Goal: Task Accomplishment & Management: Manage account settings

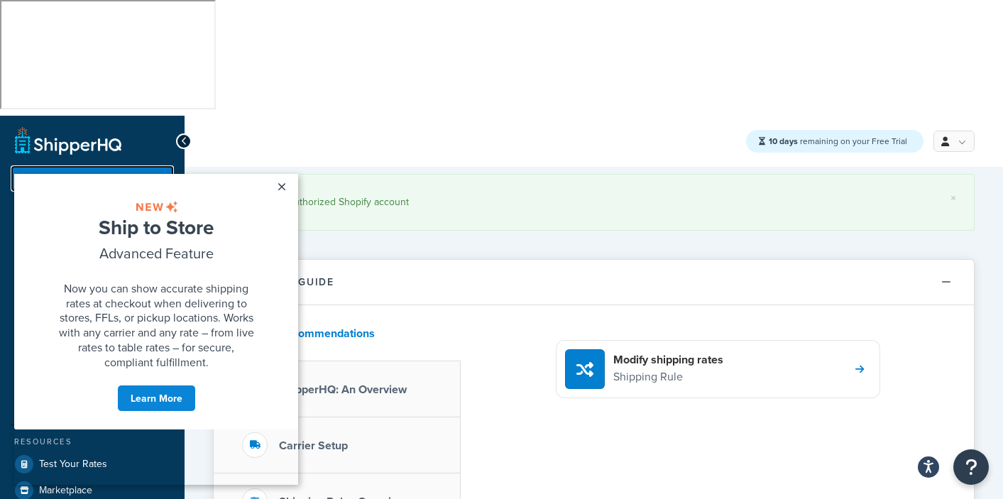
click at [62, 173] on span "Dashboard" at bounding box center [60, 179] width 48 height 12
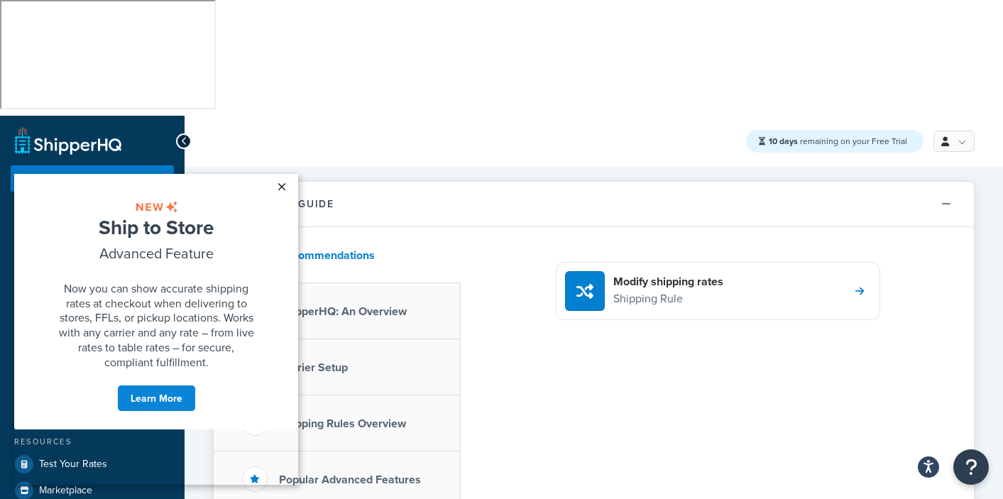
click at [280, 182] on link "×" at bounding box center [281, 187] width 25 height 26
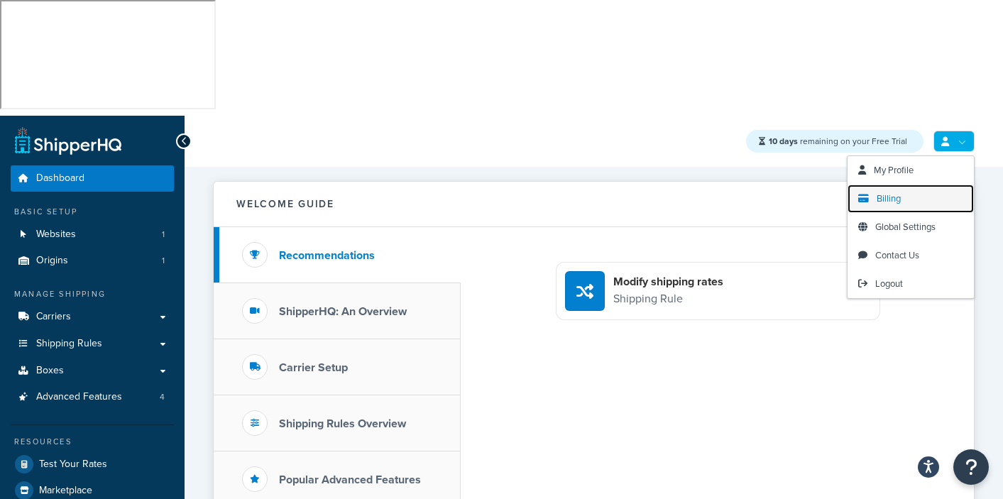
click at [879, 192] on span "Billing" at bounding box center [889, 198] width 24 height 13
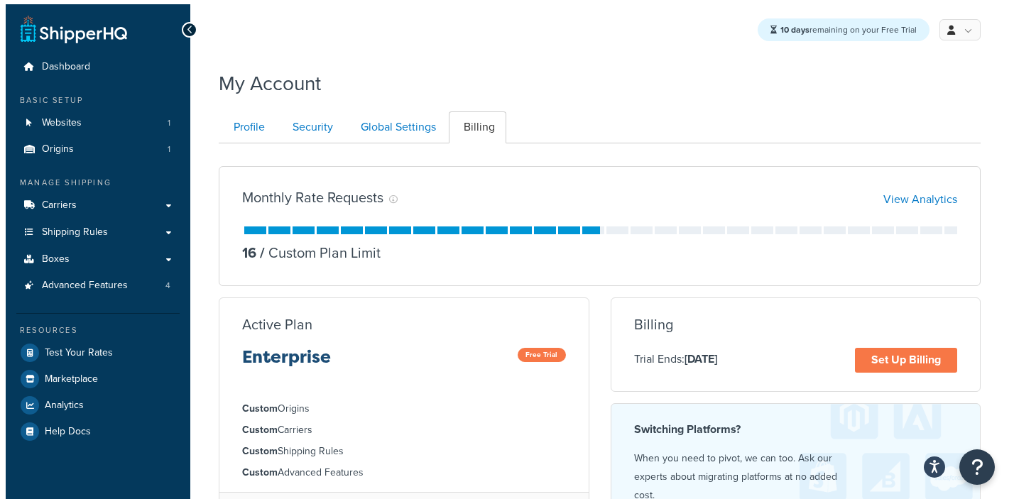
scroll to position [108, 0]
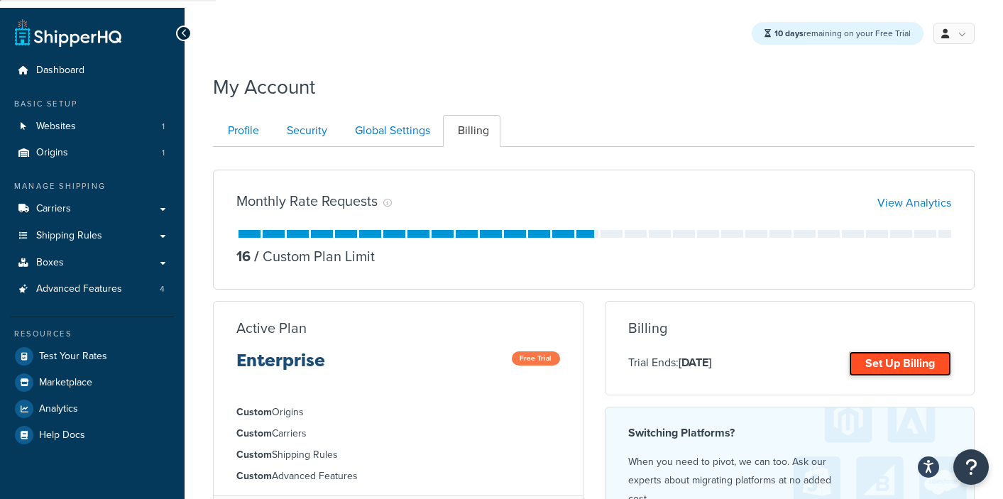
click at [893, 352] on link "Set Up Billing" at bounding box center [900, 364] width 102 height 25
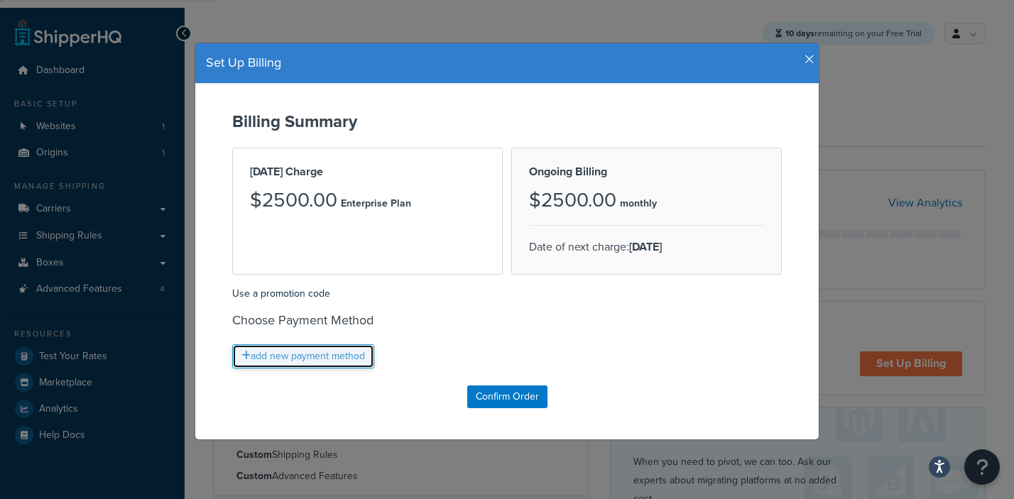
click at [294, 354] on link "add new payment method" at bounding box center [303, 356] width 142 height 24
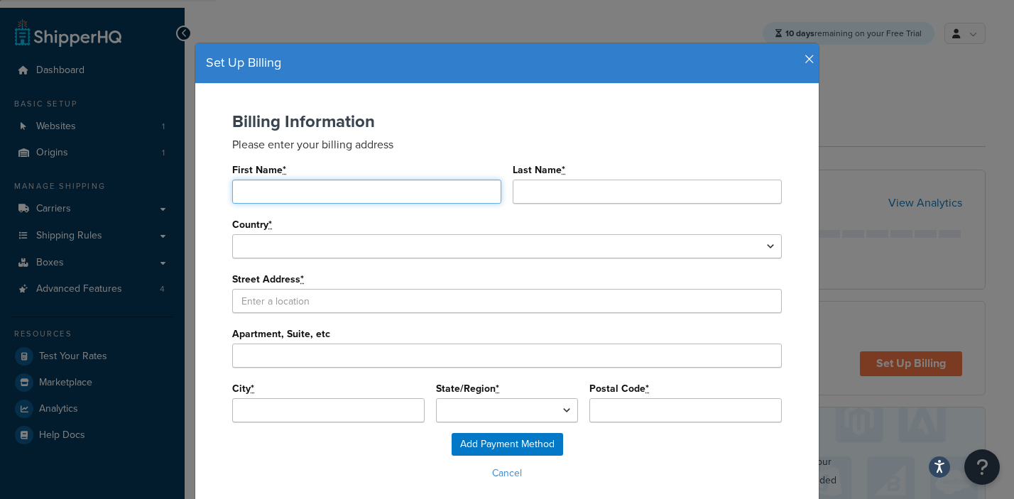
click at [290, 198] on input "First Name *" at bounding box center [366, 192] width 269 height 24
type input "KLK Partners"
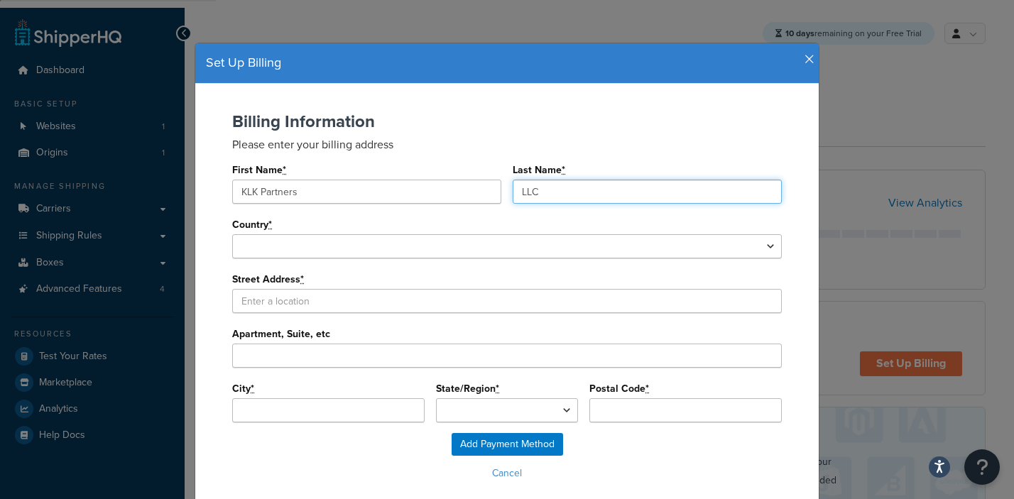
type input "LLC"
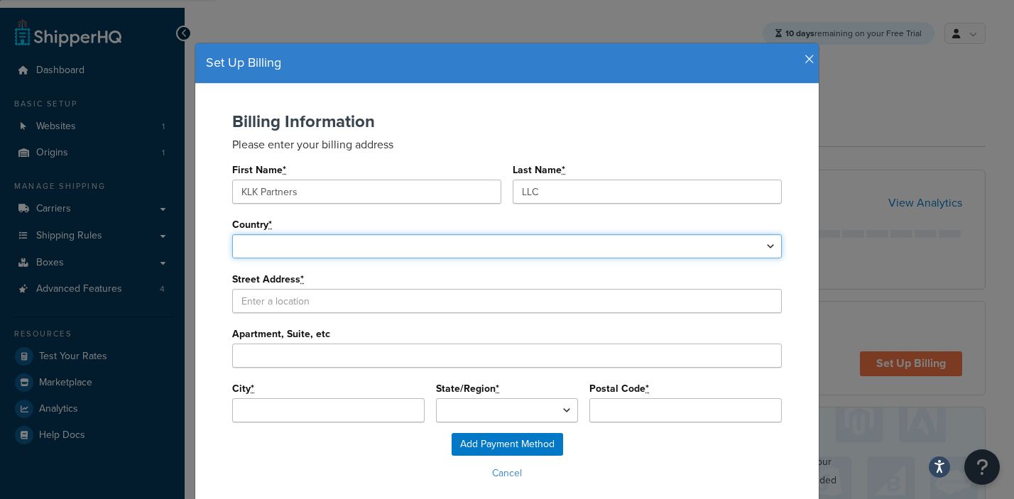
click at [238, 245] on select "United States Afghanistan Albania Algeria American Samoa Andorra Angola Anguill…" at bounding box center [507, 246] width 550 height 24
select select "1000"
click at [232, 235] on select "United States Afghanistan Albania Algeria American Samoa Andorra Angola Anguill…" at bounding box center [507, 246] width 550 height 24
select select
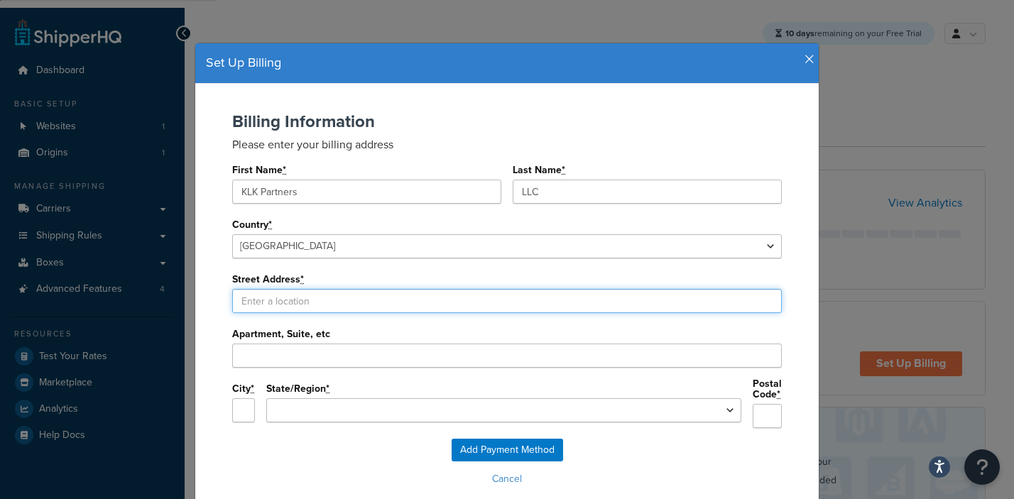
click at [269, 299] on input "Street Address *" at bounding box center [507, 301] width 550 height 24
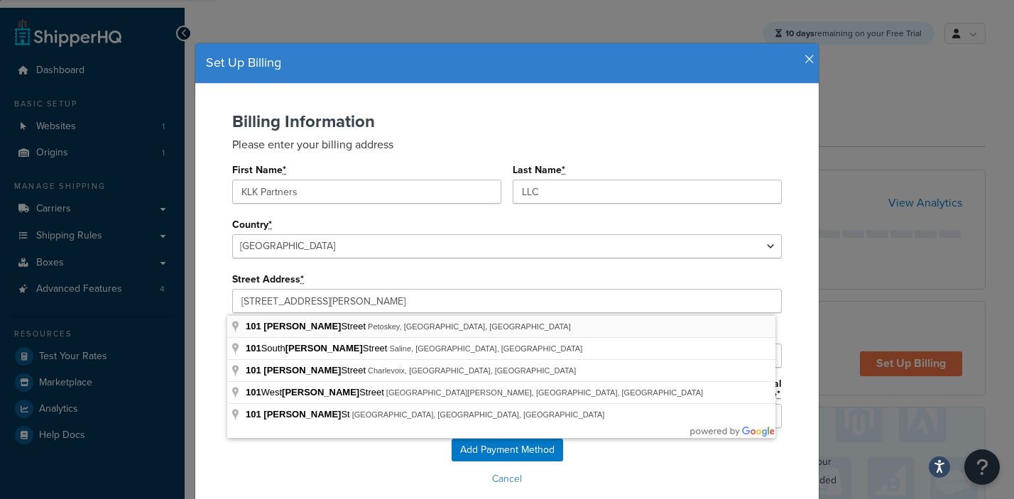
type input "101 Lewis St"
type input "Petoskey"
select select "MI"
type input "49770"
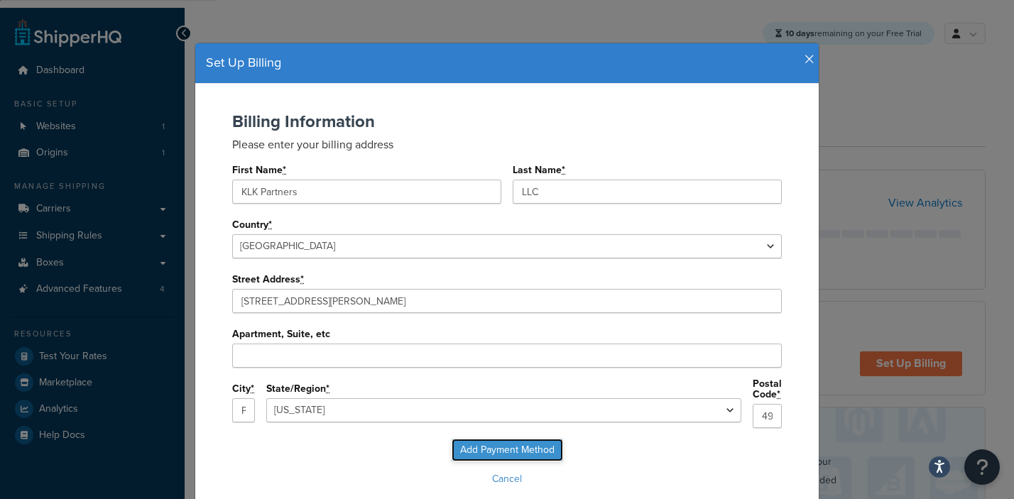
click at [508, 447] on input "Add Payment Method" at bounding box center [507, 450] width 111 height 23
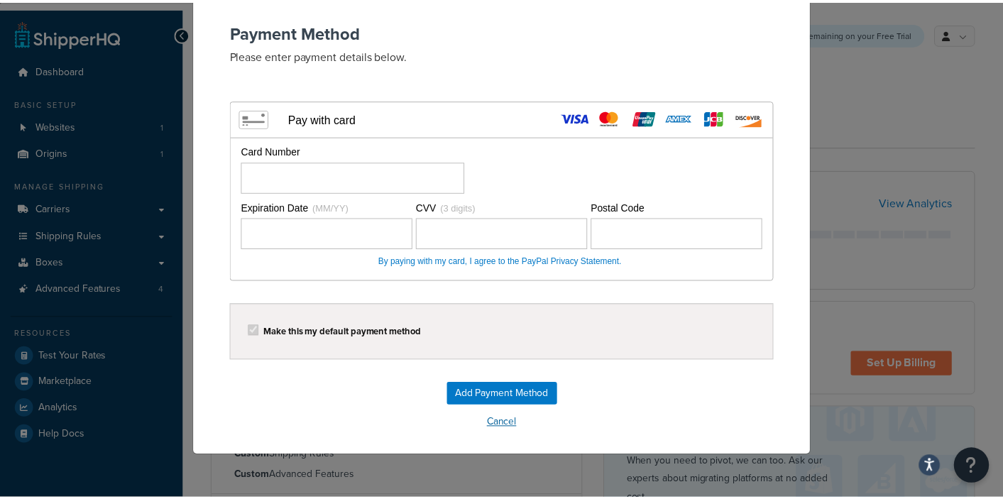
scroll to position [89, 0]
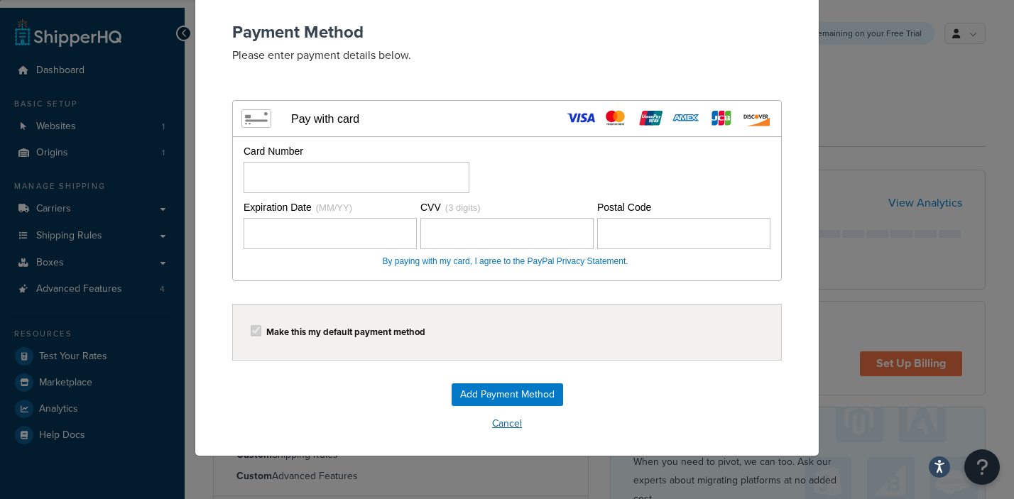
click at [510, 425] on button "Cancel" at bounding box center [506, 423] width 595 height 21
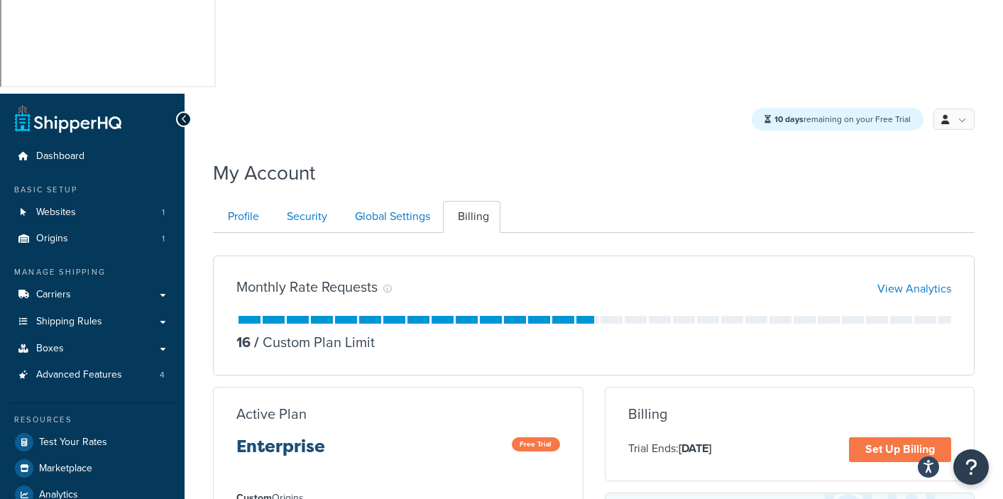
scroll to position [101, 0]
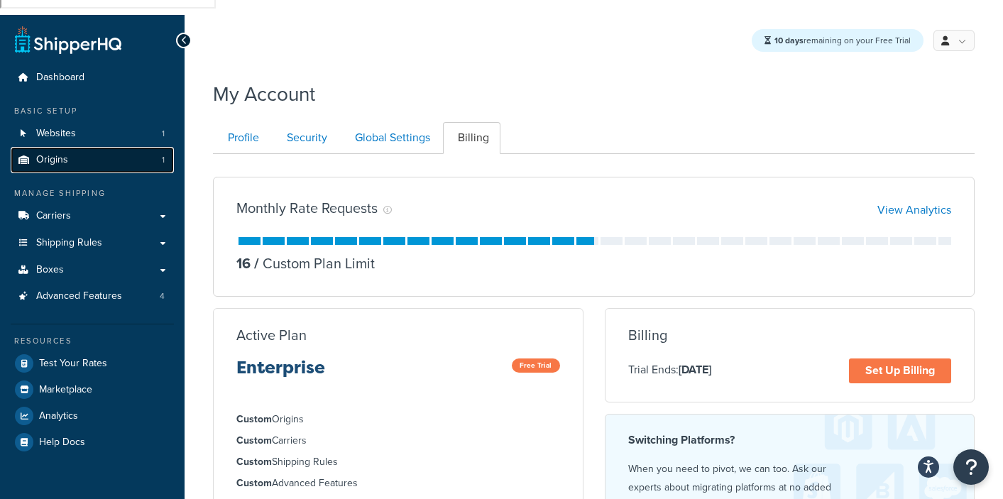
click at [58, 154] on span "Origins" at bounding box center [52, 160] width 32 height 12
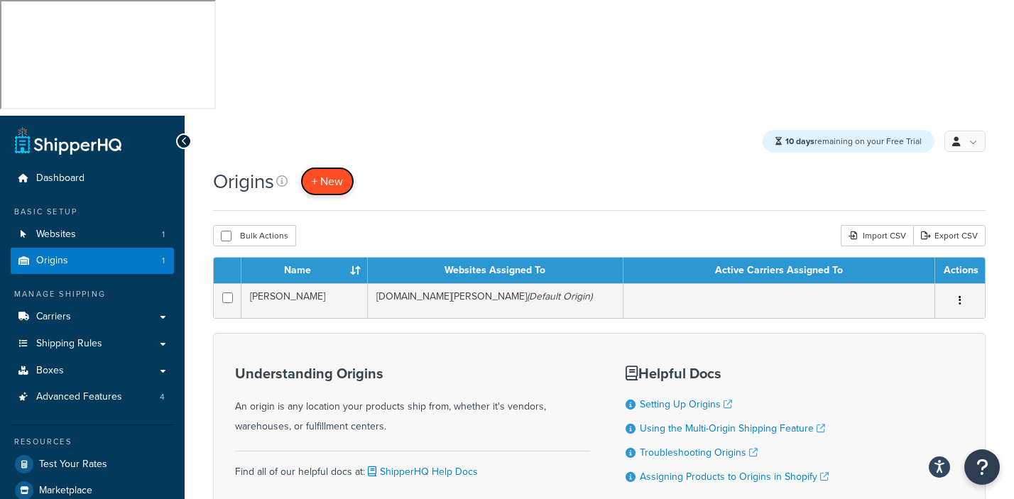
click at [330, 173] on span "+ New" at bounding box center [327, 181] width 31 height 16
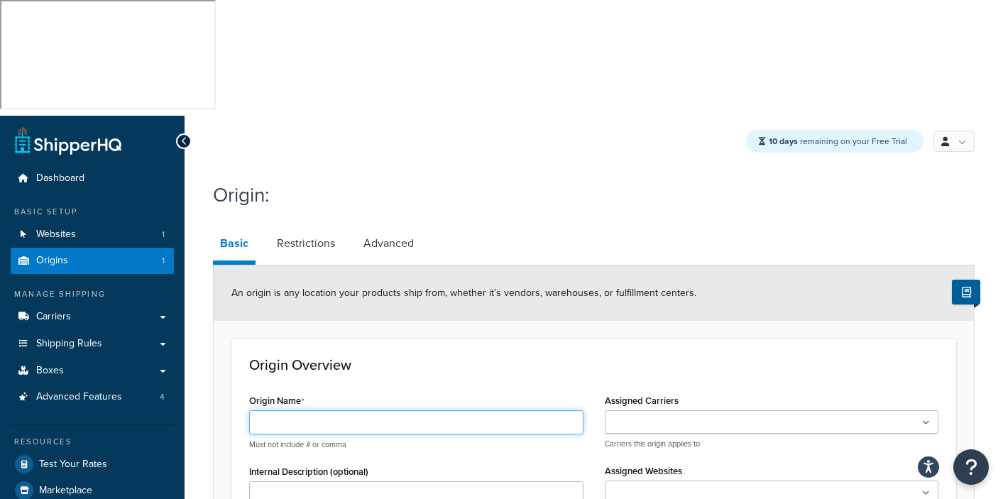
click at [272, 410] on input "Origin Name" at bounding box center [416, 422] width 334 height 24
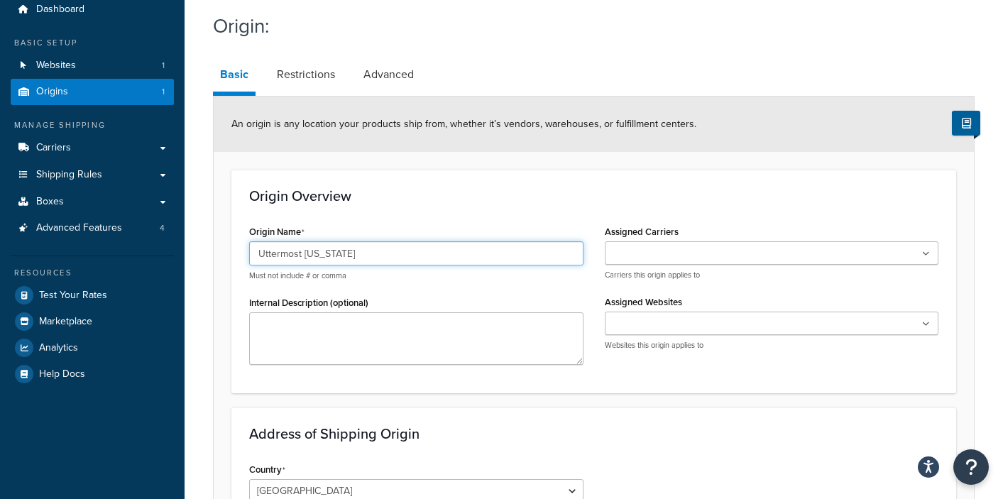
scroll to position [171, 0]
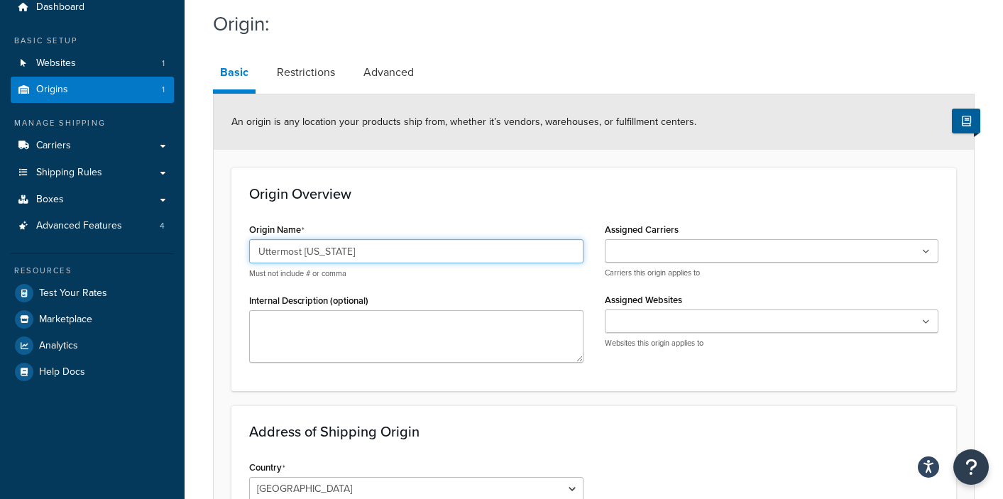
type input "Uttermost [US_STATE]"
drag, startPoint x: 288, startPoint y: 425, endPoint x: 227, endPoint y: 423, distance: 60.4
paste input "Hill Road , Rocky Mount, VA 24151"
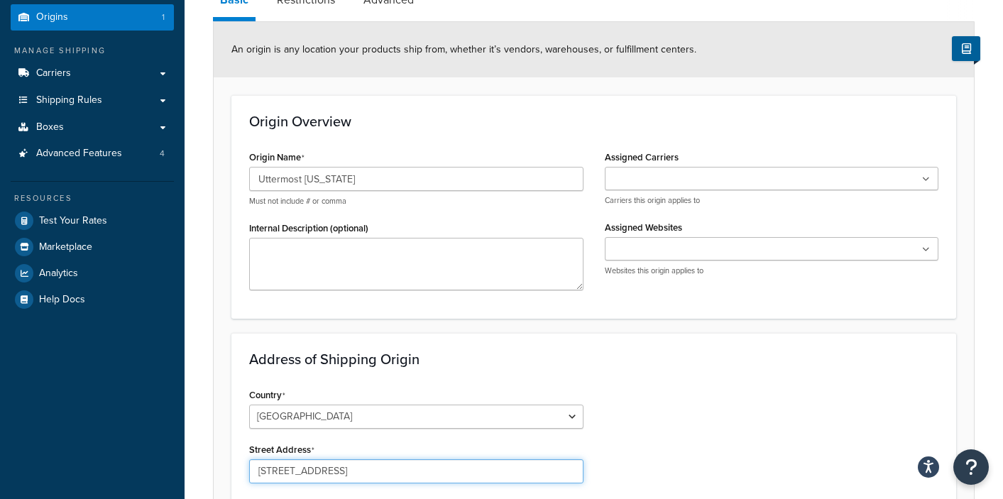
scroll to position [251, 0]
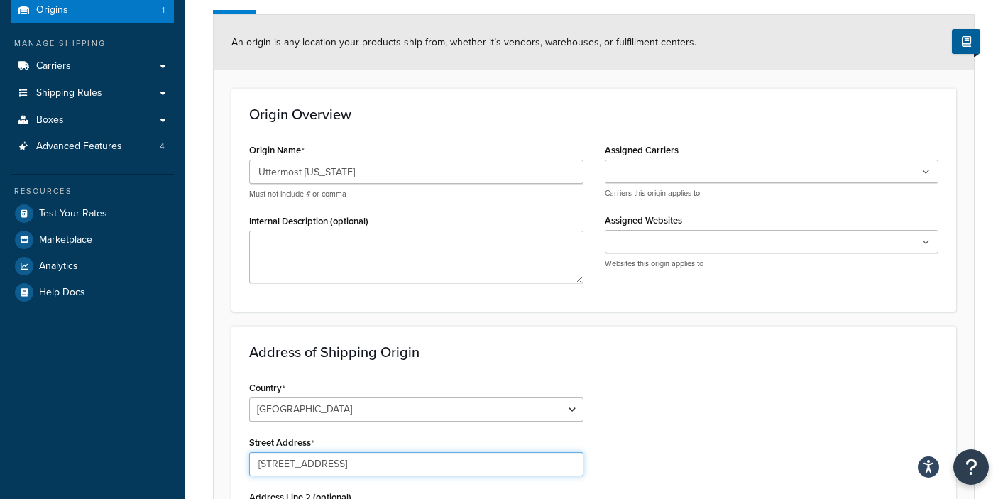
type input "3325 Grassy Hill Road , Rocky Mount, VA 24151"
type input "Rocky Mount"
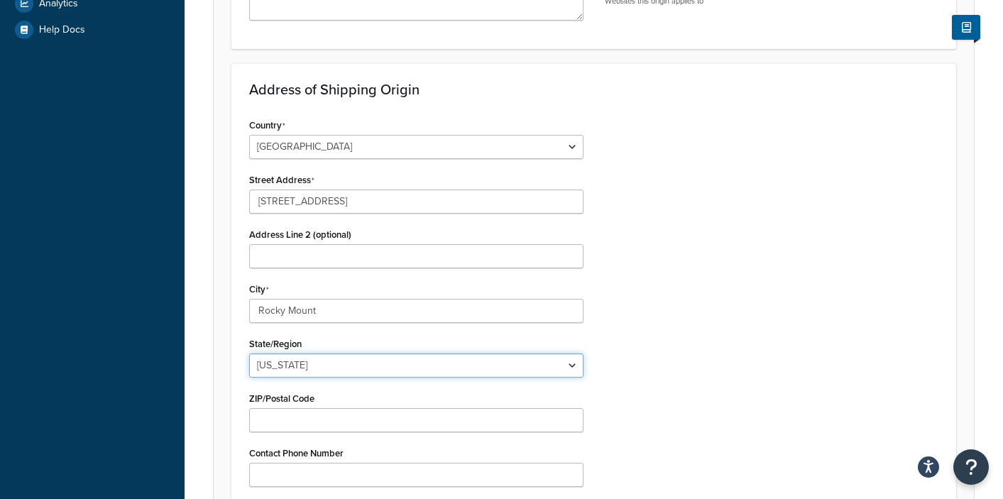
click at [293, 354] on select "Alabama Alaska American Samoa Arizona Arkansas Armed Forces Americas Armed Forc…" at bounding box center [416, 366] width 334 height 24
select select "46"
click at [249, 354] on select "Alabama Alaska American Samoa Arizona Arkansas Armed Forces Americas Armed Forc…" at bounding box center [416, 366] width 334 height 24
click at [673, 306] on div "Country United States United Kingdom Afghanistan Åland Islands Albania Algeria …" at bounding box center [594, 349] width 711 height 469
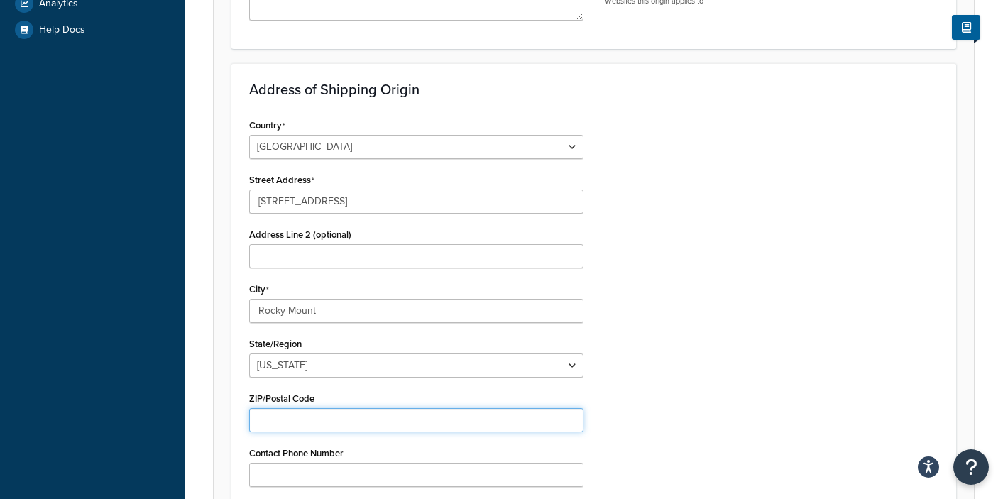
click at [297, 408] on input "ZIP/Postal Code" at bounding box center [416, 420] width 334 height 24
type input "24151"
click at [692, 369] on div "Country United States United Kingdom Afghanistan Åland Islands Albania Algeria …" at bounding box center [594, 349] width 711 height 469
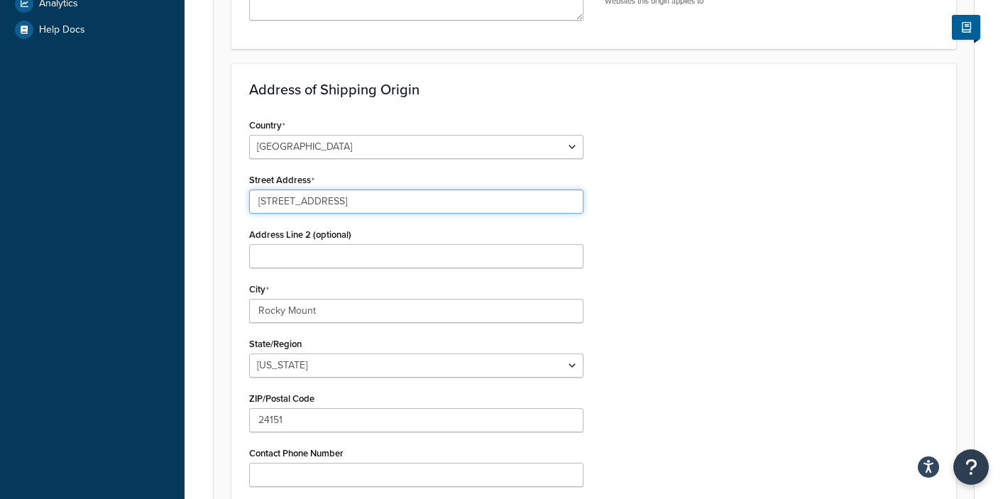
drag, startPoint x: 473, startPoint y: 86, endPoint x: 356, endPoint y: 91, distance: 116.6
click at [356, 190] on input "3325 Grassy Hill Road , Rocky Mount, VA 24151" at bounding box center [416, 202] width 334 height 24
type input "3325 Grassy Hill Road"
click at [860, 306] on div "Country United States United Kingdom Afghanistan Åland Islands Albania Algeria …" at bounding box center [594, 349] width 711 height 469
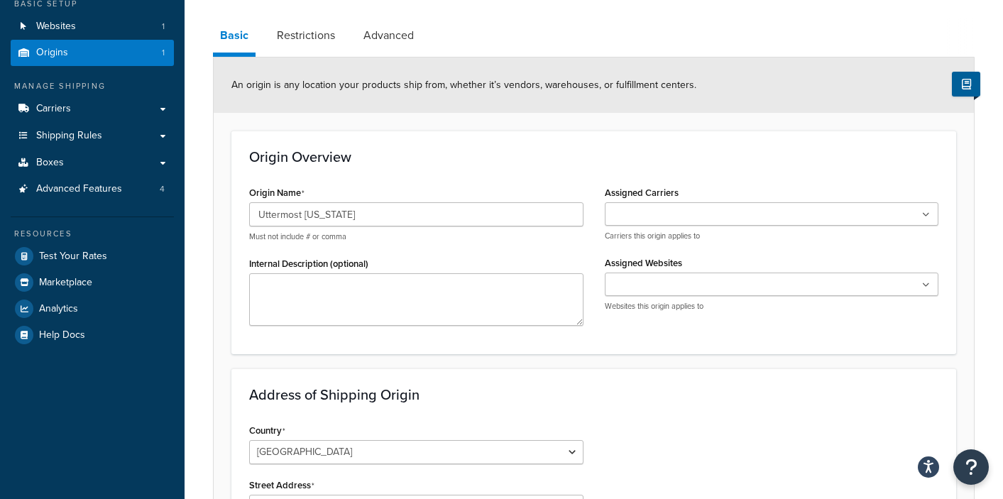
scroll to position [207, 0]
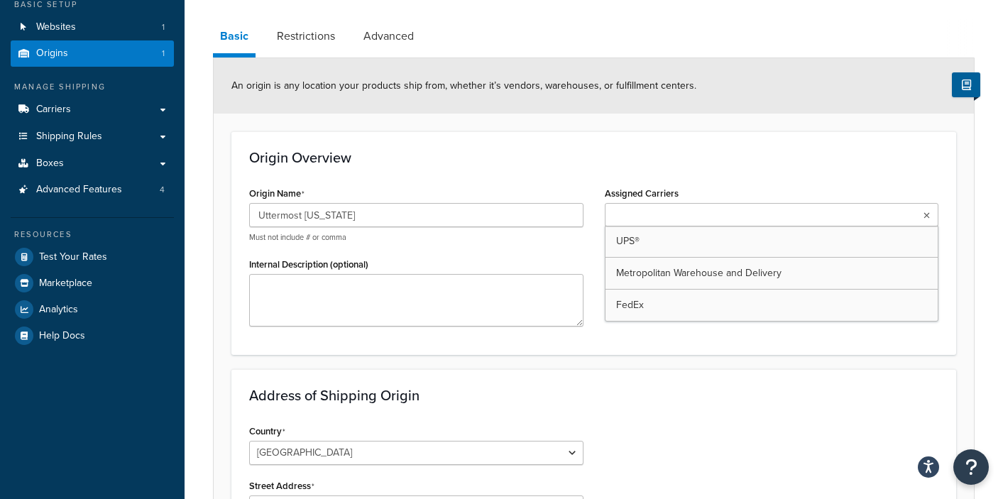
click at [924, 212] on icon at bounding box center [927, 216] width 6 height 9
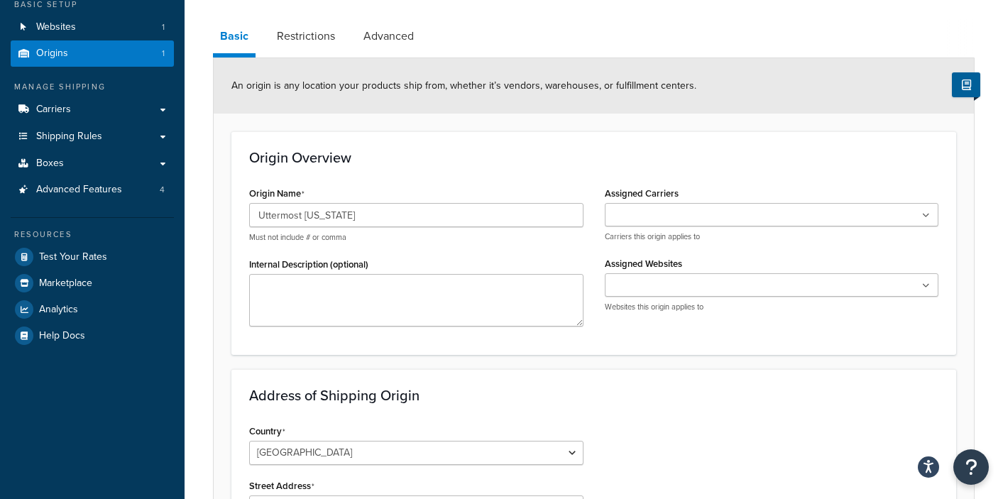
click at [924, 212] on icon at bounding box center [926, 216] width 8 height 9
click at [929, 282] on icon at bounding box center [926, 286] width 8 height 9
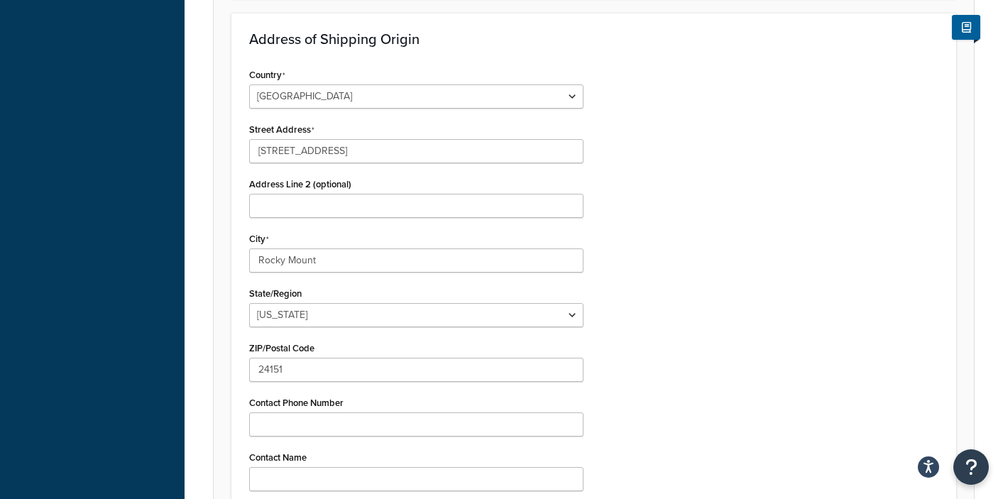
scroll to position [580, 0]
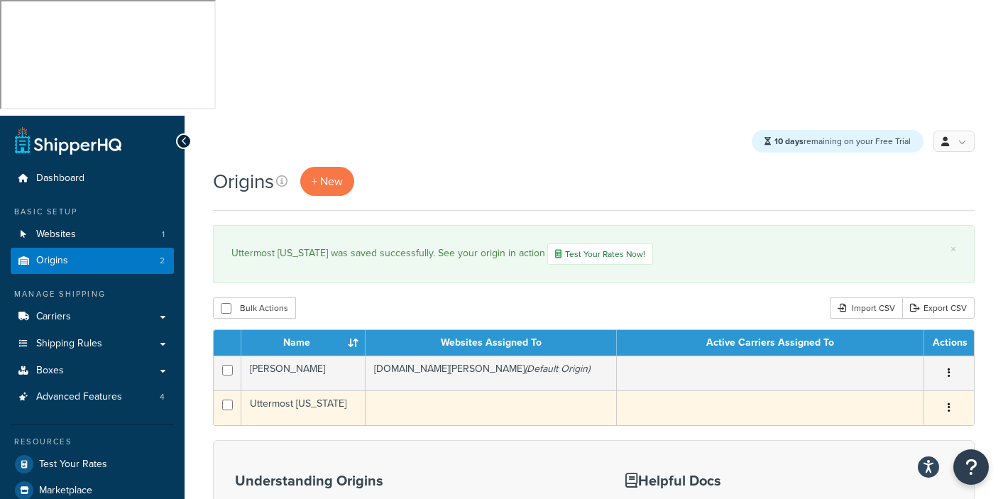
click at [300, 391] on td "Uttermost [US_STATE]" at bounding box center [303, 408] width 124 height 35
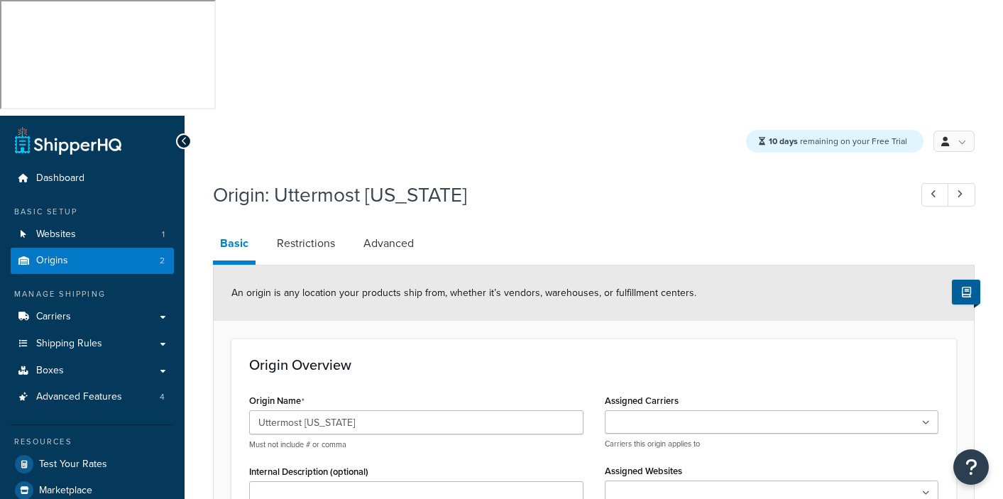
select select "46"
click at [932, 481] on ul at bounding box center [772, 492] width 334 height 23
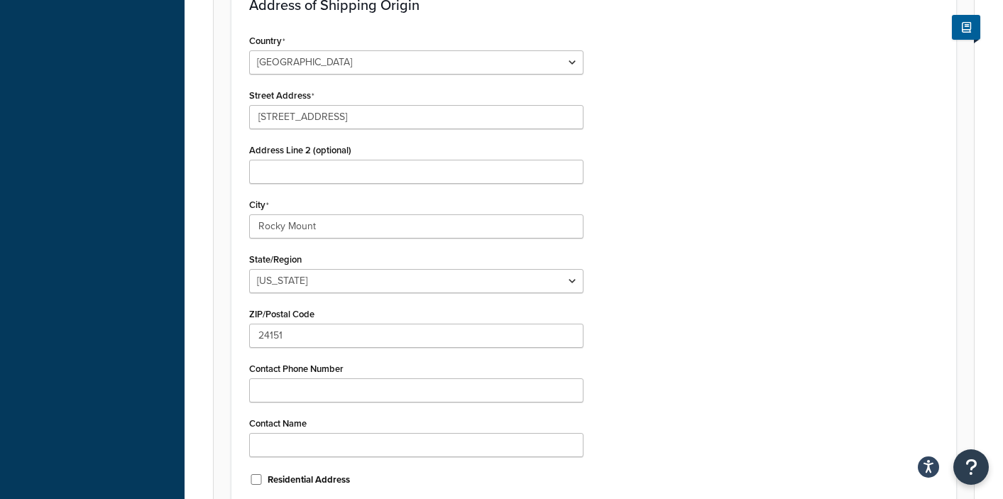
scroll to position [630, 0]
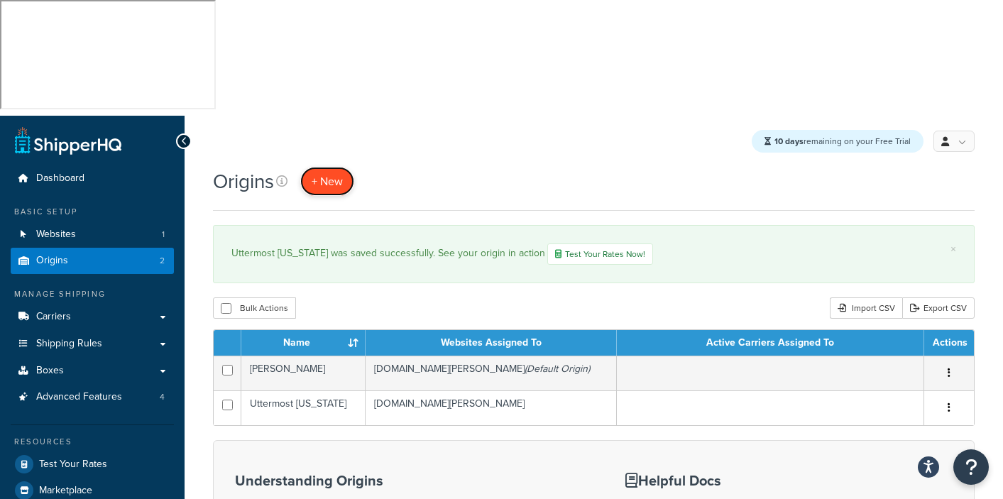
click at [337, 173] on span "+ New" at bounding box center [327, 181] width 31 height 16
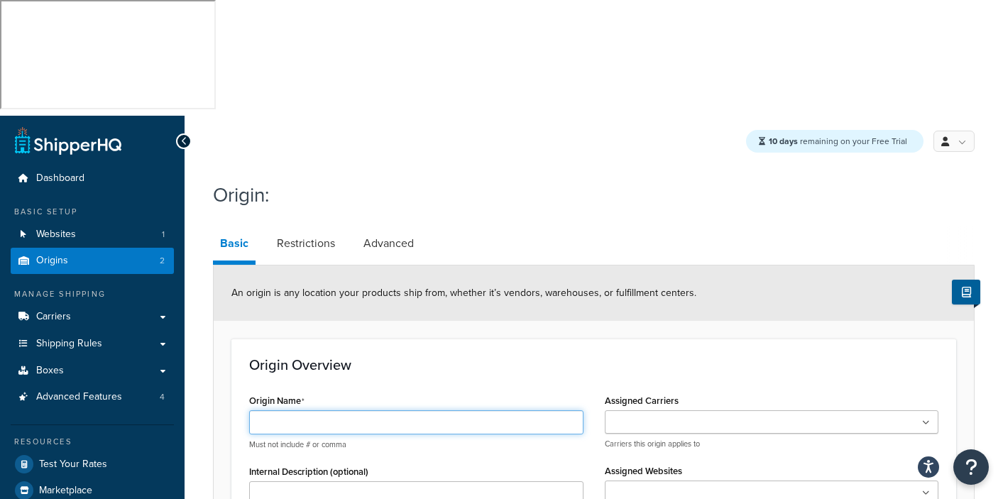
click at [281, 410] on input "Origin Name" at bounding box center [416, 422] width 334 height 24
type input "Uttermost [US_STATE]"
click at [731, 481] on ul at bounding box center [772, 492] width 334 height 23
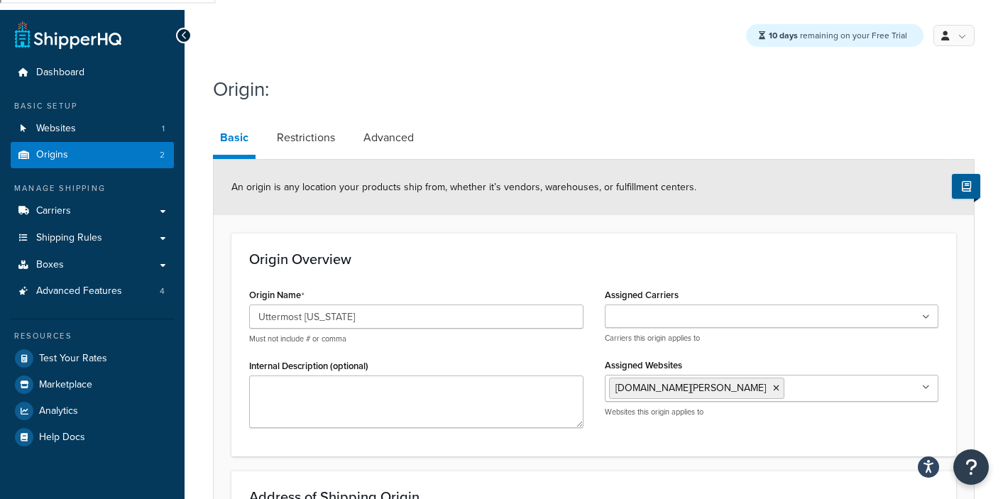
scroll to position [277, 0]
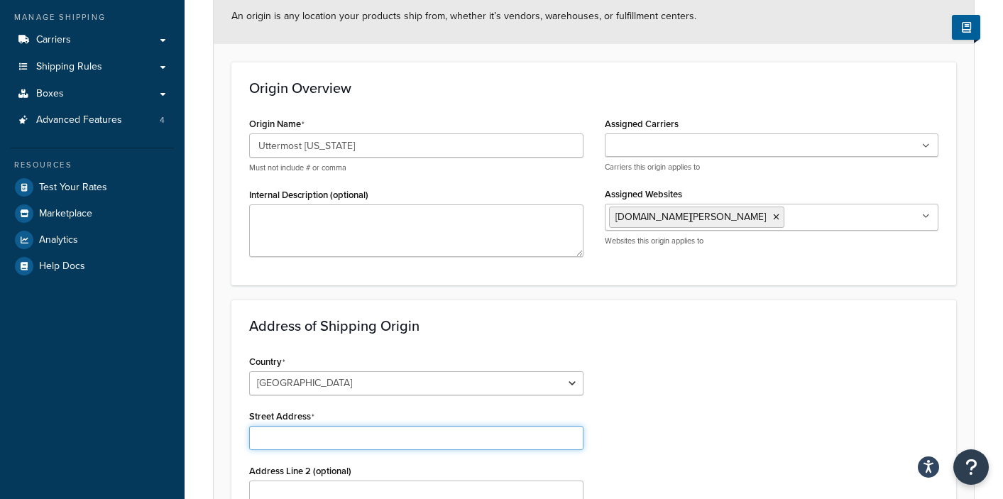
click at [278, 426] on input "Street Address" at bounding box center [416, 438] width 334 height 24
paste input "23532 Brodiaea Ave. Moreno Valley CA, 92553"
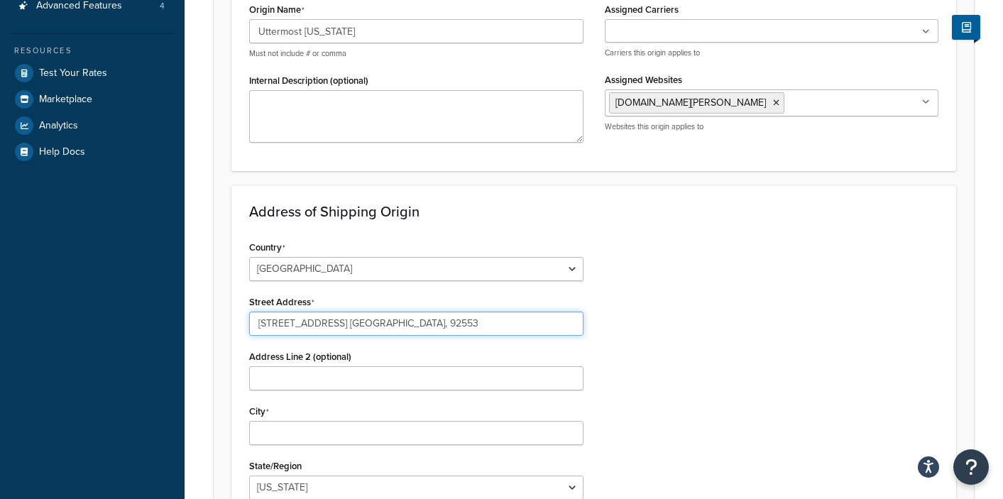
scroll to position [461, 0]
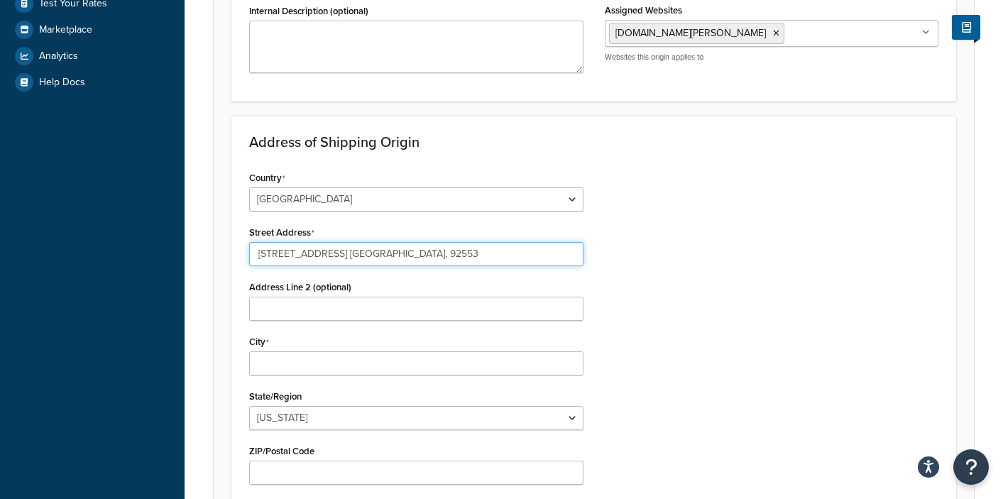
type input "23532 Brodiaea Ave. Moreno Valley CA, 92553"
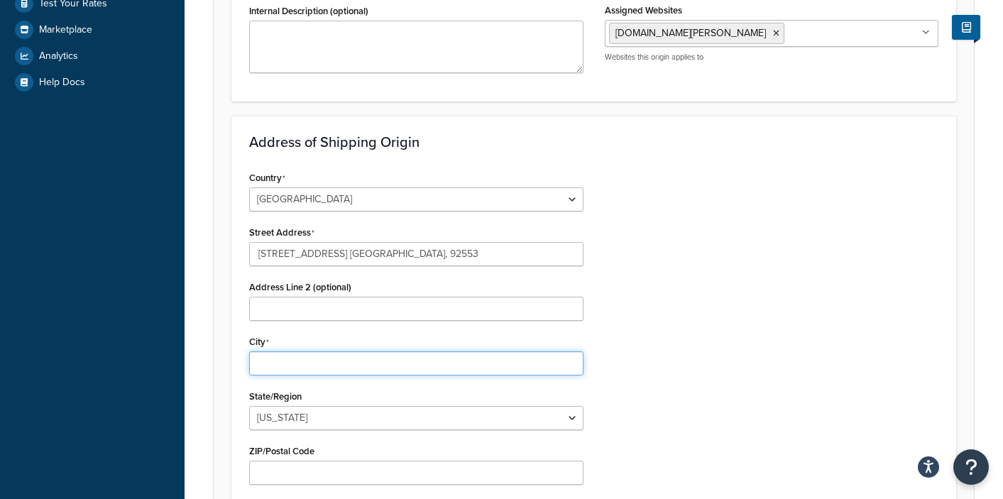
click at [283, 352] on input "City" at bounding box center [416, 364] width 334 height 24
type input "Moreno Valley"
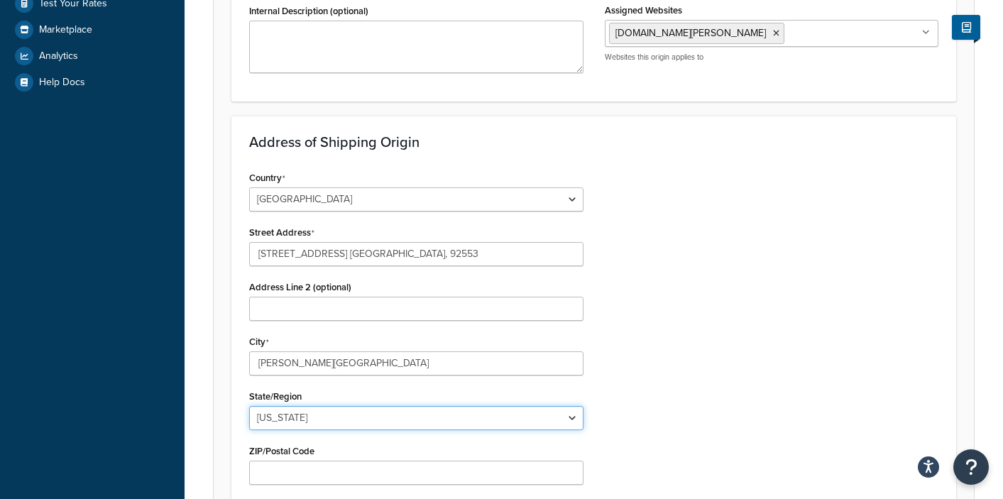
select select "5"
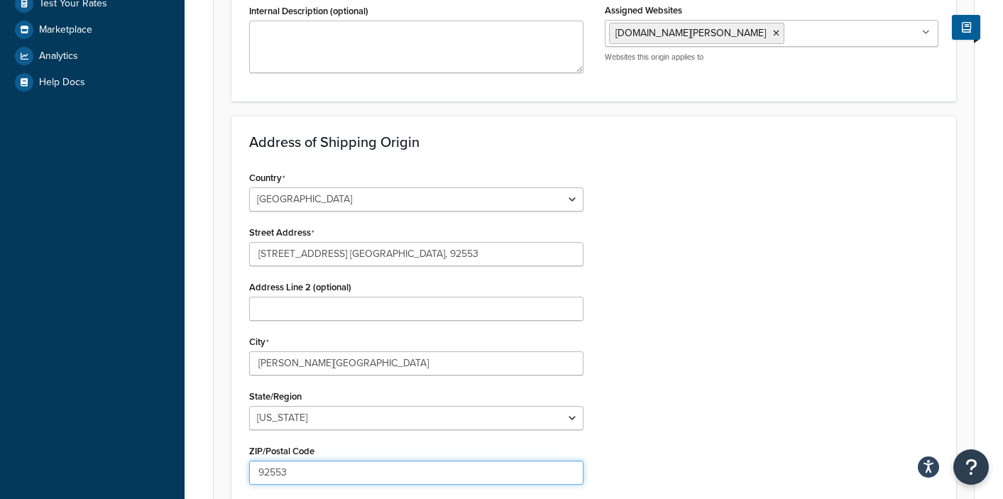
type input "92553"
click at [710, 312] on div "Country United States United Kingdom Afghanistan Åland Islands Albania Algeria …" at bounding box center [594, 402] width 711 height 469
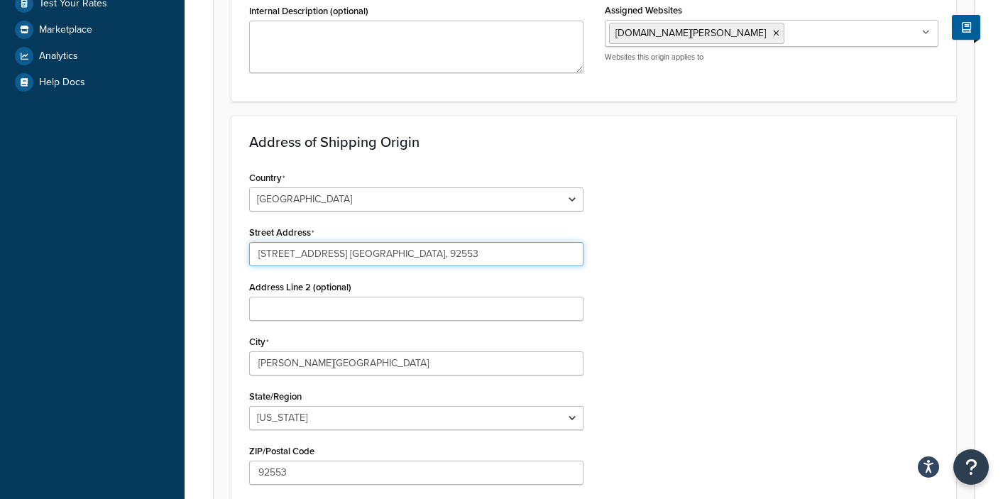
drag, startPoint x: 347, startPoint y: 138, endPoint x: 668, endPoint y: 209, distance: 328.6
click at [660, 200] on div "Country United States United Kingdom Afghanistan Åland Islands Albania Algeria …" at bounding box center [594, 402] width 711 height 469
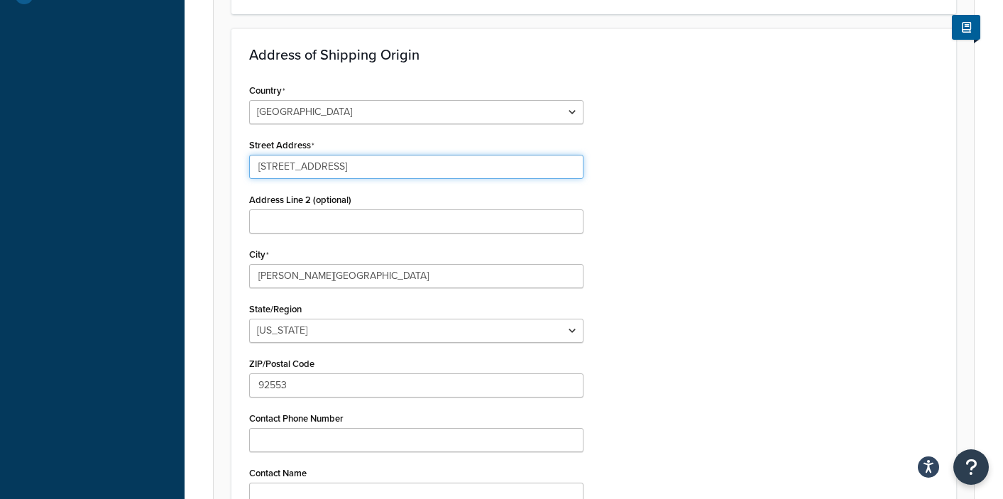
scroll to position [630, 0]
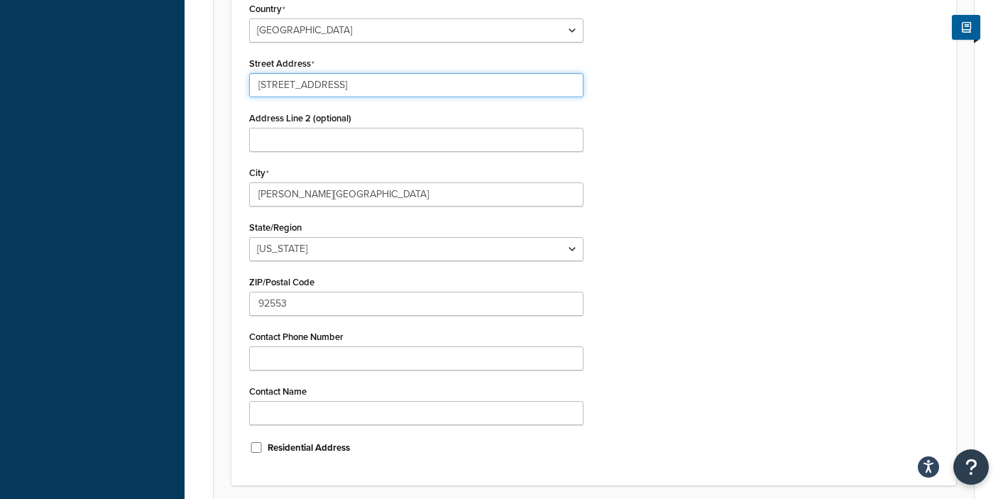
type input "23532 Brodiaea Ave"
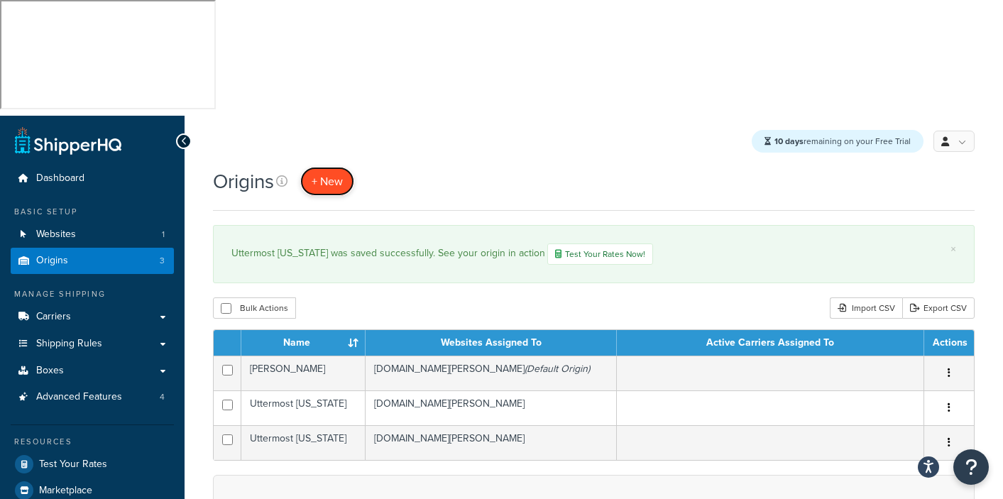
click at [324, 173] on span "+ New" at bounding box center [327, 181] width 31 height 16
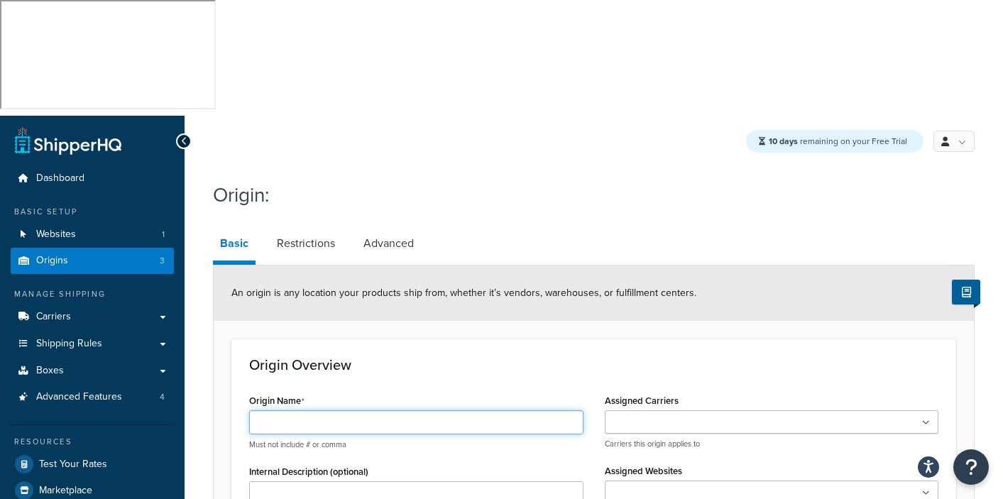
click at [300, 410] on input "Origin Name" at bounding box center [416, 422] width 334 height 24
type input "Uttermost Texa"
click at [635, 486] on input "Assigned Websites" at bounding box center [672, 494] width 126 height 16
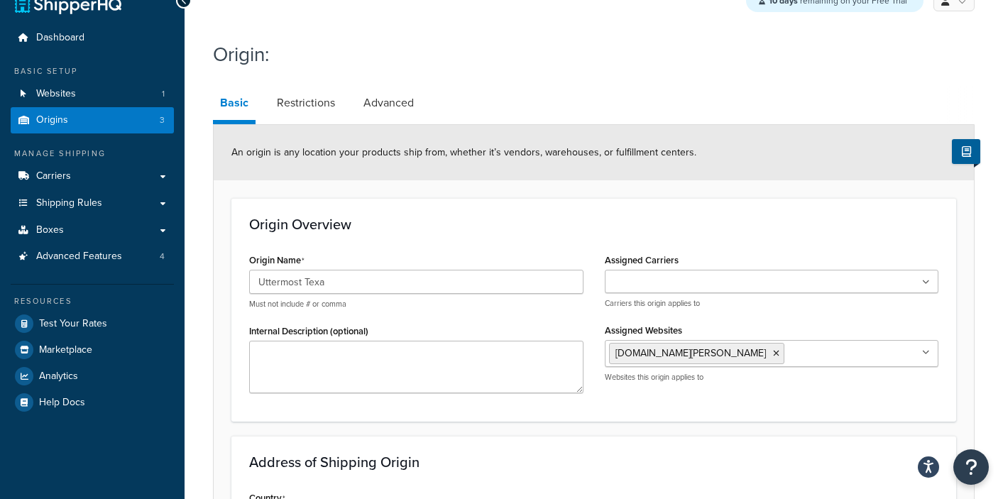
scroll to position [392, 0]
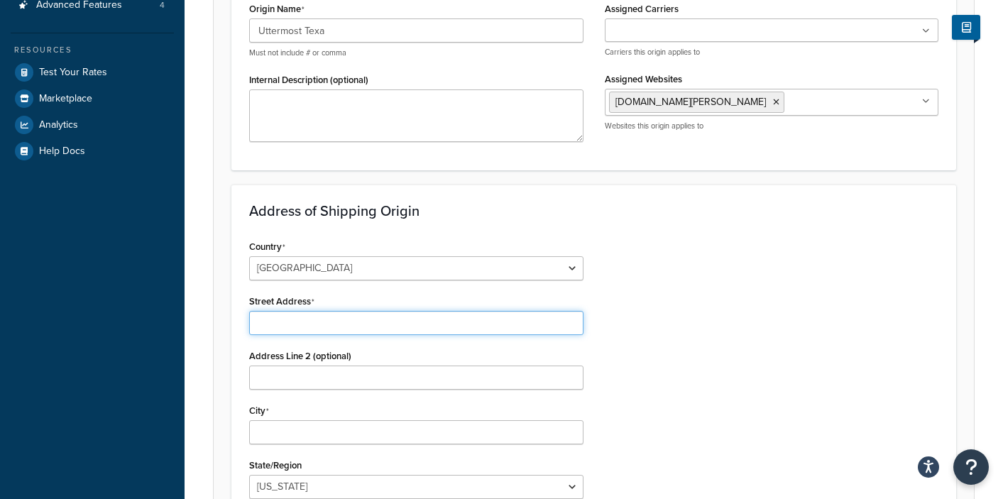
paste input "[STREET_ADDRESS]"
type input "9039 Old Hickory Trail , Dallas TX 75237"
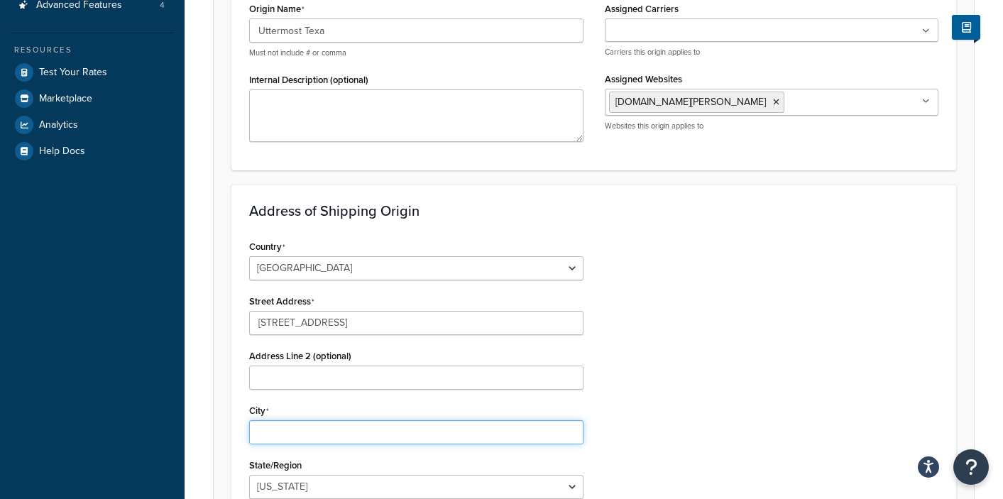
click at [283, 420] on input "City" at bounding box center [416, 432] width 334 height 24
type input "[GEOGRAPHIC_DATA]"
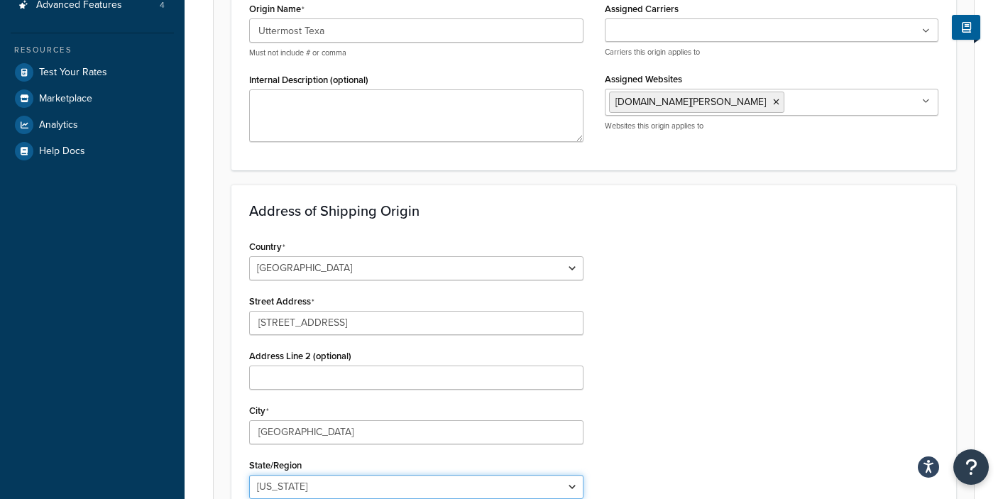
select select "43"
type input "8"
type input "75237"
click at [770, 375] on div "Country United States United Kingdom Afghanistan Åland Islands Albania Algeria …" at bounding box center [594, 470] width 711 height 469
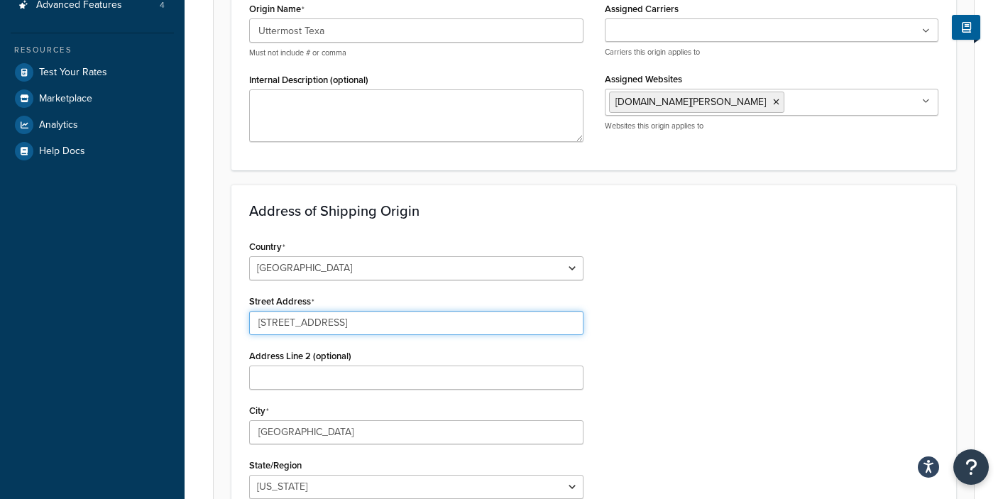
drag, startPoint x: 359, startPoint y: 208, endPoint x: 588, endPoint y: 222, distance: 229.8
click at [567, 311] on input "9039 Old Hickory Trail , Dallas TX 75237" at bounding box center [416, 323] width 334 height 24
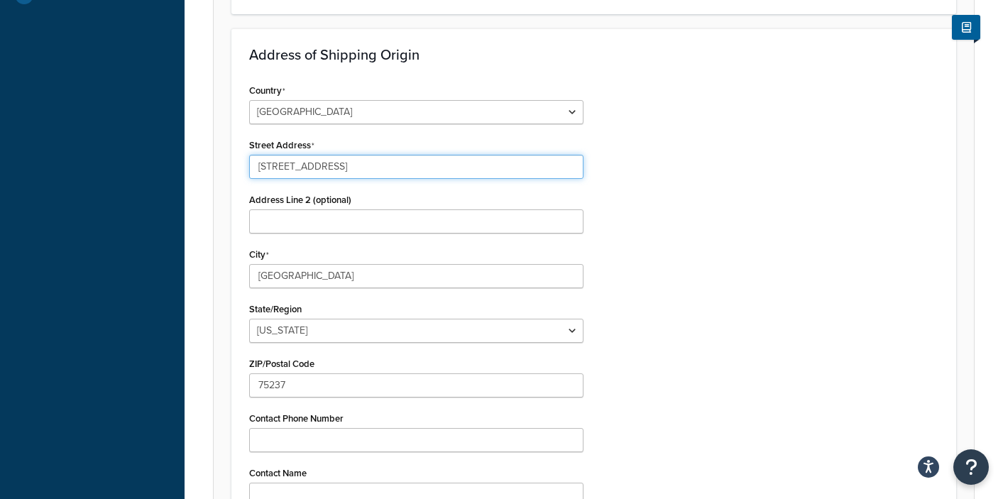
scroll to position [630, 0]
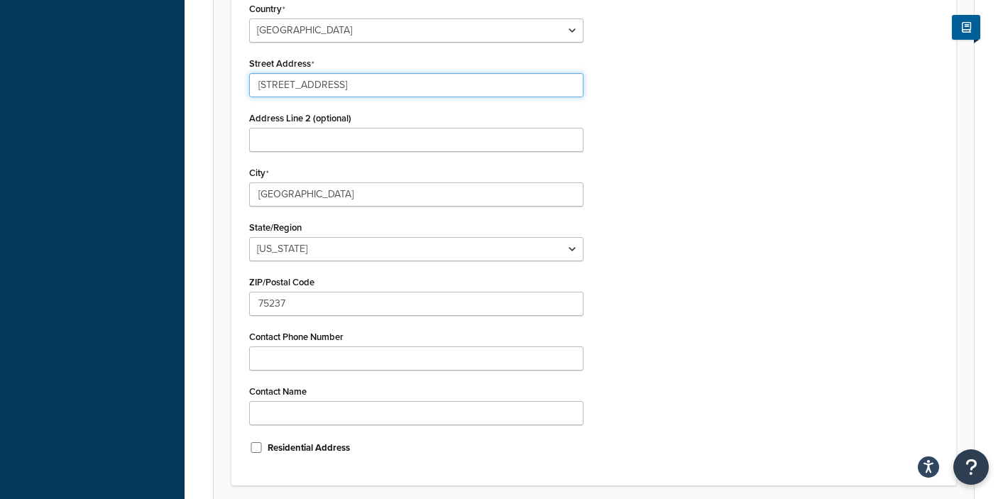
type input "[STREET_ADDRESS]"
click at [657, 344] on div "Country United States United Kingdom Afghanistan Åland Islands Albania Algeria …" at bounding box center [594, 233] width 711 height 469
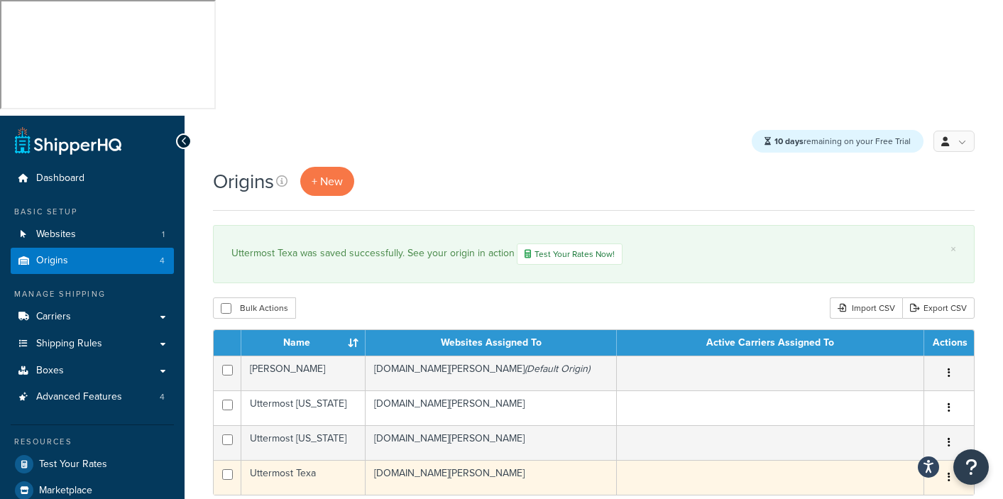
click at [303, 460] on td "Uttermost Texa" at bounding box center [303, 477] width 124 height 35
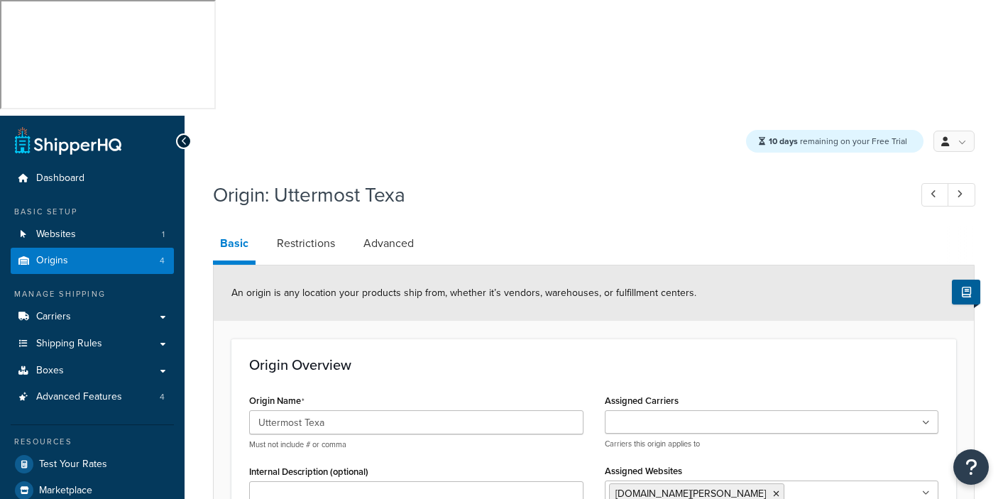
select select "43"
click at [324, 410] on input "Uttermost Texa" at bounding box center [416, 422] width 334 height 24
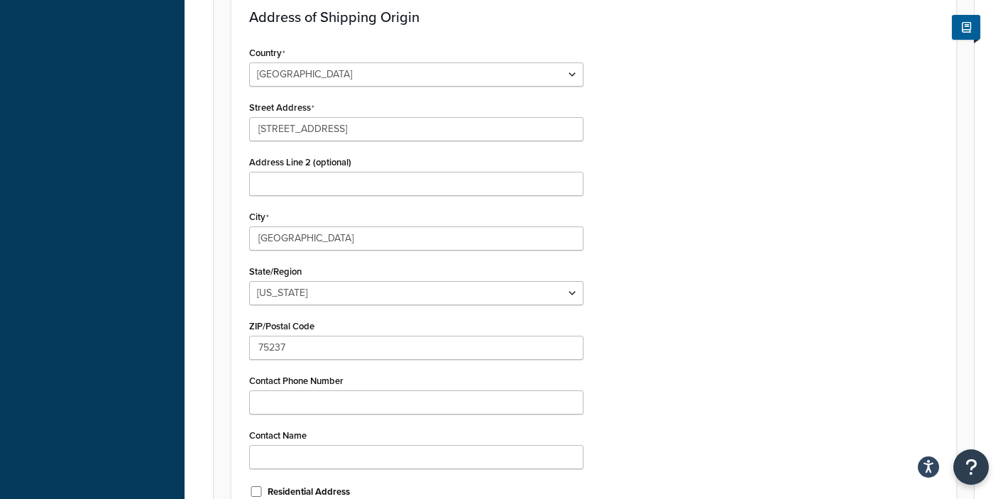
scroll to position [630, 0]
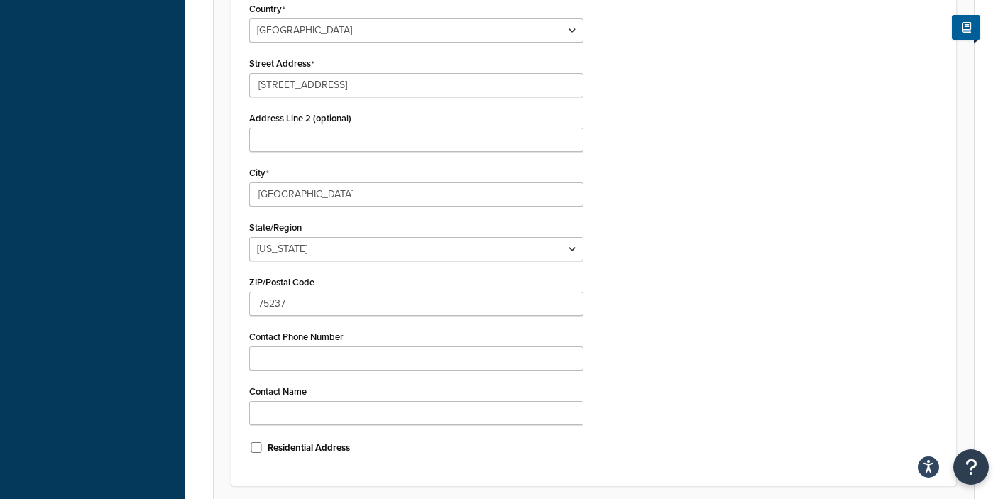
type input "Uttermost [US_STATE]"
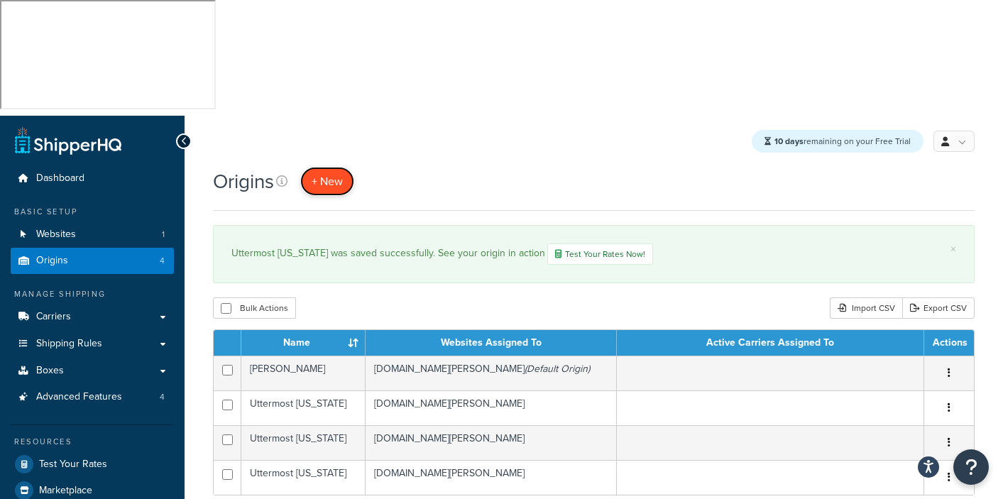
click at [320, 173] on span "+ New" at bounding box center [327, 181] width 31 height 16
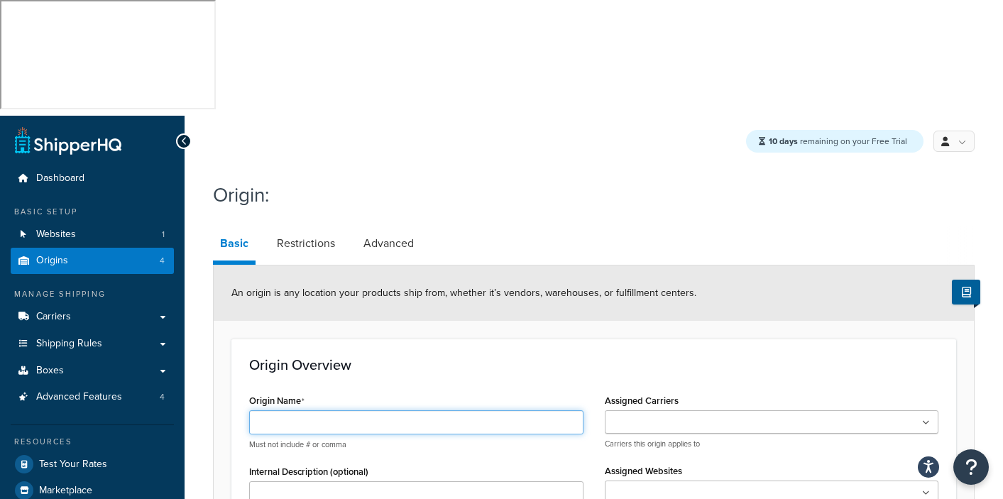
click at [270, 410] on input "Origin Name" at bounding box center [416, 422] width 334 height 24
type input "Classic Home"
click at [665, 481] on ul at bounding box center [772, 492] width 334 height 23
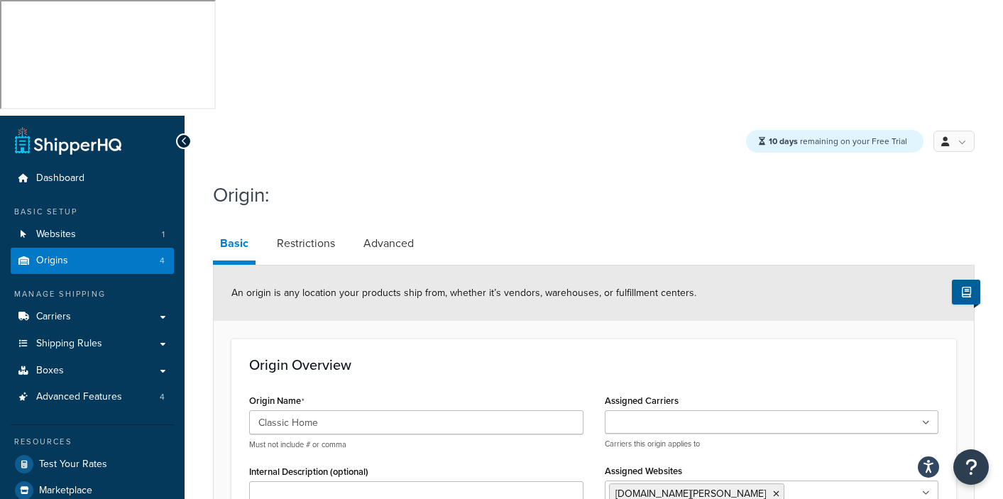
click at [553, 181] on h1 "Origin:" at bounding box center [585, 195] width 744 height 28
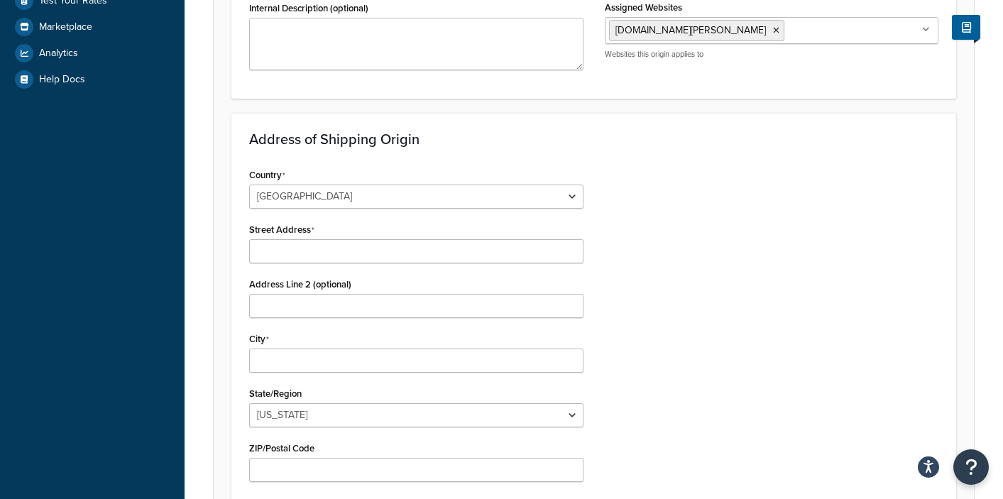
scroll to position [381, 0]
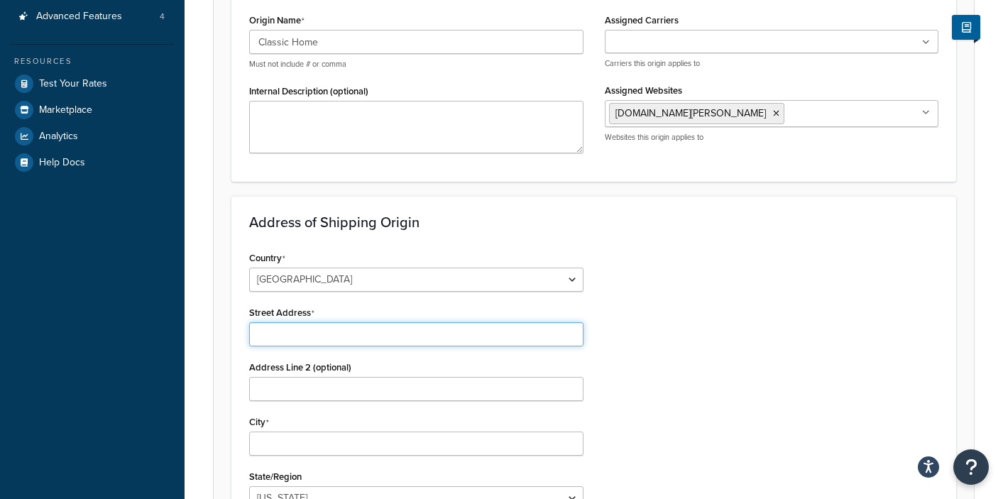
click at [273, 322] on input "Street Address" at bounding box center [416, 334] width 334 height 24
paste input "5091 4th St. Irwindale, Ca. 91706. Our warehouse hours are Monday-Friday, 7am-4…"
drag, startPoint x: 403, startPoint y: 218, endPoint x: 596, endPoint y: 217, distance: 193.2
click at [596, 248] on div "Country [GEOGRAPHIC_DATA] [GEOGRAPHIC_DATA] [GEOGRAPHIC_DATA] [GEOGRAPHIC_DATA]…" at bounding box center [594, 482] width 711 height 469
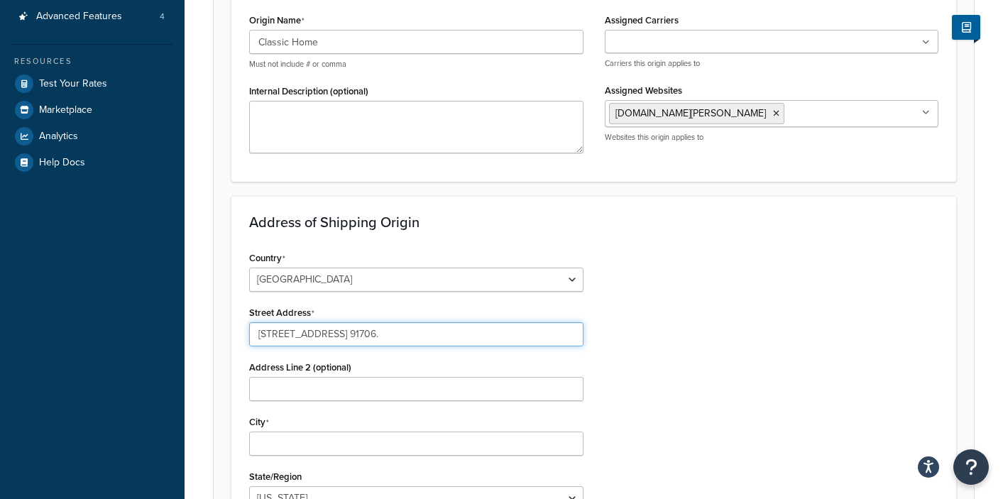
scroll to position [0, 0]
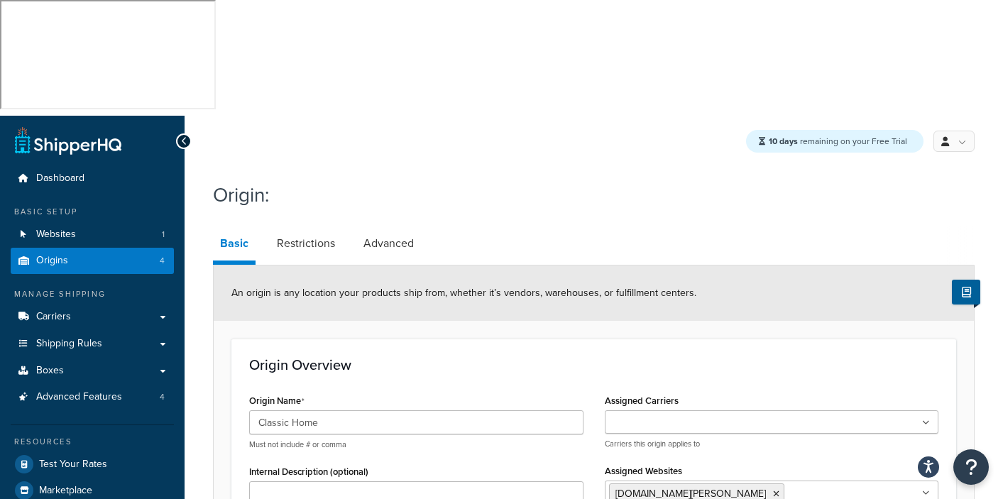
type input "5091 4th St. Irwindale, Ca. 91706."
click at [273, 481] on textarea "Internal Description (optional)" at bounding box center [416, 507] width 334 height 53
paste textarea "Our warehouse hours are Monday-Friday, 7am-4pm. An appointment is required to b…"
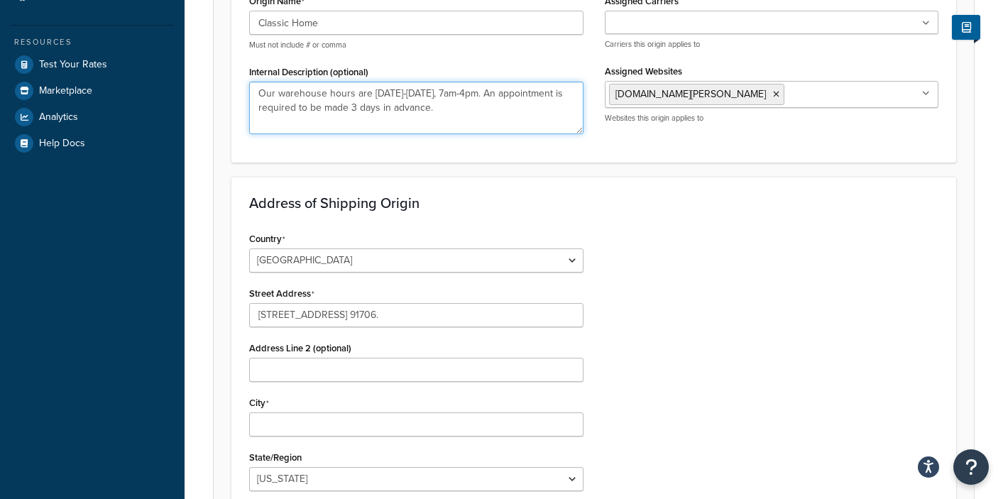
scroll to position [307, 0]
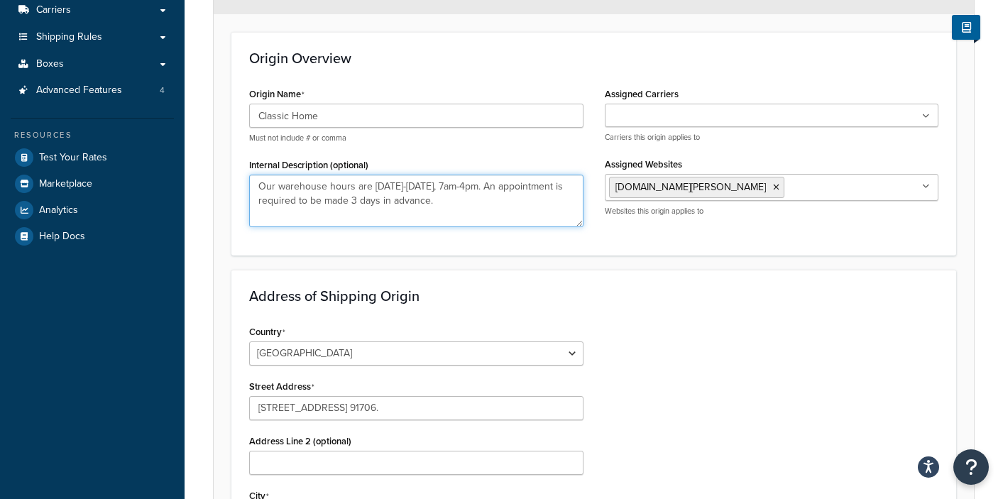
type textarea "Our warehouse hours are Monday-Friday, 7am-4pm. An appointment is required to b…"
type input "Irwindale"
select select "5"
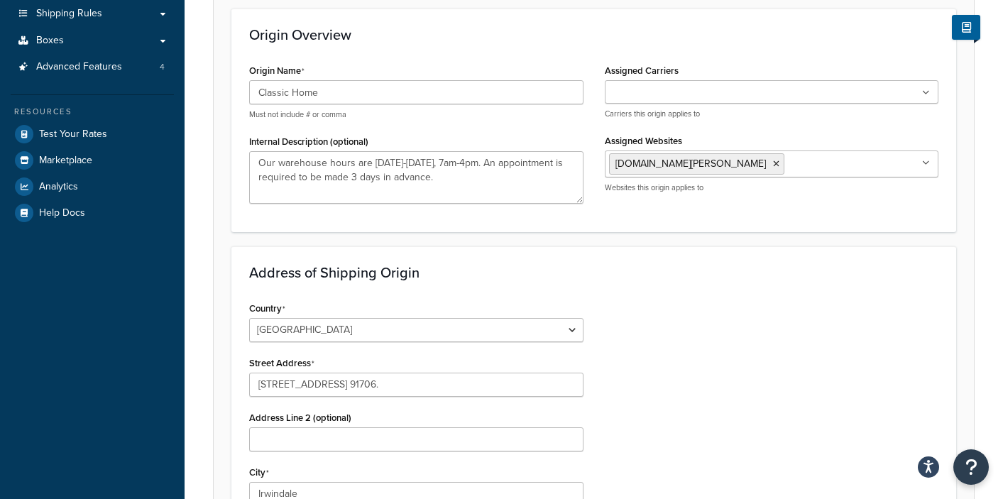
type input "91706"
drag, startPoint x: 312, startPoint y: 271, endPoint x: 452, endPoint y: 315, distance: 146.7
click at [419, 373] on input "5091 4th St. Irwindale, Ca. 91706." at bounding box center [416, 385] width 334 height 24
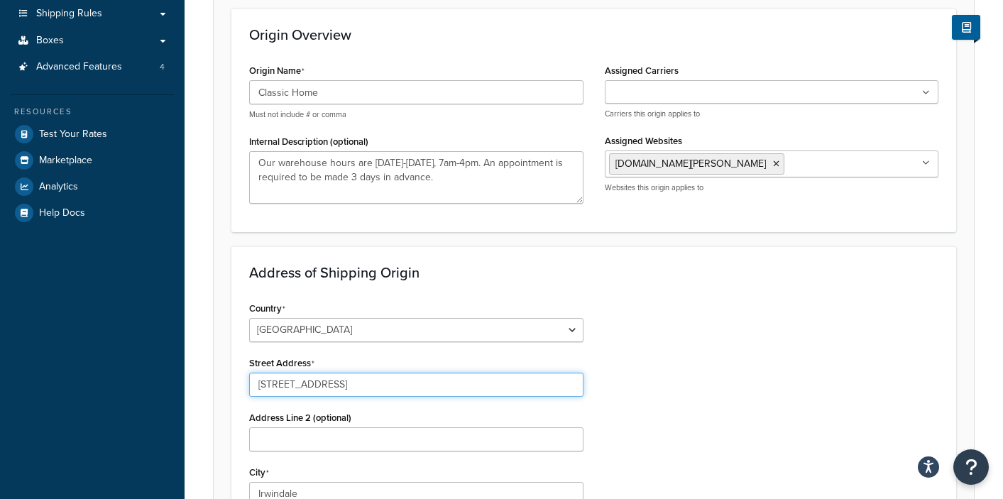
type input "5091 4th St."
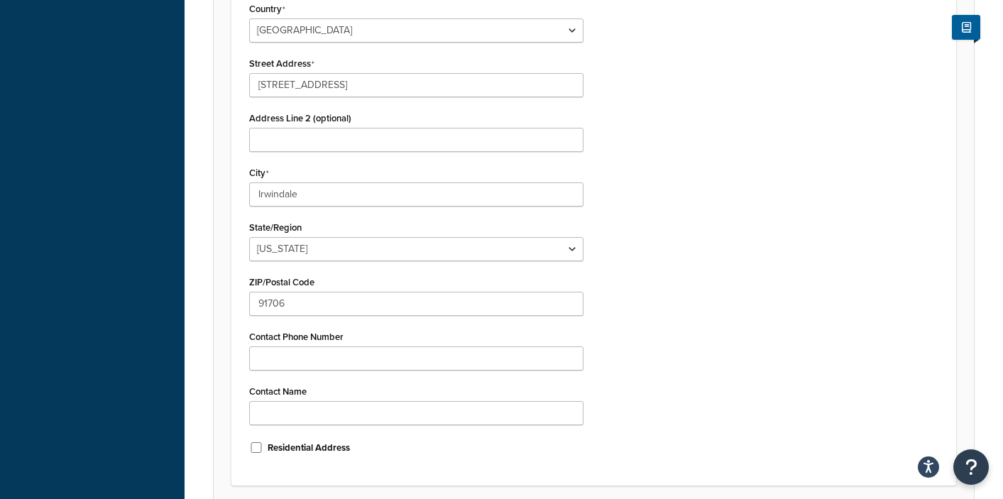
scroll to position [630, 0]
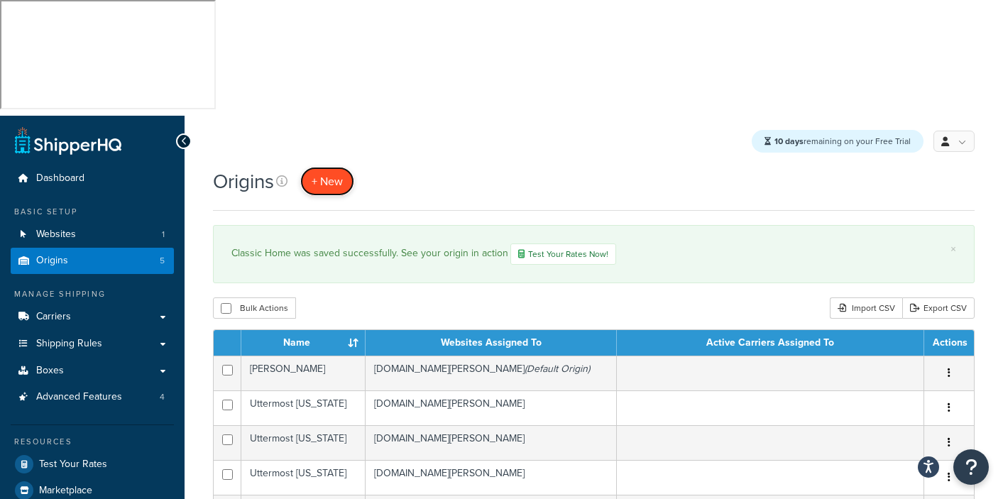
click at [330, 167] on link "+ New" at bounding box center [327, 181] width 54 height 29
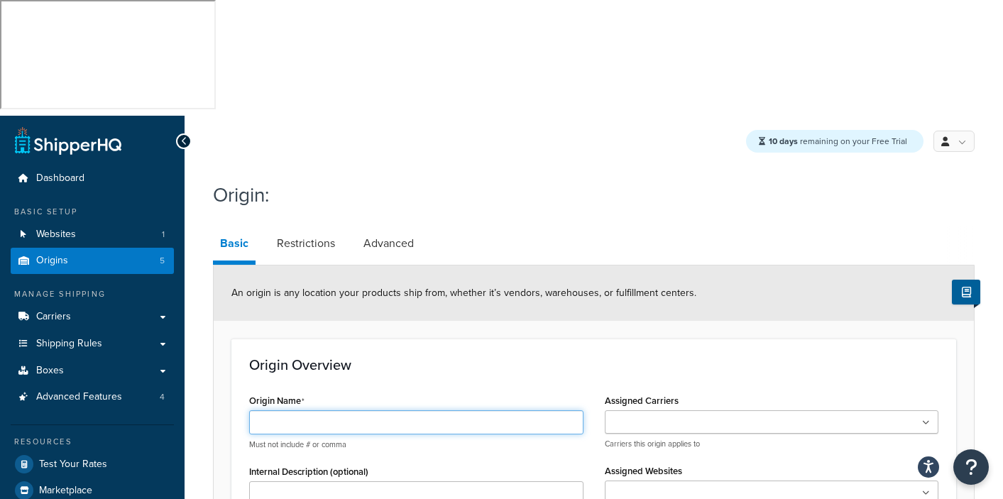
click at [266, 410] on input "Origin Name" at bounding box center [416, 422] width 334 height 24
type input "Antlerworx"
click at [659, 481] on ul at bounding box center [772, 492] width 334 height 23
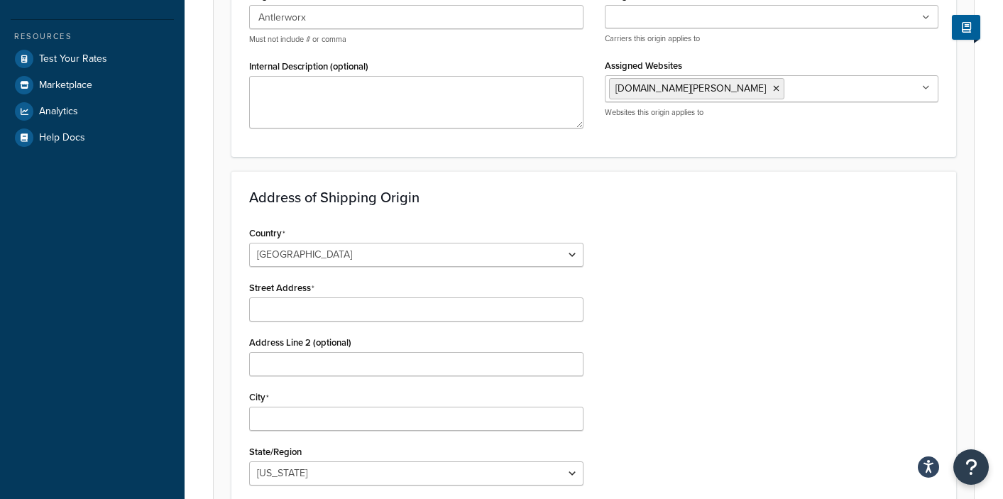
scroll to position [408, 0]
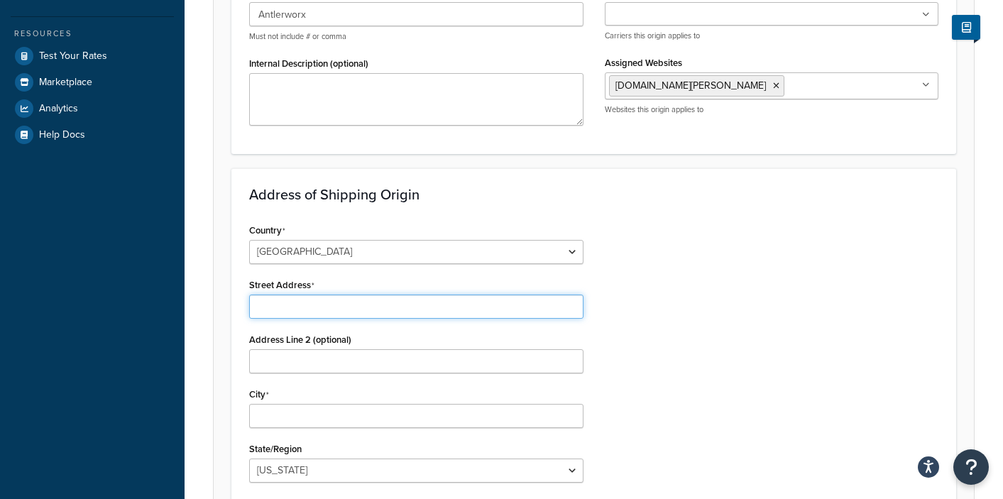
click at [272, 295] on input "Street Address" at bounding box center [416, 307] width 334 height 24
paste input "[STREET_ADDRESS]"
type input "[STREET_ADDRESS]"
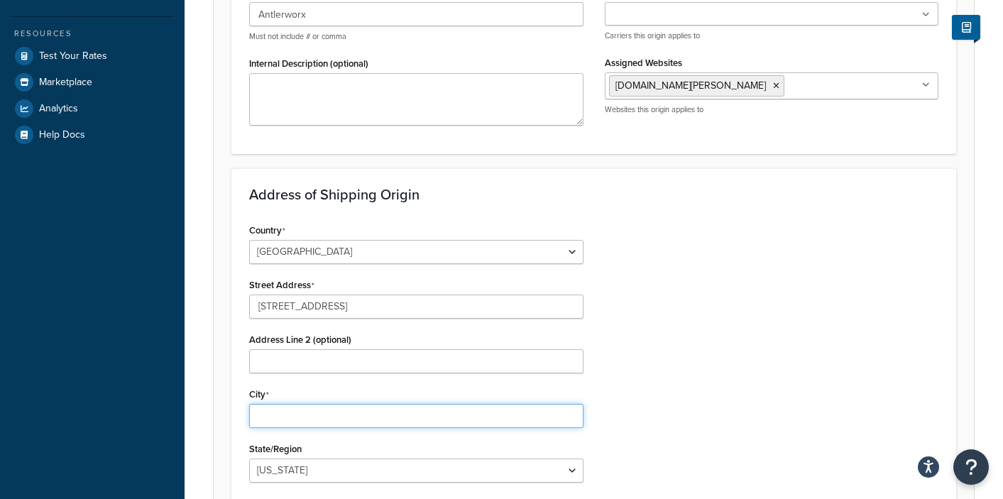
click at [268, 404] on input "City" at bounding box center [416, 416] width 334 height 24
type input "White Oak"
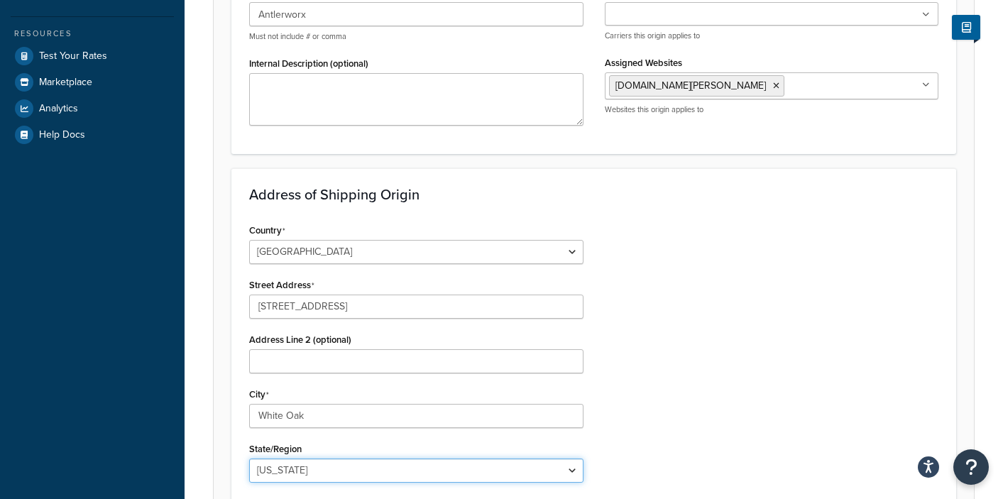
select select "43"
type input "75693"
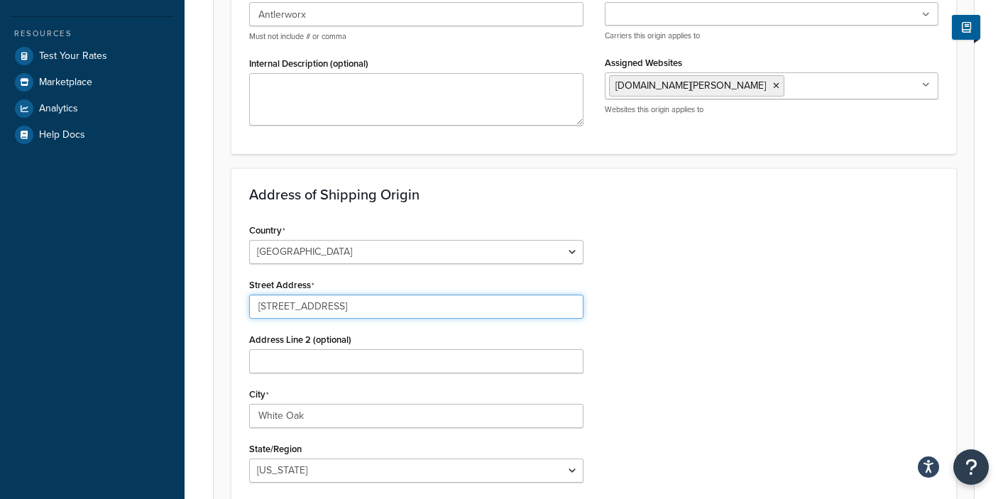
drag, startPoint x: 373, startPoint y: 191, endPoint x: 525, endPoint y: 214, distance: 154.5
click at [515, 220] on div "Country United States United Kingdom Afghanistan Åland Islands Albania Algeria …" at bounding box center [417, 454] width 356 height 469
type input "1909 East US Highway 80"
click at [866, 295] on div "Country United States United Kingdom Afghanistan Åland Islands Albania Algeria …" at bounding box center [594, 454] width 711 height 469
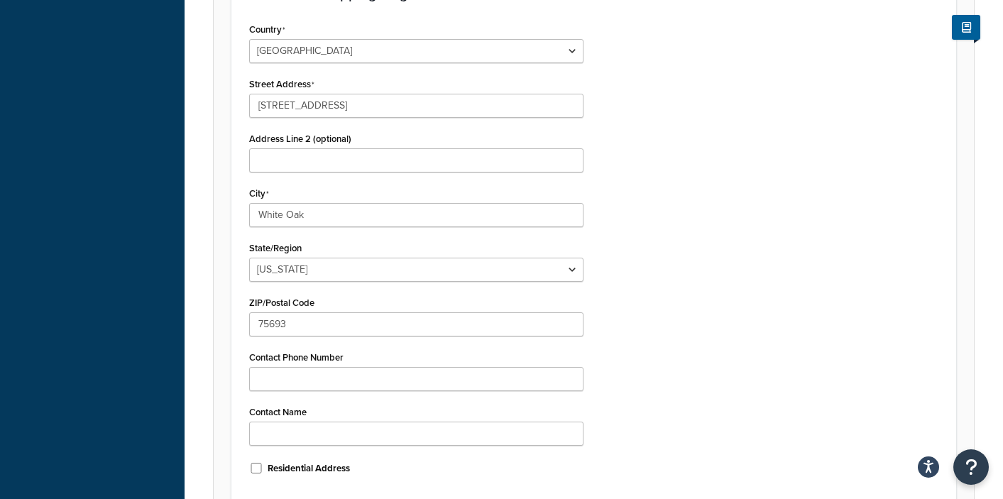
scroll to position [630, 0]
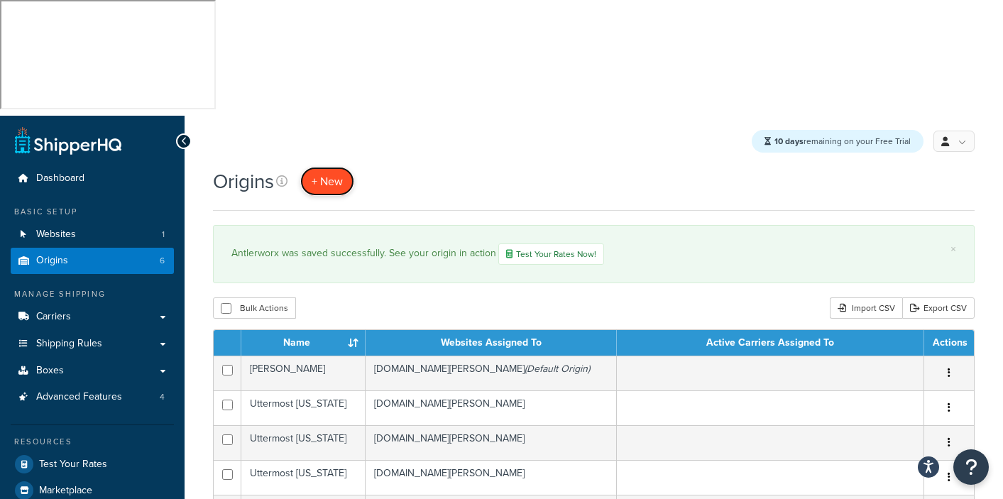
click at [332, 173] on span "+ New" at bounding box center [327, 181] width 31 height 16
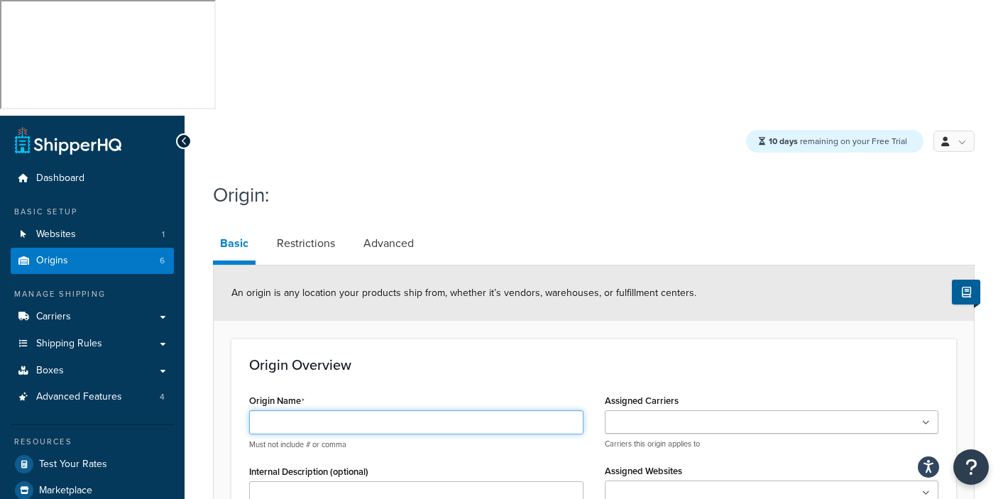
click at [277, 410] on input "Origin Name" at bounding box center [416, 422] width 334 height 24
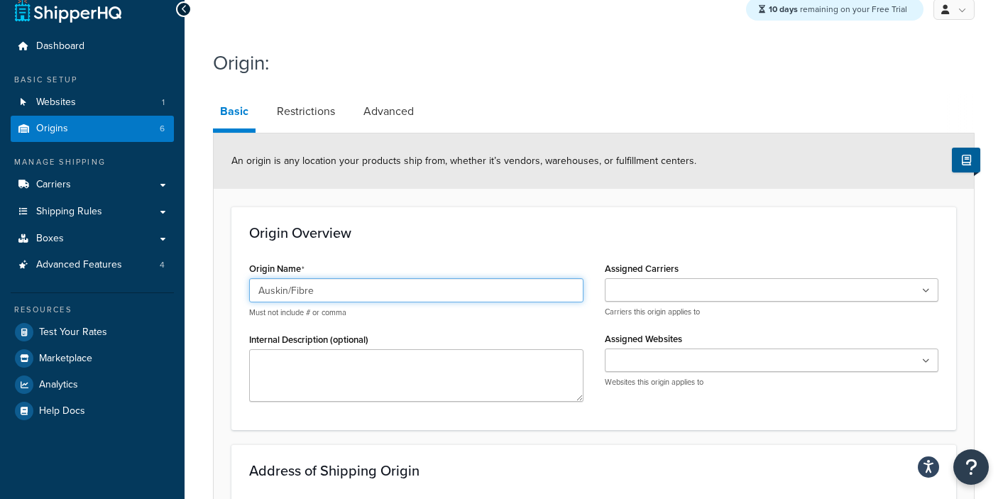
scroll to position [210, 0]
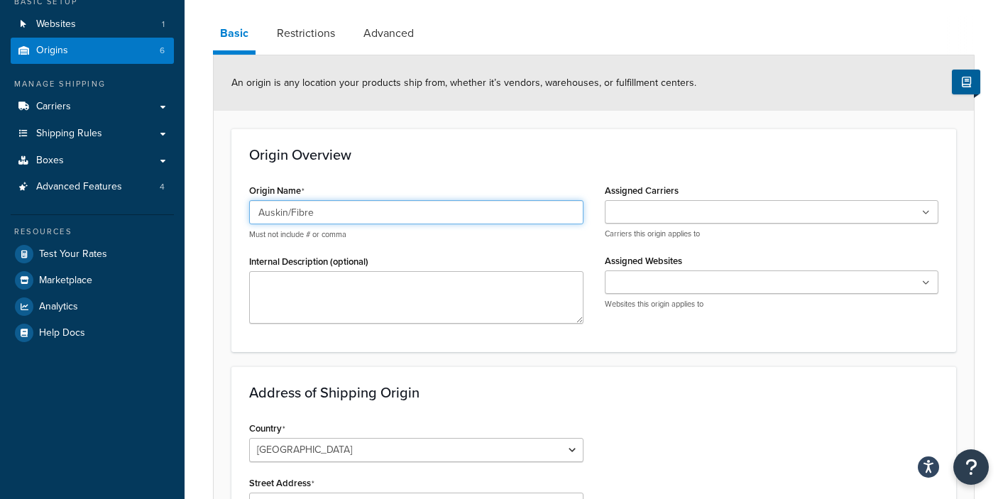
type input "Auskin/Fibre"
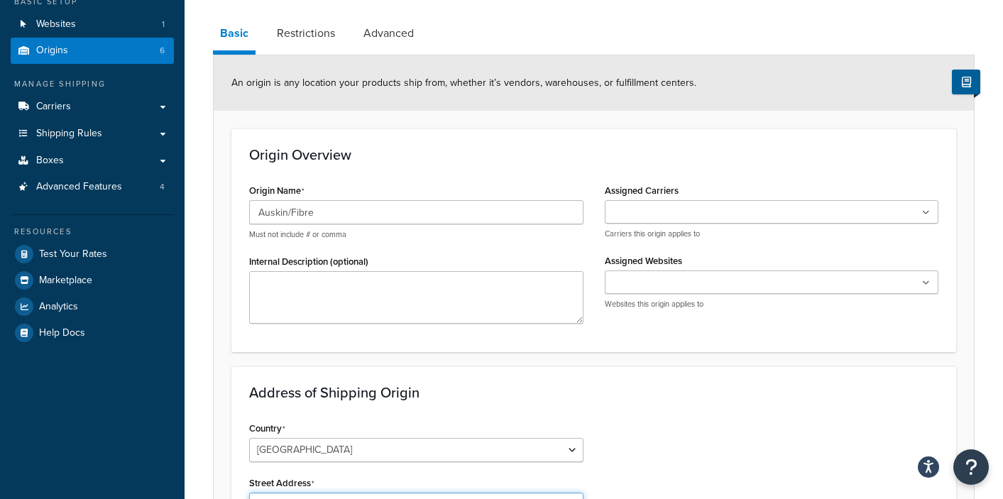
click at [273, 493] on input "Street Address" at bounding box center [416, 505] width 334 height 24
paste input "1909 East US Highway 80, White Oak , TX 75693"
type input "1909 East US Highway 80, White Oak , TX 75693"
drag, startPoint x: 447, startPoint y: 387, endPoint x: 255, endPoint y: 396, distance: 191.9
click at [255, 493] on input "1909 East US Highway 80, White Oak , TX 75693" at bounding box center [416, 505] width 334 height 24
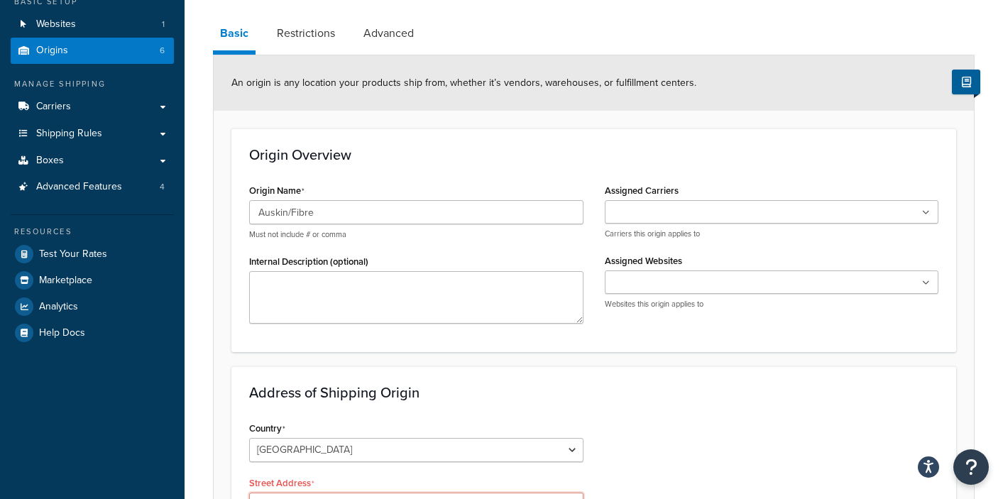
paste input "14252 W 44th Ave Unit H Golden, CO 80403"
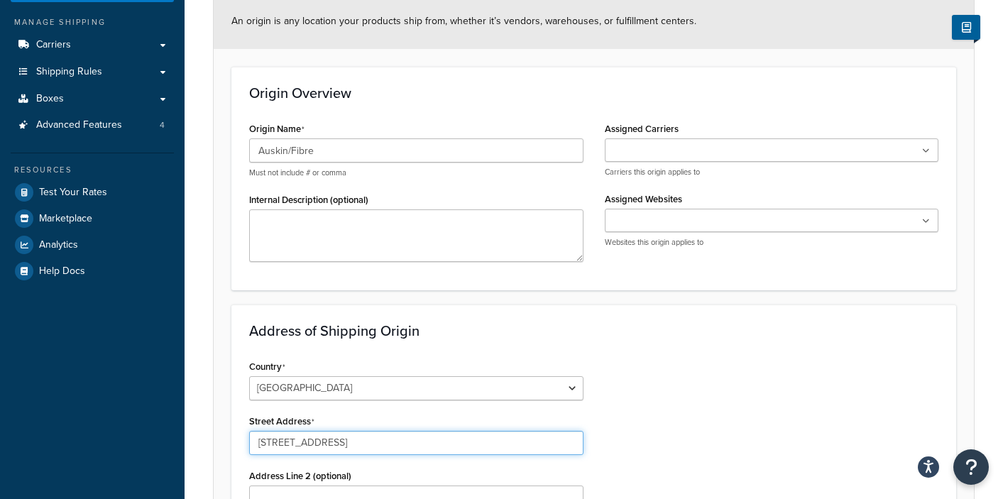
scroll to position [284, 0]
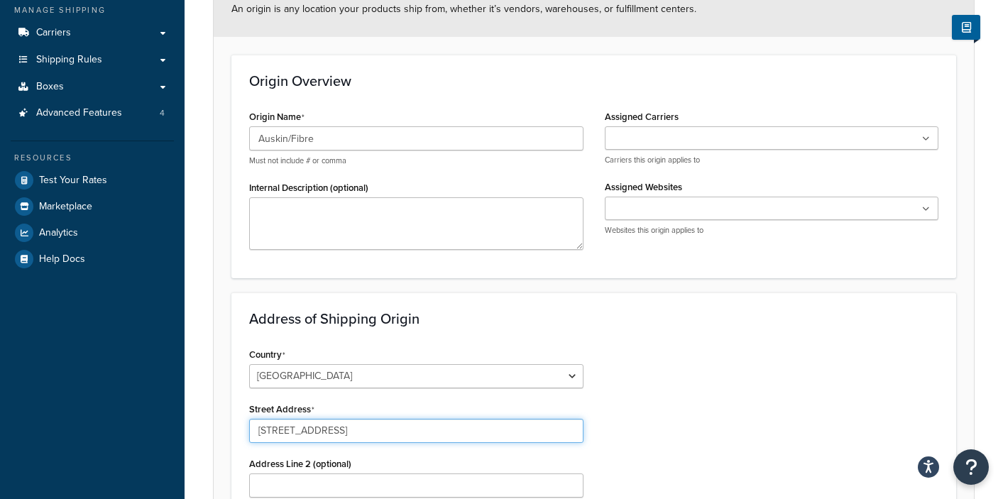
type input "14252 W 44th Ave Unit H Golden, CO 80403"
type input "Golden"
select select "6"
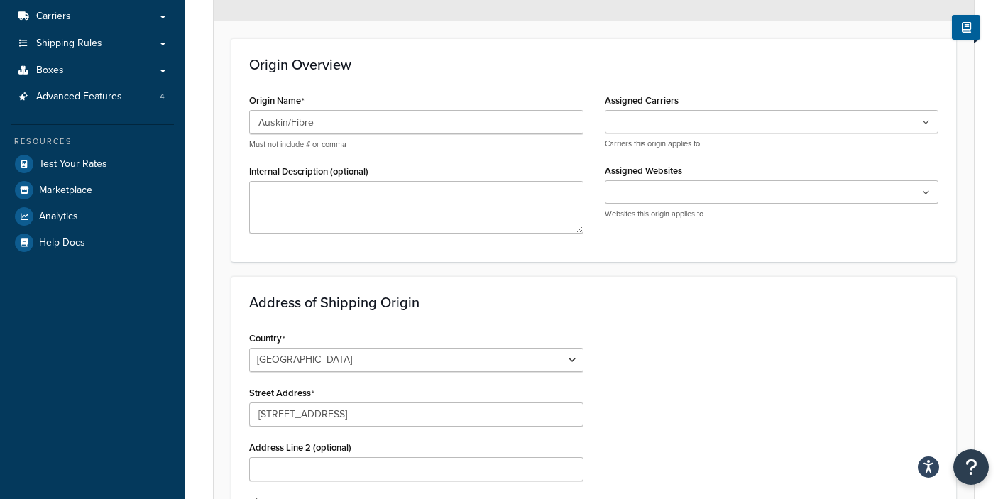
scroll to position [483, 0]
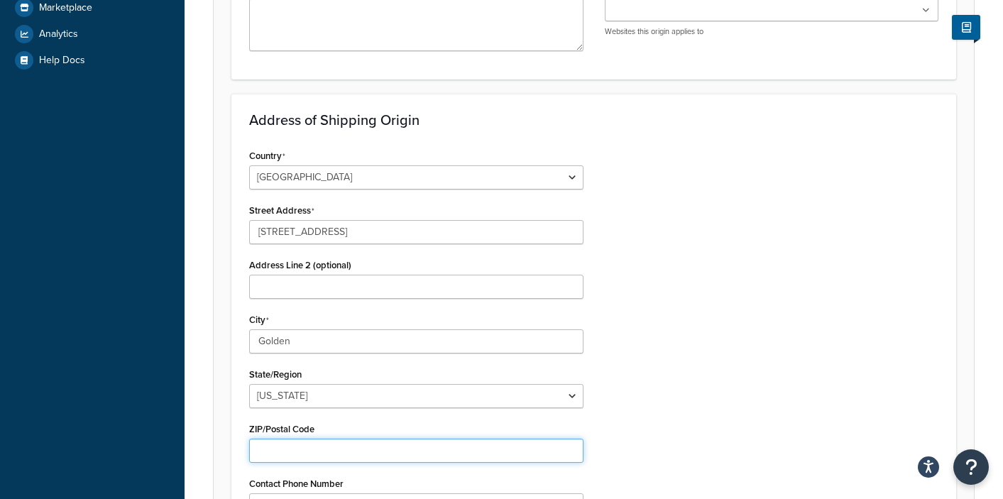
click at [272, 439] on input "ZIP/Postal Code" at bounding box center [416, 451] width 334 height 24
type input "80403"
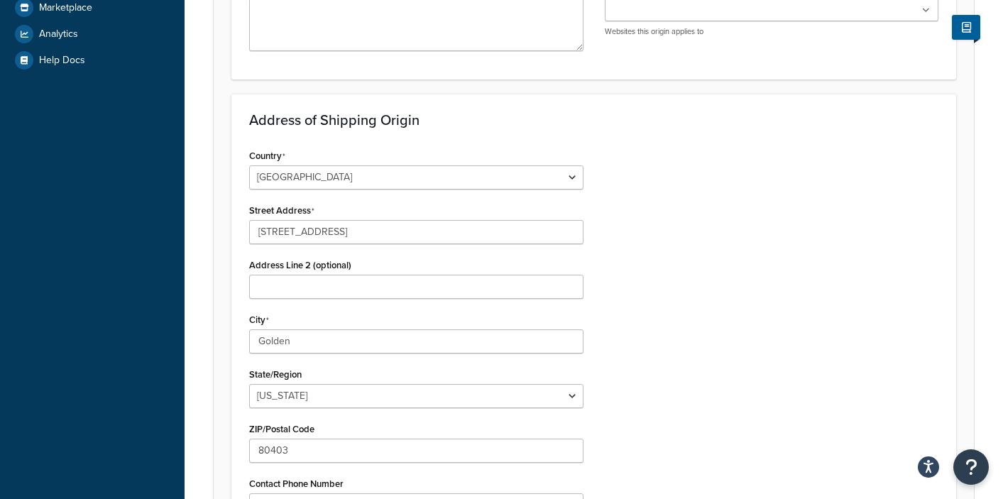
drag, startPoint x: 704, startPoint y: 341, endPoint x: 614, endPoint y: 260, distance: 121.2
click at [705, 341] on div "Country United States United Kingdom Afghanistan Åland Islands Albania Algeria …" at bounding box center [594, 380] width 711 height 469
click at [284, 275] on input "Address Line 2 (optional)" at bounding box center [416, 287] width 334 height 24
type input "Unit H"
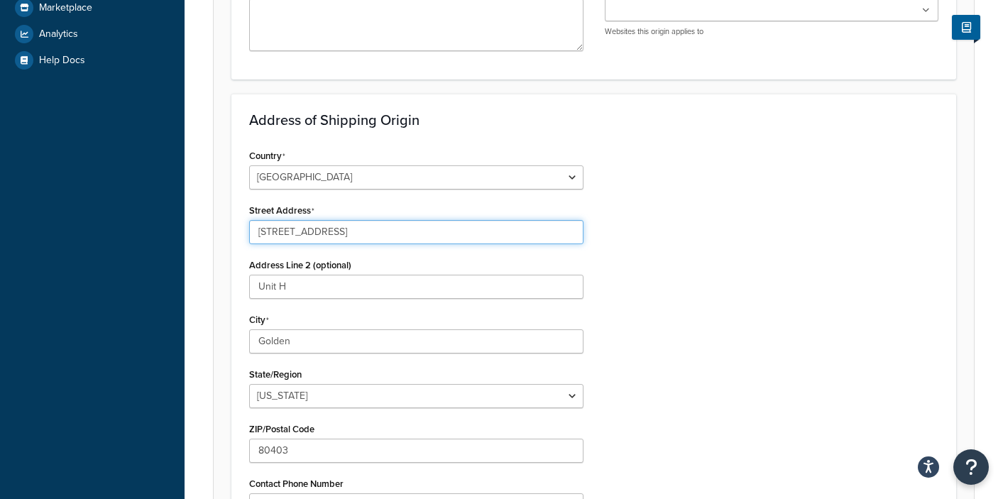
drag, startPoint x: 345, startPoint y: 121, endPoint x: 502, endPoint y: 111, distance: 157.2
click at [498, 220] on input "14252 W 44th Ave Unit H Golden, CO 80403" at bounding box center [416, 232] width 334 height 24
type input "14252 W 44th Ave"
click at [702, 200] on div "Country United States United Kingdom Afghanistan Åland Islands Albania Algeria …" at bounding box center [594, 380] width 711 height 469
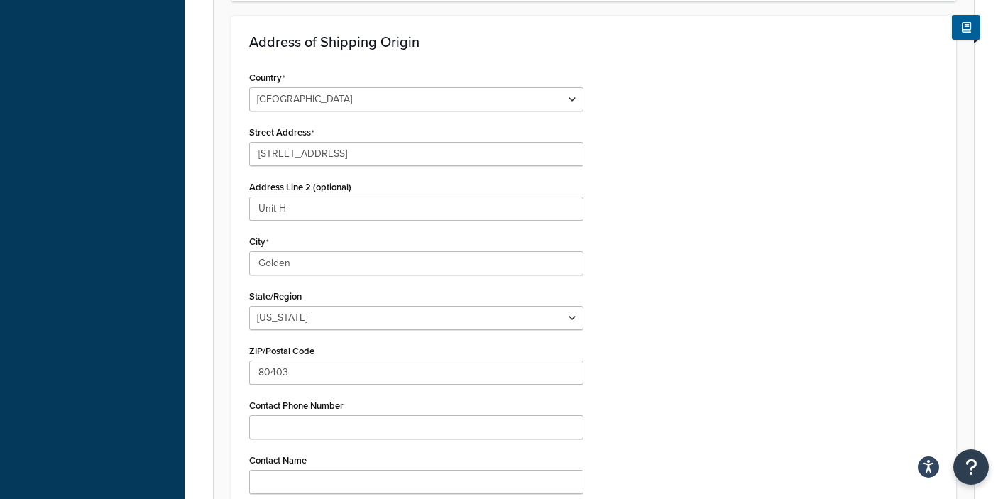
scroll to position [630, 0]
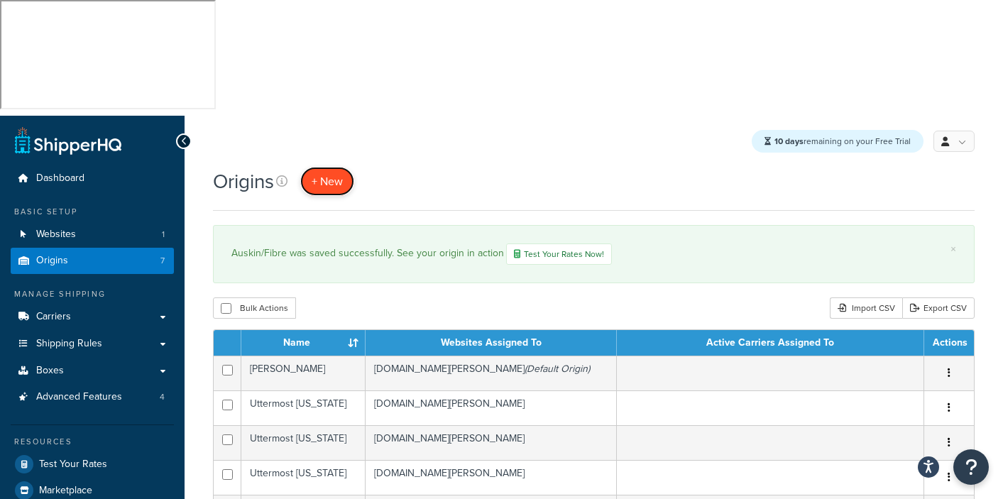
click at [333, 173] on span "+ New" at bounding box center [327, 181] width 31 height 16
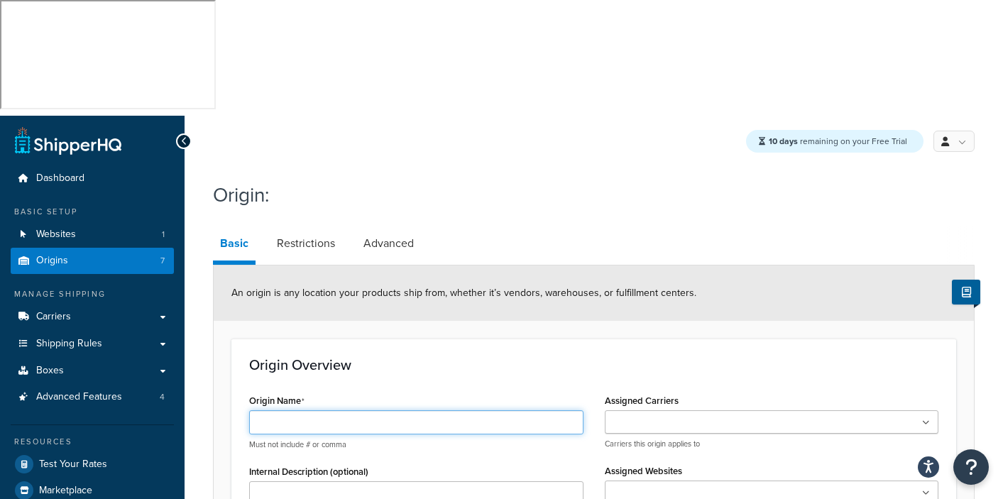
click at [278, 410] on input "Origin Name" at bounding box center [416, 422] width 334 height 24
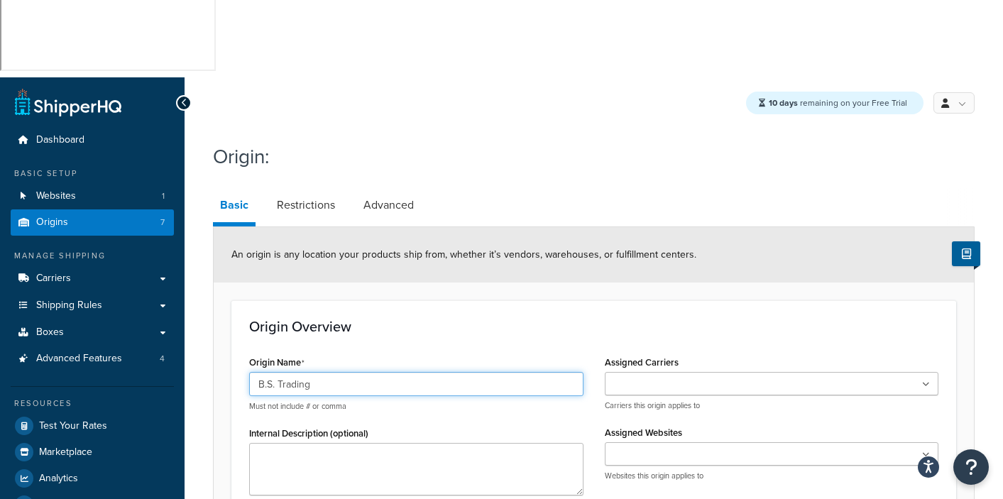
scroll to position [383, 0]
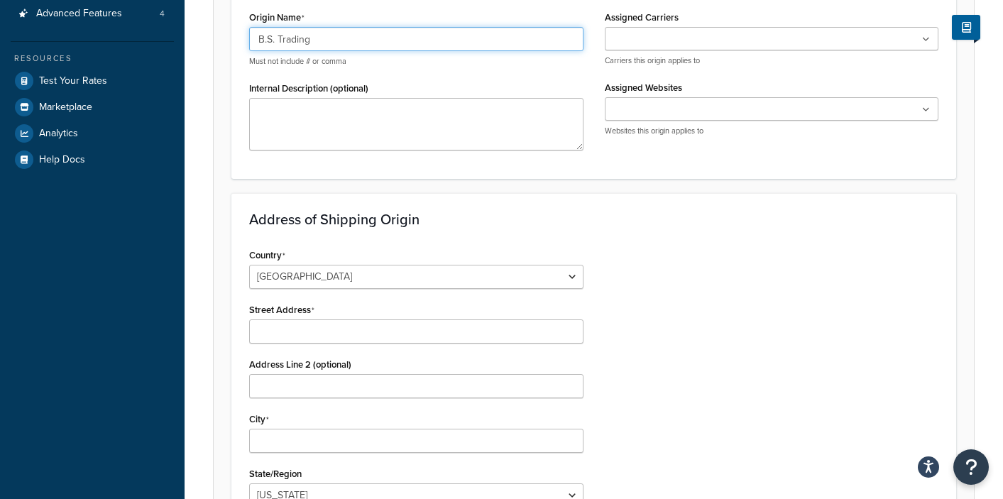
type input "B.S. Trading"
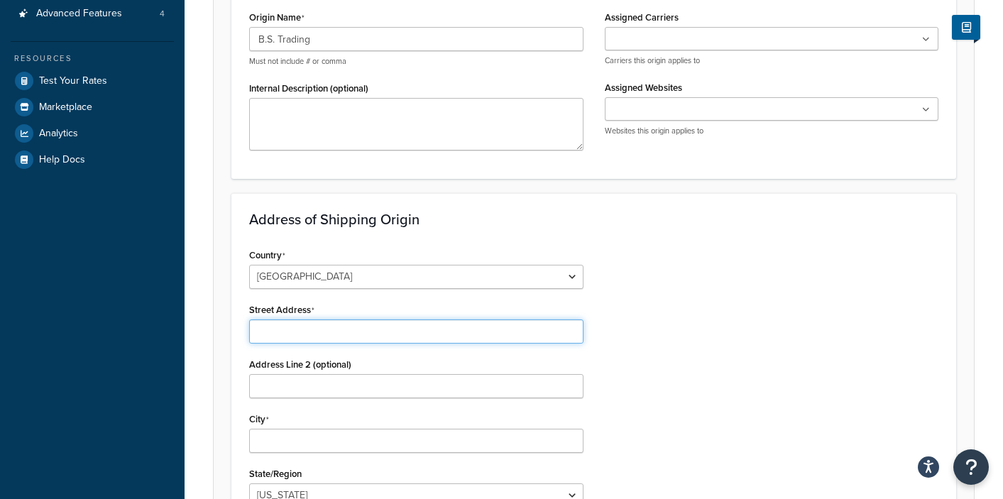
click at [271, 320] on input "Street Address" at bounding box center [416, 332] width 334 height 24
paste input "253 Loy St. | Burleson, TX 76028"
type input "253 Loy St. | Burleson, TX 76028"
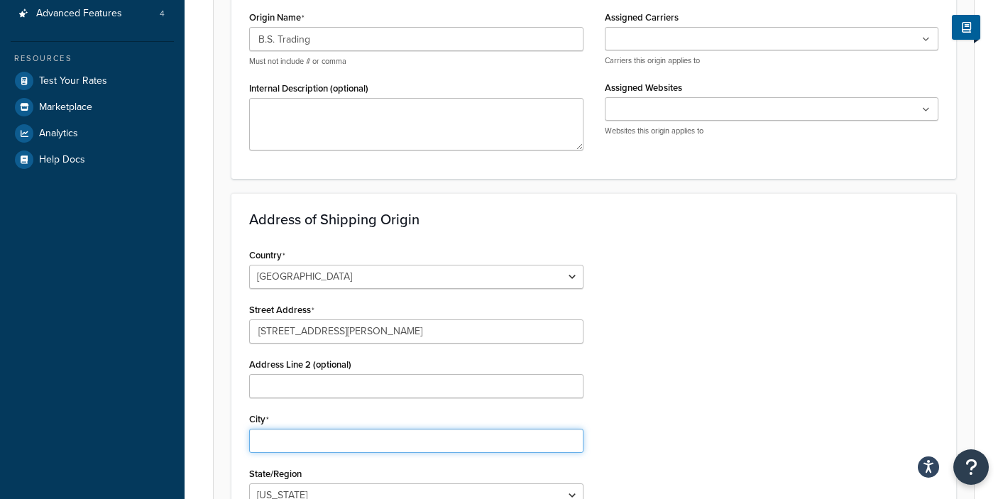
click at [279, 429] on input "City" at bounding box center [416, 441] width 334 height 24
type input "Burleson"
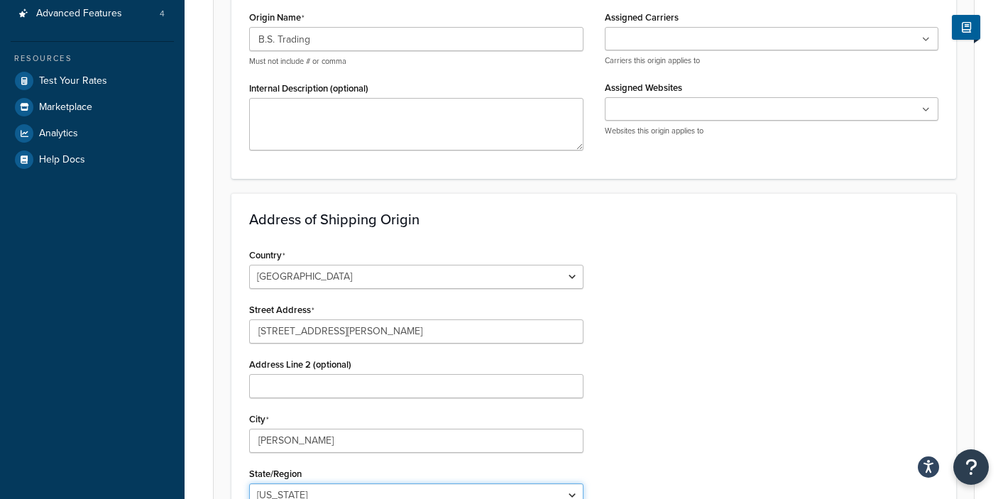
click at [298, 484] on select "Alabama Alaska American Samoa Arizona Arkansas Armed Forces Americas Armed Forc…" at bounding box center [416, 496] width 334 height 24
select select "43"
click at [249, 484] on select "Alabama Alaska American Samoa Arizona Arkansas Armed Forces Americas Armed Forc…" at bounding box center [416, 496] width 334 height 24
click at [630, 401] on div "Country United States United Kingdom Afghanistan Åland Islands Albania Algeria …" at bounding box center [594, 479] width 711 height 469
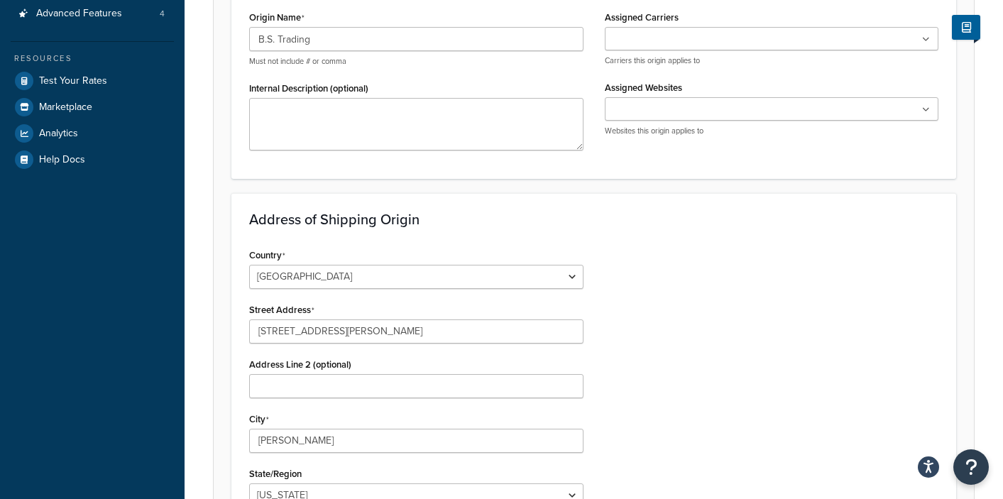
type input "76028"
click at [712, 378] on div "Country United States United Kingdom Afghanistan Åland Islands Albania Algeria …" at bounding box center [594, 479] width 711 height 469
click at [371, 320] on input "253 Loy St. | Burleson, TX 76028" at bounding box center [416, 332] width 334 height 24
drag, startPoint x: 306, startPoint y: 219, endPoint x: 531, endPoint y: 303, distance: 240.2
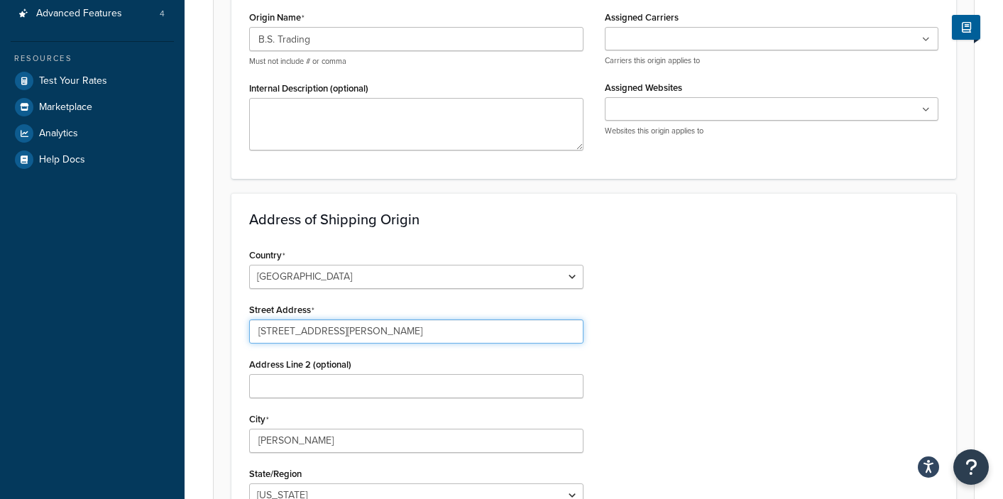
click at [486, 246] on div "Country United States United Kingdom Afghanistan Åland Islands Albania Algeria …" at bounding box center [417, 479] width 356 height 469
type input "253 Loy St."
click at [866, 323] on div "Country [GEOGRAPHIC_DATA] [GEOGRAPHIC_DATA] [GEOGRAPHIC_DATA] [GEOGRAPHIC_DATA]…" at bounding box center [594, 479] width 711 height 469
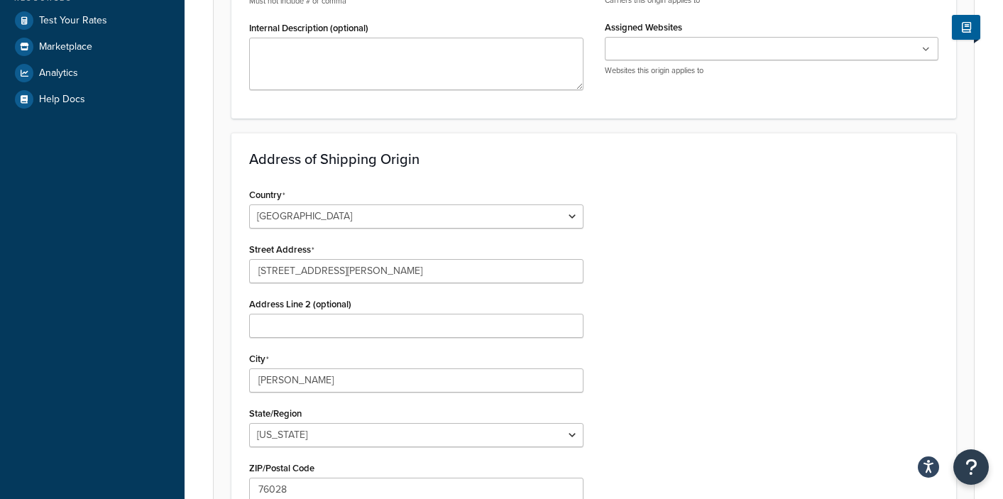
scroll to position [630, 0]
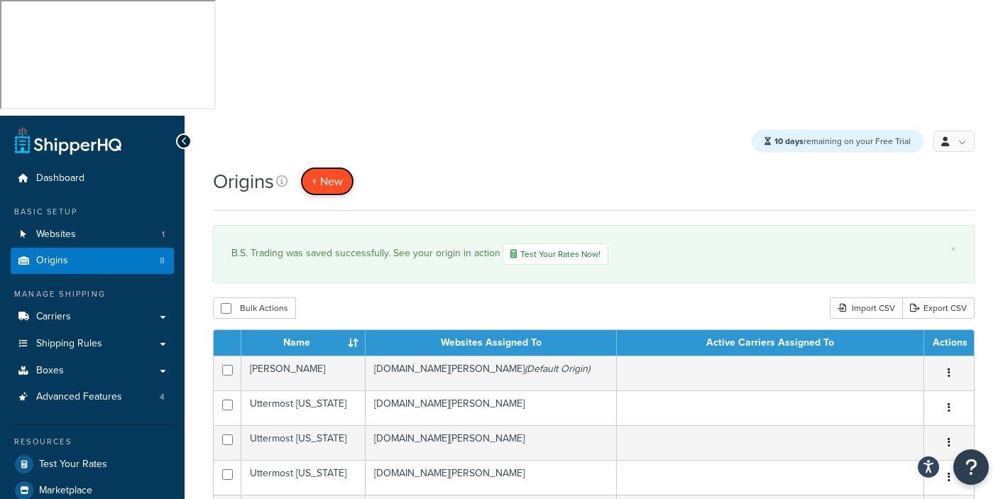
click at [327, 173] on span "+ New" at bounding box center [327, 181] width 31 height 16
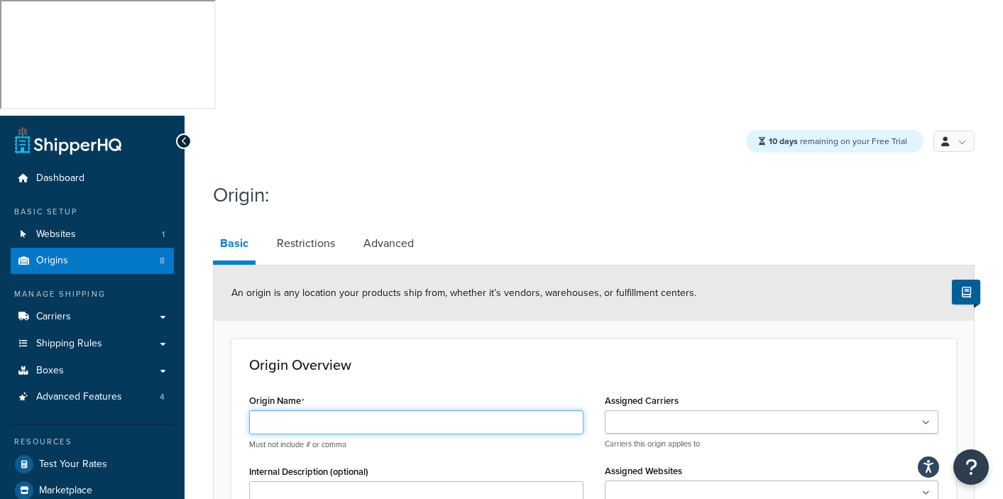
click at [290, 410] on input "Origin Name" at bounding box center [416, 422] width 334 height 24
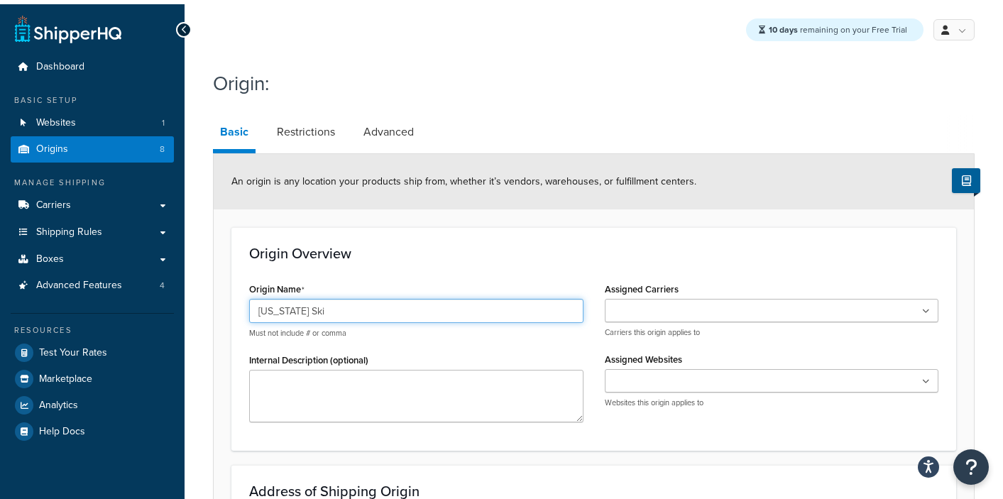
scroll to position [247, 0]
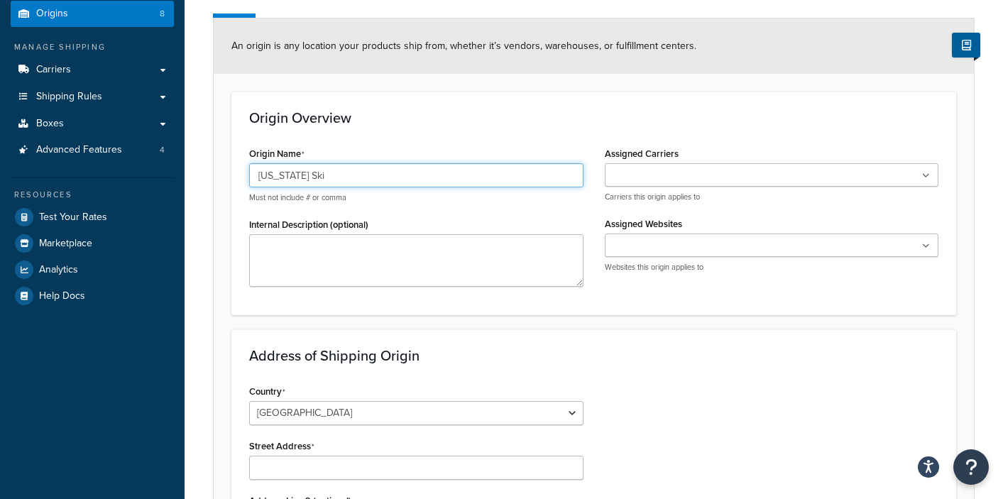
type input "Colorado Ski"
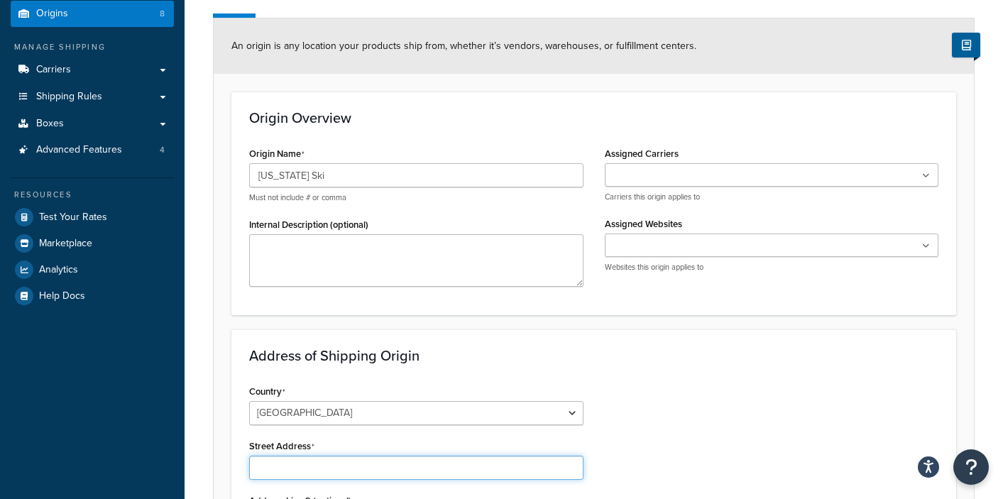
click at [263, 456] on input "Street Address" at bounding box center [416, 468] width 334 height 24
paste input "419 Manitou Ave. Manitou Springs, CO 80829"
type input "419 Manitou Ave. Manitou Springs, CO 80829"
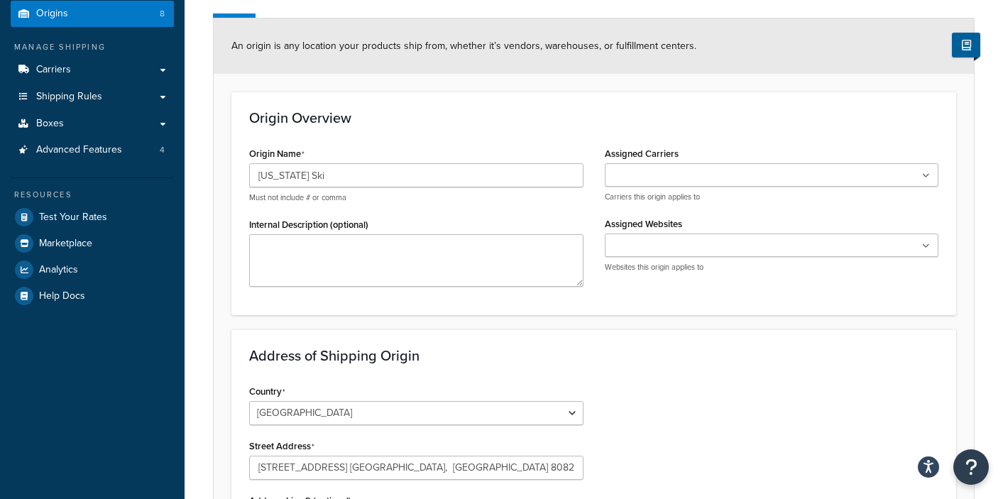
type input "N"
type input "Manitou Springs"
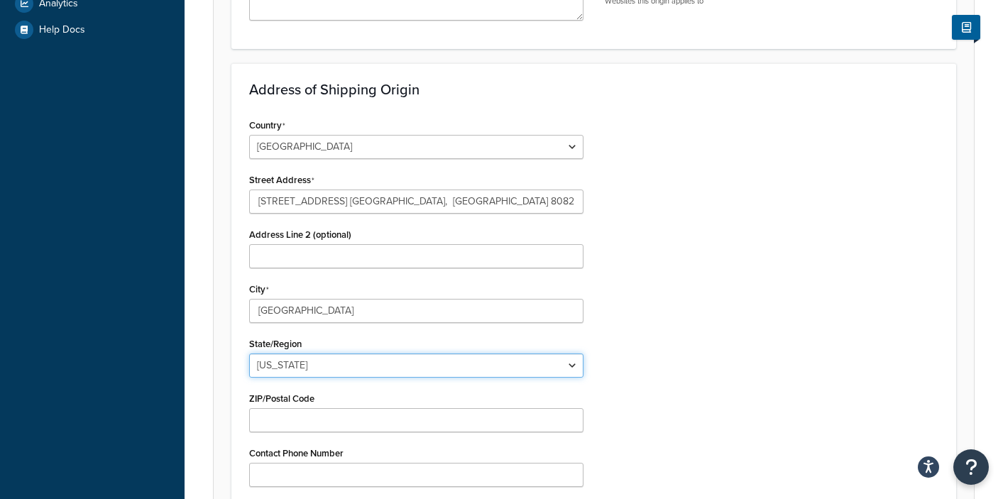
select select "6"
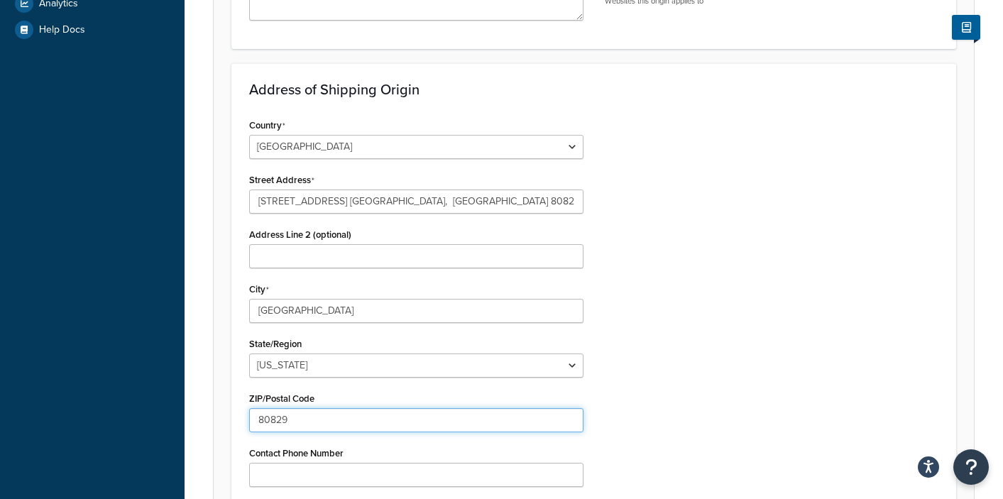
type input "80829"
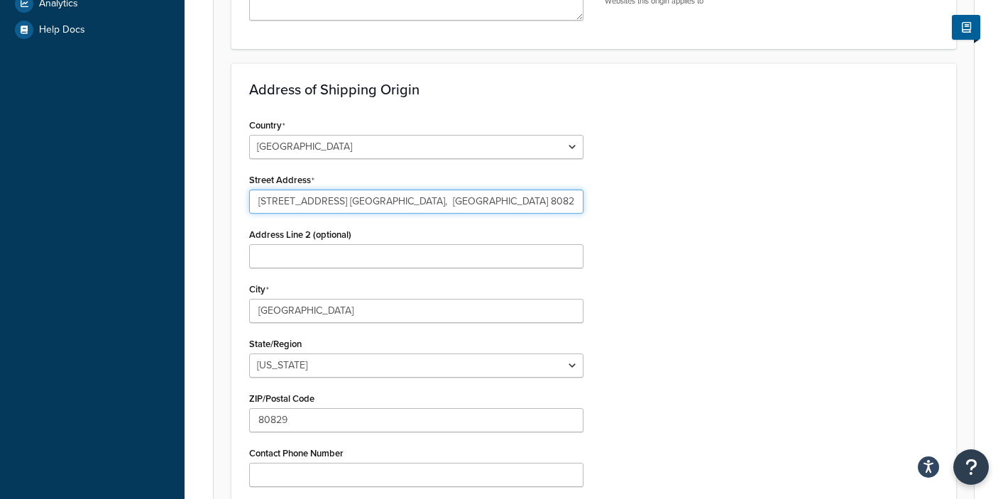
drag, startPoint x: 337, startPoint y: 82, endPoint x: 652, endPoint y: 132, distance: 319.2
click at [621, 119] on div "Country United States United Kingdom Afghanistan Åland Islands Albania Algeria …" at bounding box center [594, 349] width 711 height 469
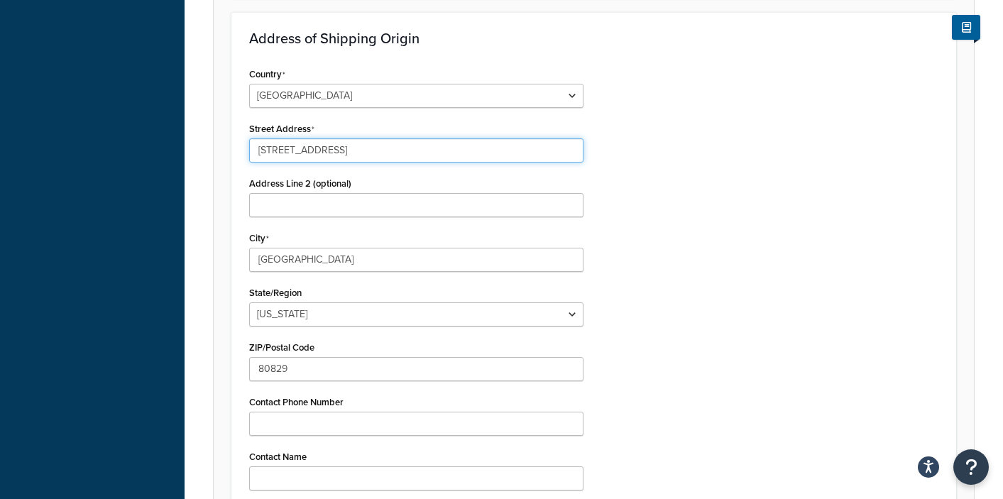
scroll to position [621, 0]
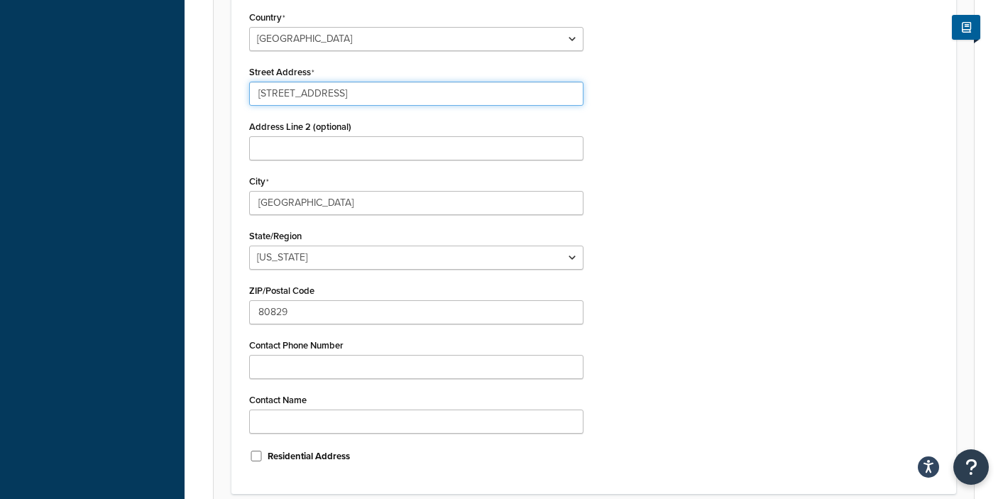
type input "419 Manitou Ave."
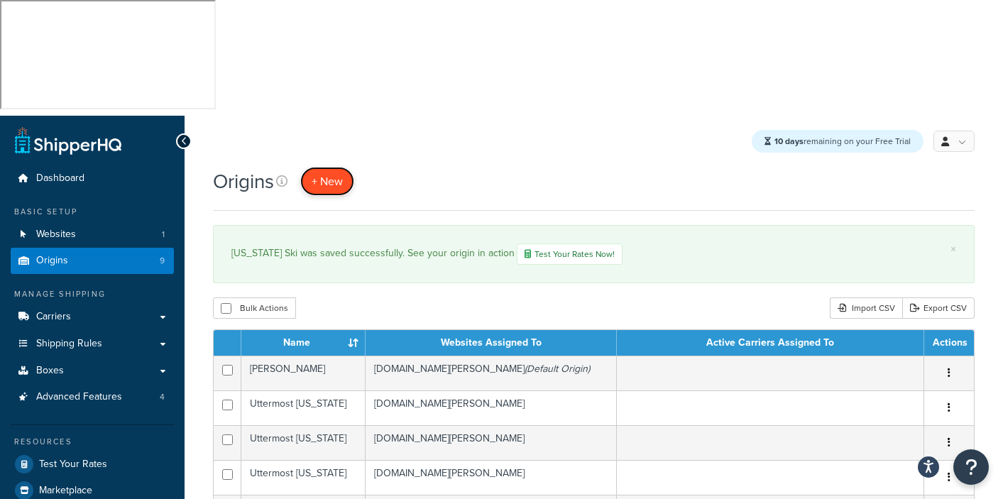
click at [316, 173] on span "+ New" at bounding box center [327, 181] width 31 height 16
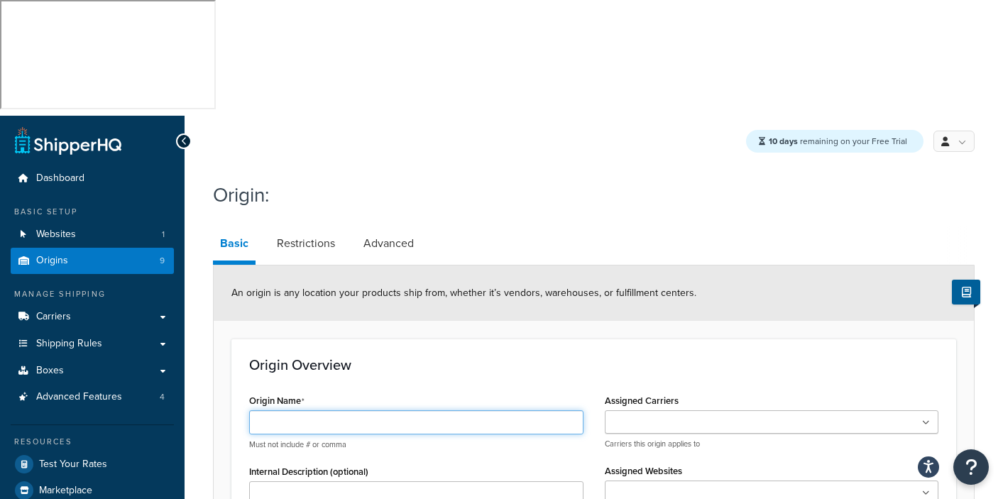
click at [261, 410] on input "Origin Name" at bounding box center [416, 422] width 334 height 24
type input "C"
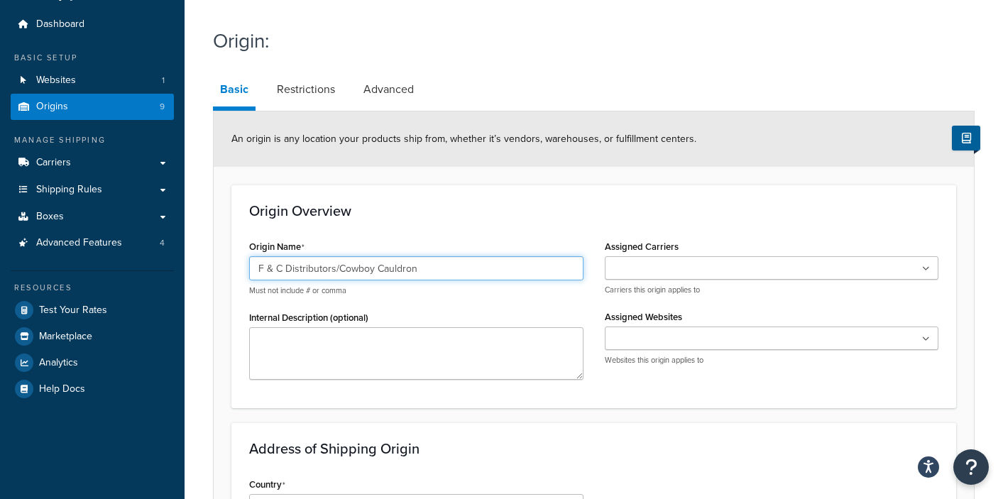
scroll to position [255, 0]
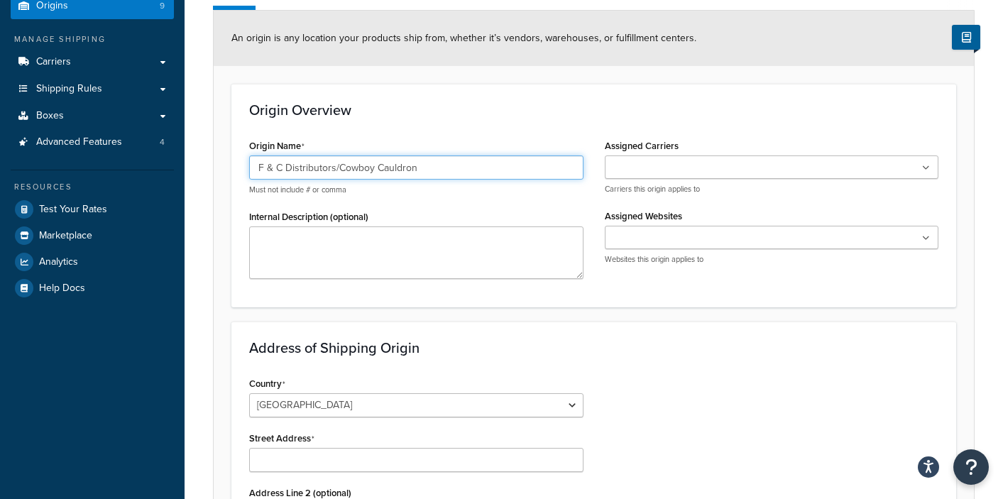
type input "F & C Distributors/Cowboy Cauldron"
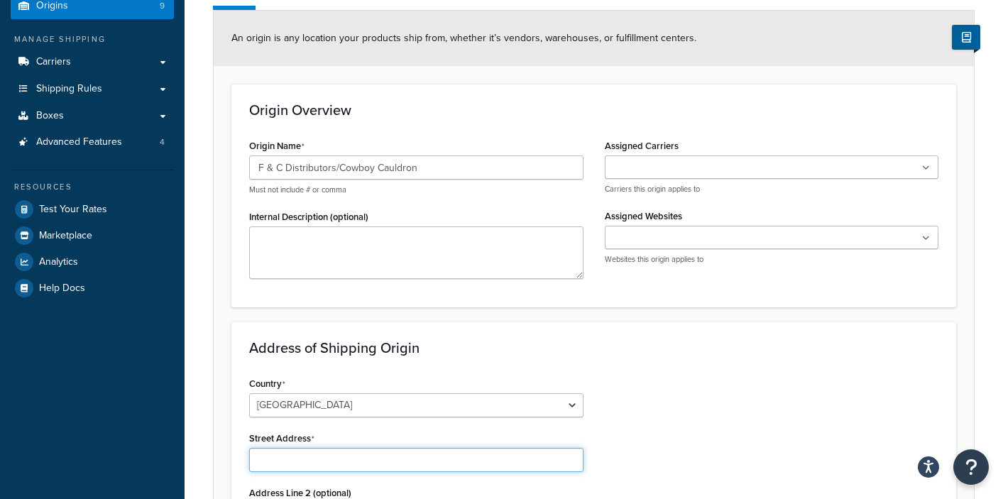
click at [264, 448] on input "Street Address" at bounding box center [416, 460] width 334 height 24
paste input "F & C Distributors 2141 Internationale Parkway Suite 100 Woodbridge, IL 60517"
drag, startPoint x: 314, startPoint y: 344, endPoint x: 192, endPoint y: 362, distance: 122.7
click at [197, 354] on div "Origin: Basic Restrictions Advanced An origin is any location your products shi…" at bounding box center [594, 437] width 819 height 1036
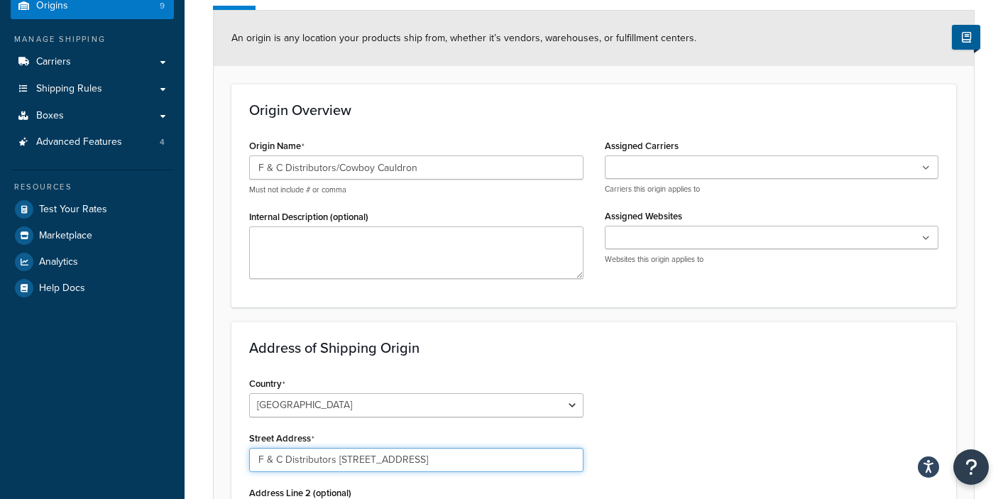
click at [291, 448] on input "F & C Distributors 2141 Internationale Parkway Suite 100 Woodbridge, IL 60517" at bounding box center [416, 460] width 334 height 24
drag, startPoint x: 334, startPoint y: 344, endPoint x: 246, endPoint y: 348, distance: 88.1
type input "2141 Internationale Parkway Suite 100 Woodbridge, IL 60517"
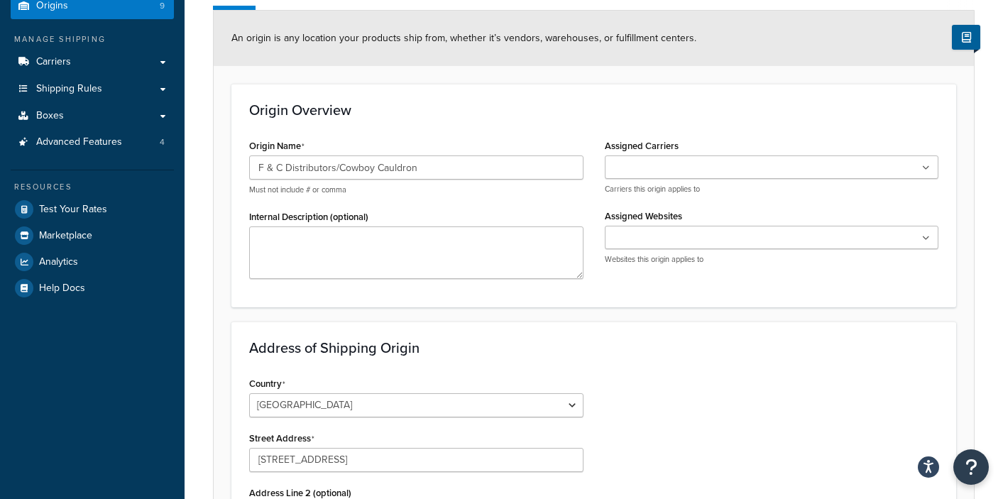
type input "w"
type input "Woodbridge"
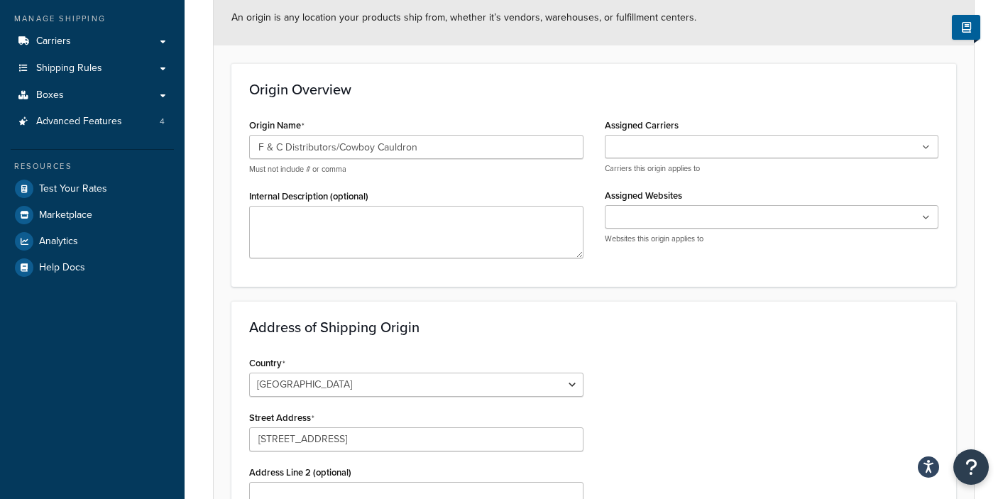
select select "13"
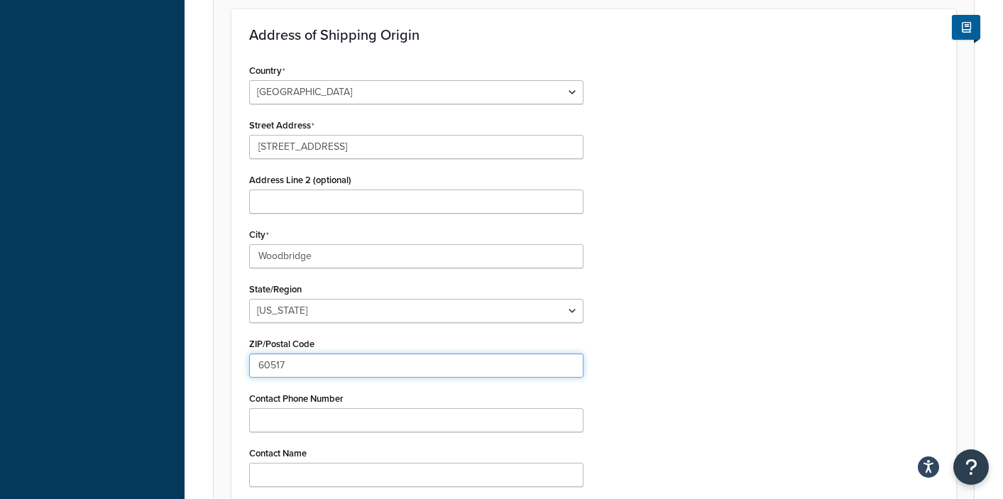
type input "60517"
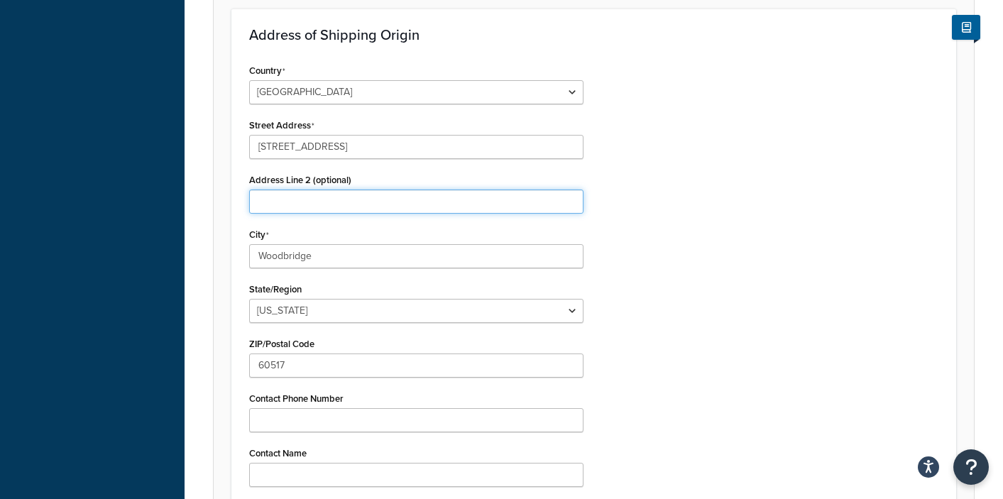
click at [287, 190] on input "Address Line 2 (optional)" at bounding box center [416, 202] width 334 height 24
type input "Suite 100"
click at [604, 117] on div "Country United States United Kingdom Afghanistan Åland Islands Albania Algeria …" at bounding box center [594, 294] width 711 height 469
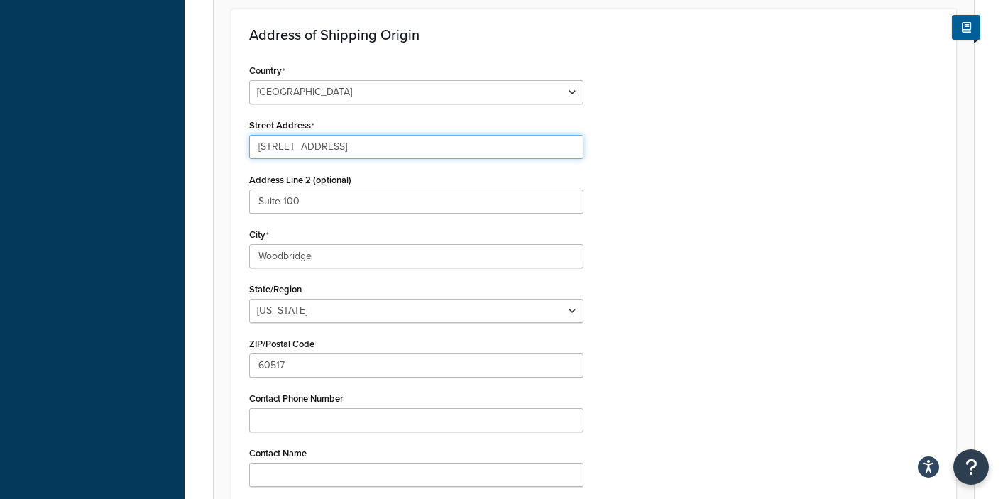
drag, startPoint x: 381, startPoint y: 26, endPoint x: 543, endPoint y: 28, distance: 161.2
click at [543, 135] on input "2141 Internationale Parkway Suite 100 Woodbridge, IL 60517" at bounding box center [416, 147] width 334 height 24
type input "2141 Internationale Parkway"
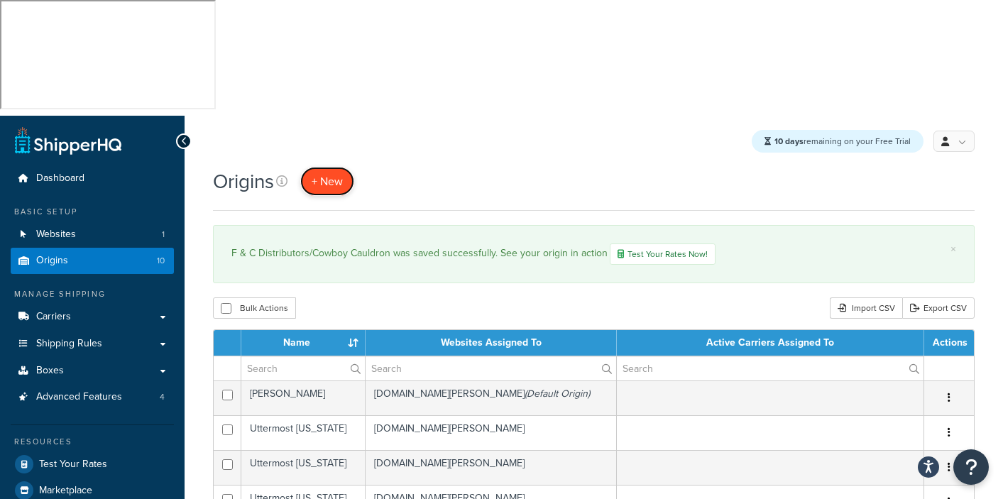
click at [328, 173] on span "+ New" at bounding box center [327, 181] width 31 height 16
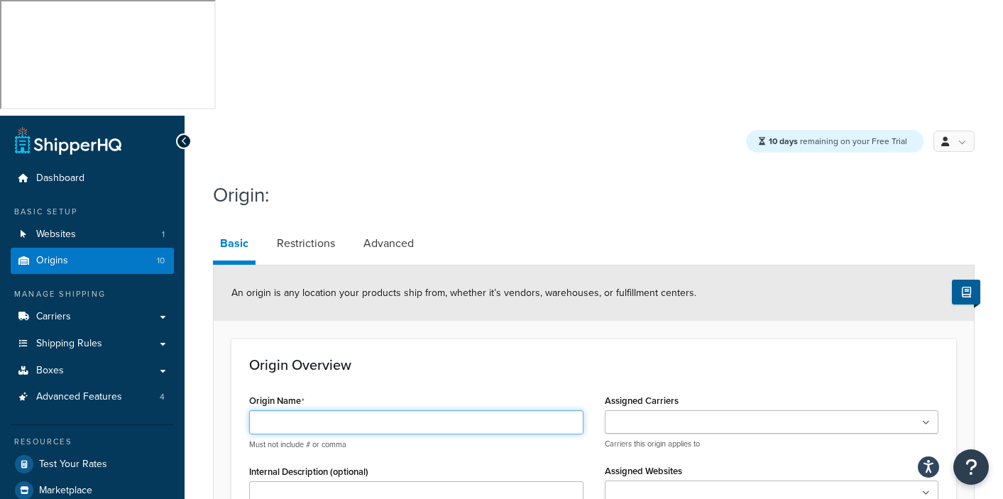
click at [294, 410] on input "Origin Name" at bounding box center [416, 422] width 334 height 24
type input "Designers Guild"
click at [567, 181] on h1 "Origin:" at bounding box center [585, 195] width 744 height 28
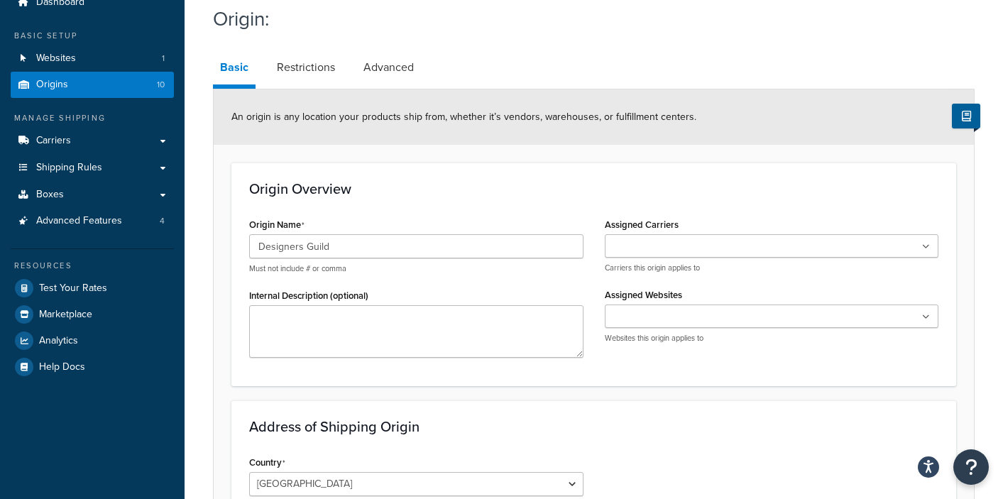
scroll to position [148, 0]
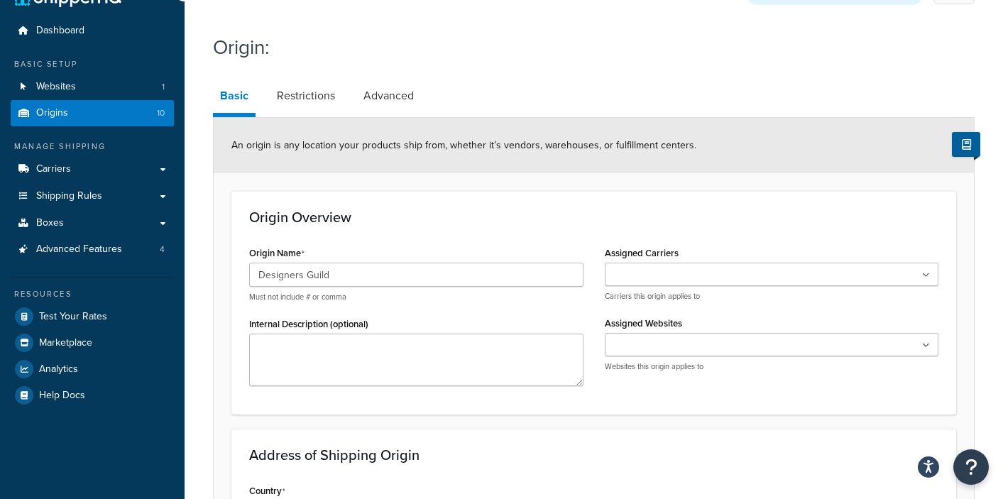
click at [705, 338] on input "Assigned Websites" at bounding box center [672, 346] width 126 height 16
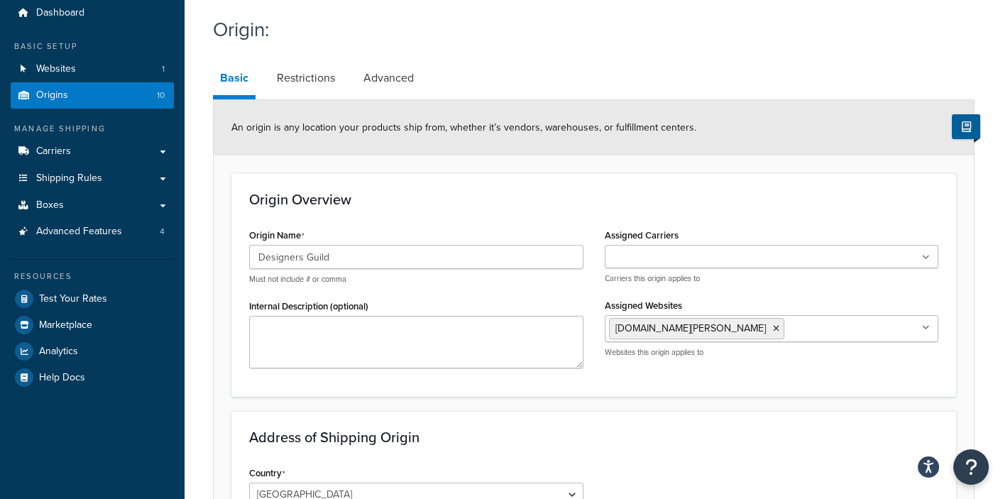
scroll to position [363, 0]
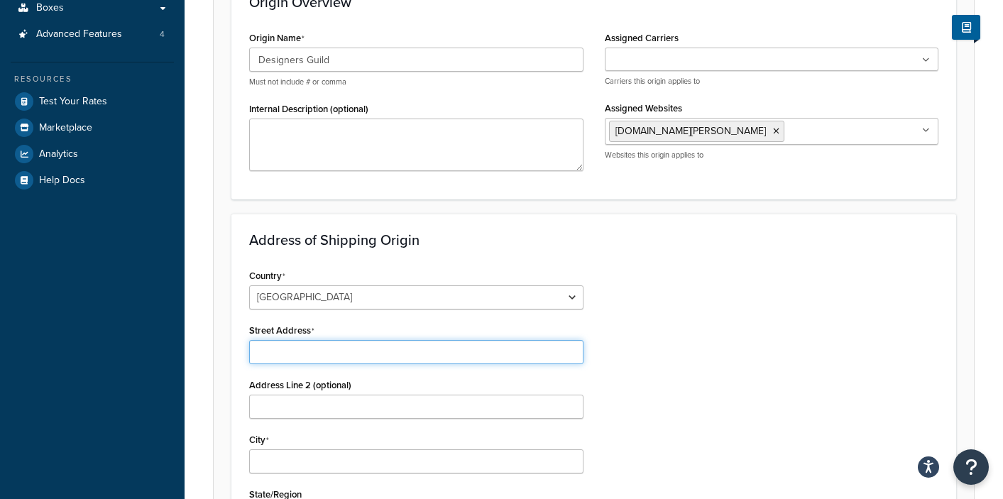
click at [286, 340] on input "Street Address" at bounding box center [416, 352] width 334 height 24
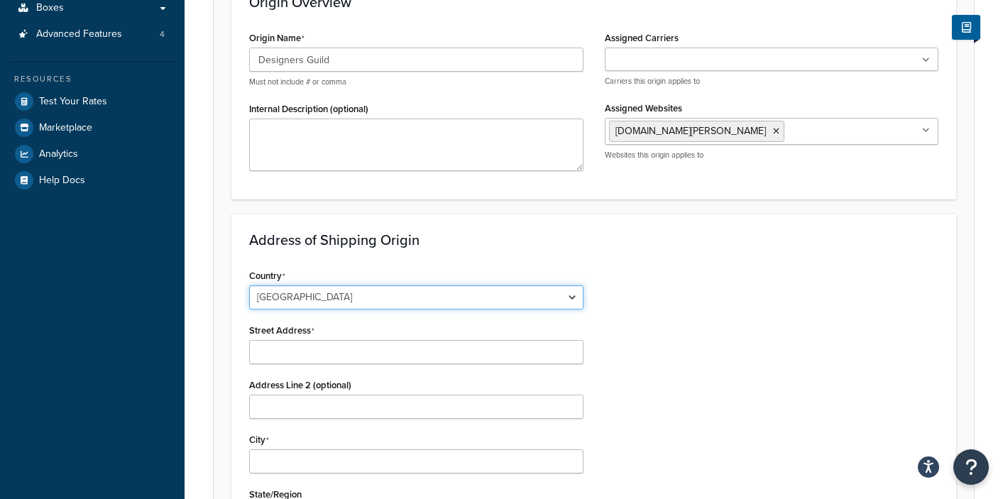
click at [570, 285] on select "United States United Kingdom Afghanistan Åland Islands Albania Algeria American…" at bounding box center [416, 297] width 334 height 24
select select "1226"
click at [249, 285] on select "United States United Kingdom Afghanistan Åland Islands Albania Algeria American…" at bounding box center [416, 297] width 334 height 24
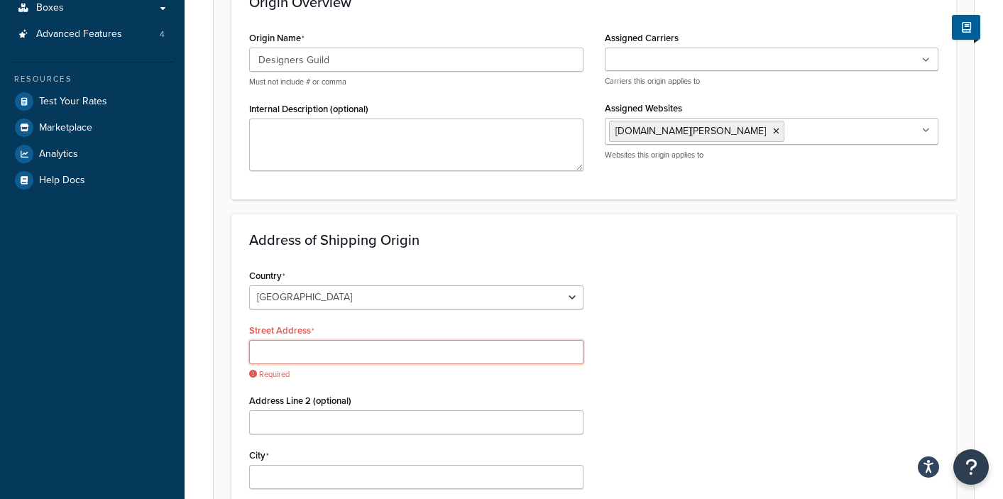
paste input "Unit 10, Segro Park 900 Coronation Road London, NW107PS, United Kingdom"
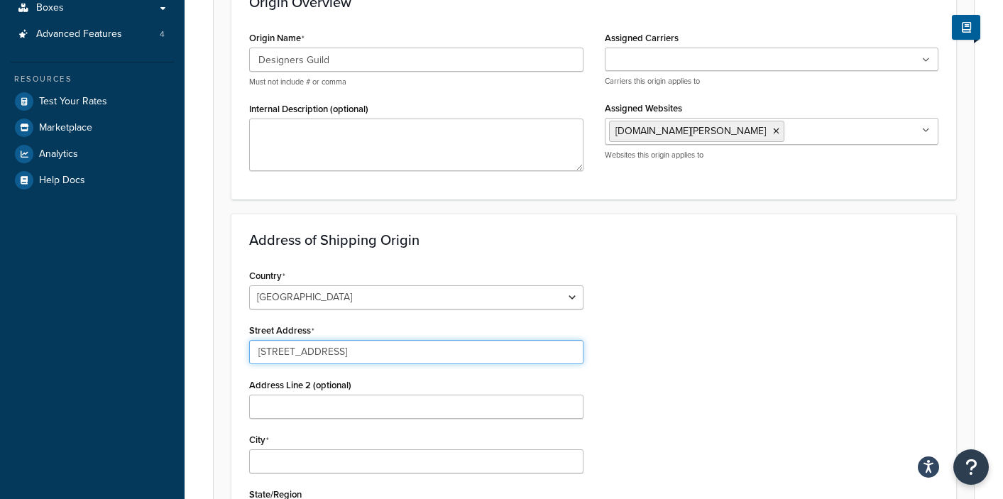
type input "Unit 10, Segro Park 900 Coronation Road London, NW107PS, United Kingdom"
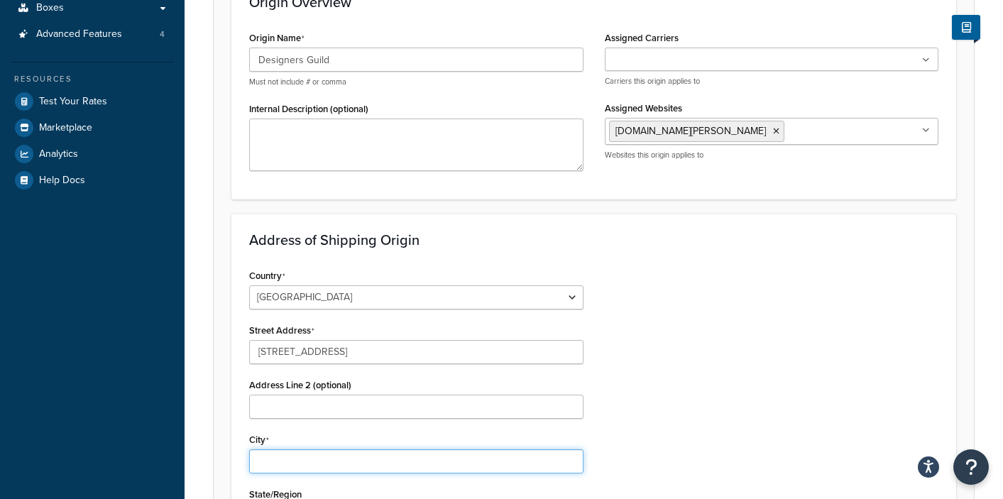
scroll to position [0, 0]
click at [285, 449] on input "City" at bounding box center [416, 461] width 334 height 24
type input "London"
type input "[GEOGRAPHIC_DATA]"
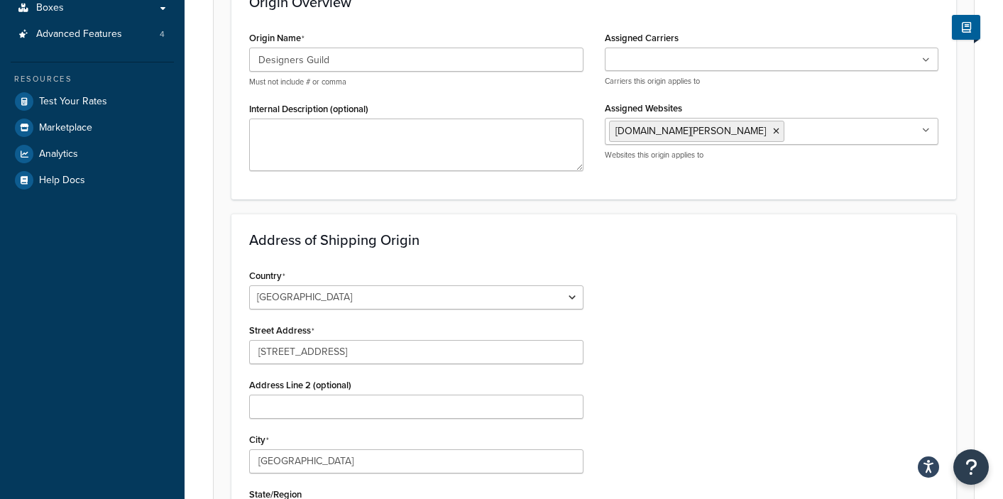
type input "B"
type input "NW107PS"
click at [791, 387] on div "Country [GEOGRAPHIC_DATA] [GEOGRAPHIC_DATA] [GEOGRAPHIC_DATA] [GEOGRAPHIC_DATA]…" at bounding box center [594, 500] width 711 height 469
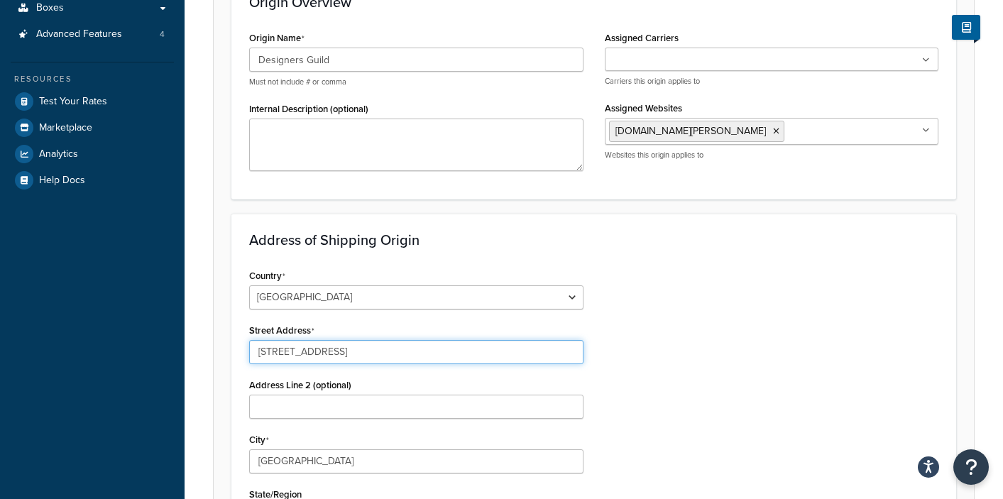
drag, startPoint x: 481, startPoint y: 235, endPoint x: 587, endPoint y: 234, distance: 106.5
click at [587, 266] on div "Country [GEOGRAPHIC_DATA] [GEOGRAPHIC_DATA] [GEOGRAPHIC_DATA] [GEOGRAPHIC_DATA]…" at bounding box center [417, 500] width 356 height 469
type input "Unit 10, Segro Park 900 Coronation Road"
click at [801, 280] on div "Country [GEOGRAPHIC_DATA] [GEOGRAPHIC_DATA] [GEOGRAPHIC_DATA] [GEOGRAPHIC_DATA]…" at bounding box center [594, 500] width 711 height 469
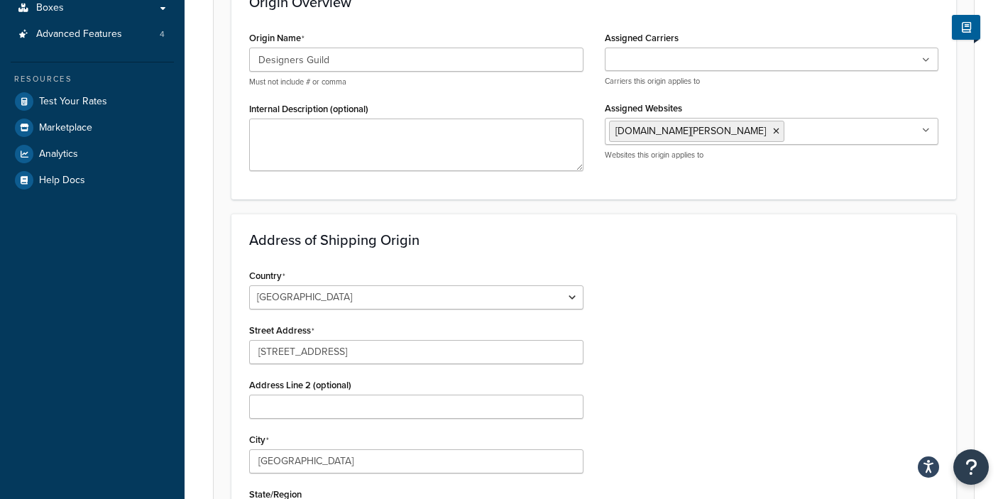
click at [639, 268] on div "Country [GEOGRAPHIC_DATA] [GEOGRAPHIC_DATA] [GEOGRAPHIC_DATA] [GEOGRAPHIC_DATA]…" at bounding box center [594, 500] width 711 height 469
click at [266, 395] on input "Address Line 2 (optional)" at bounding box center [416, 407] width 334 height 24
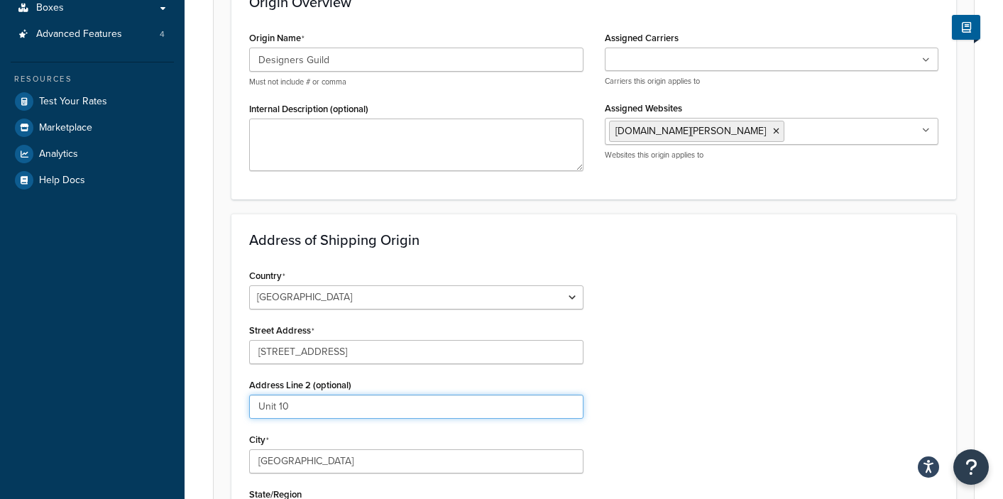
type input "Unit 10"
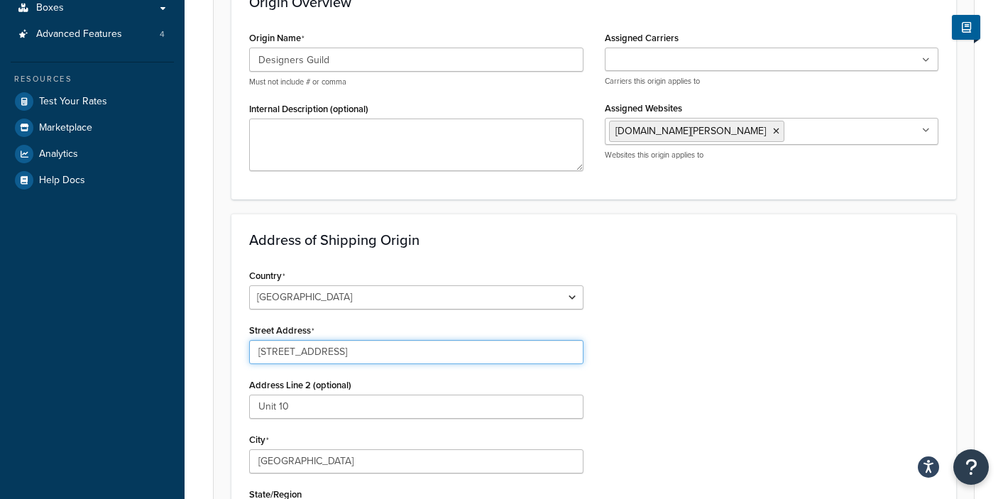
drag, startPoint x: 288, startPoint y: 233, endPoint x: 240, endPoint y: 242, distance: 49.2
click at [240, 266] on div "Country [GEOGRAPHIC_DATA] [GEOGRAPHIC_DATA] [GEOGRAPHIC_DATA] [GEOGRAPHIC_DATA]…" at bounding box center [417, 500] width 356 height 469
type input "Segro Park 900 Coronation Road"
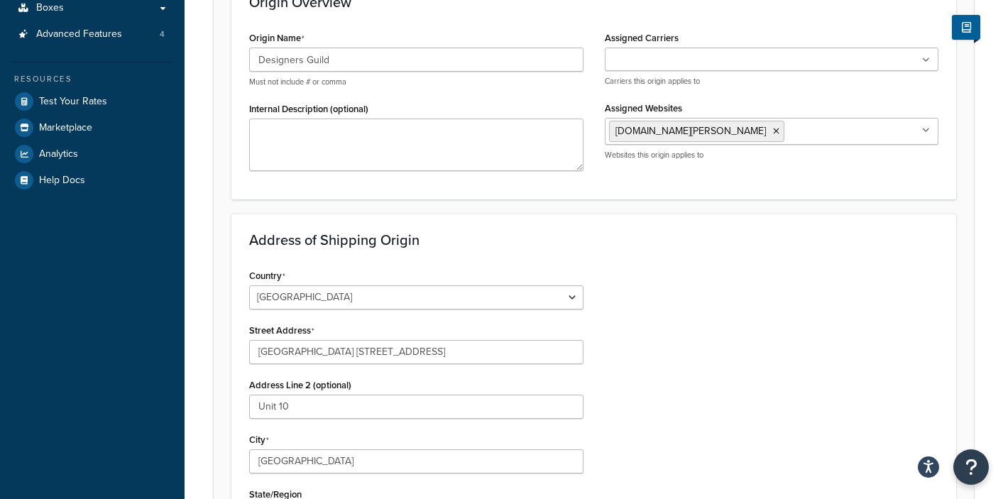
click at [755, 372] on div "Country [GEOGRAPHIC_DATA] [GEOGRAPHIC_DATA] [GEOGRAPHIC_DATA] [GEOGRAPHIC_DATA]…" at bounding box center [594, 500] width 711 height 469
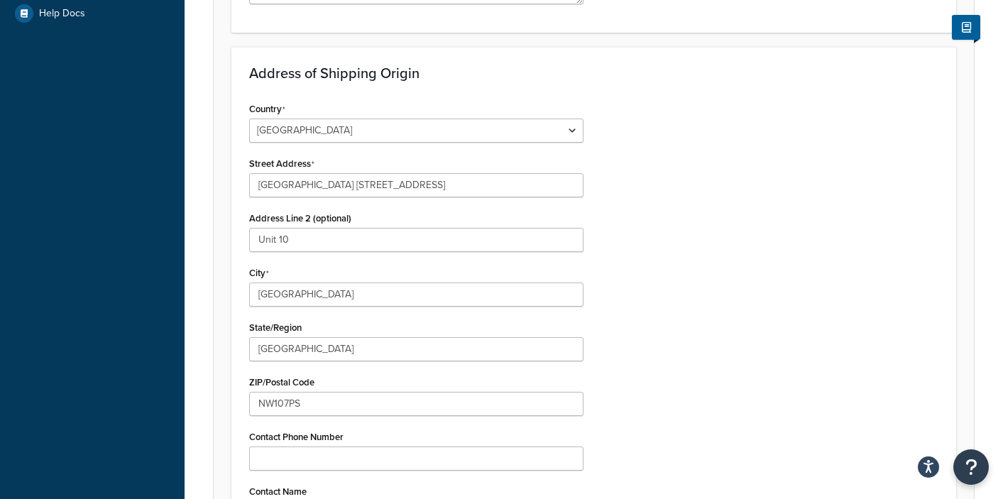
scroll to position [630, 0]
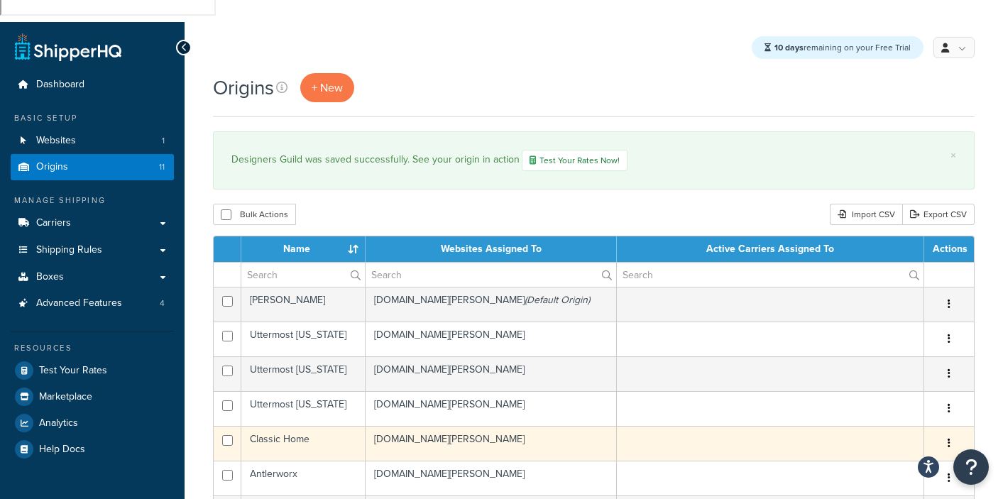
scroll to position [126, 0]
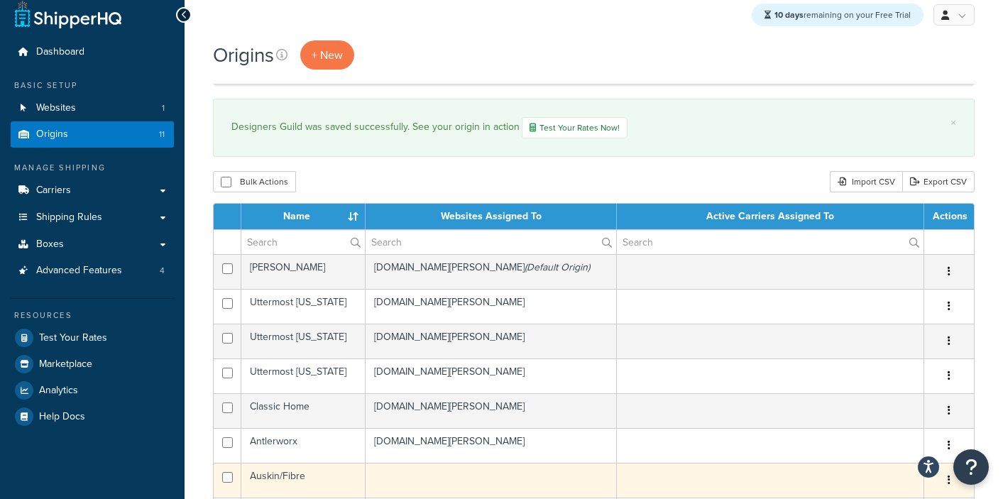
click at [399, 463] on td at bounding box center [492, 480] width 252 height 35
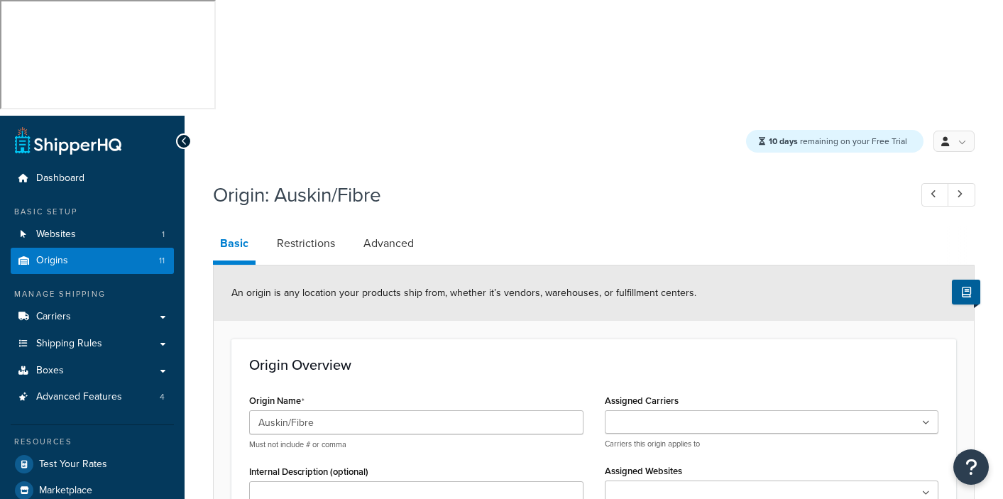
select select "6"
click at [658, 486] on input "Assigned Websites" at bounding box center [672, 494] width 126 height 16
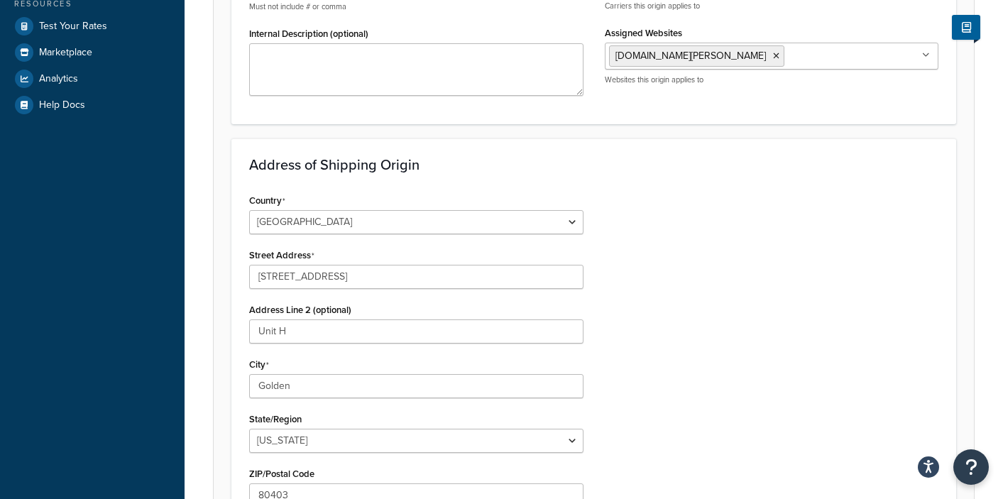
scroll to position [630, 0]
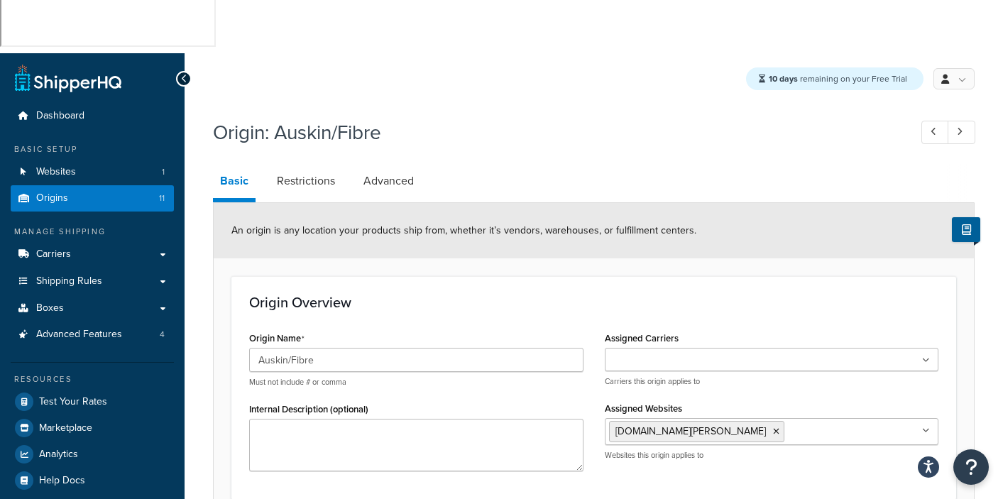
scroll to position [264, 0]
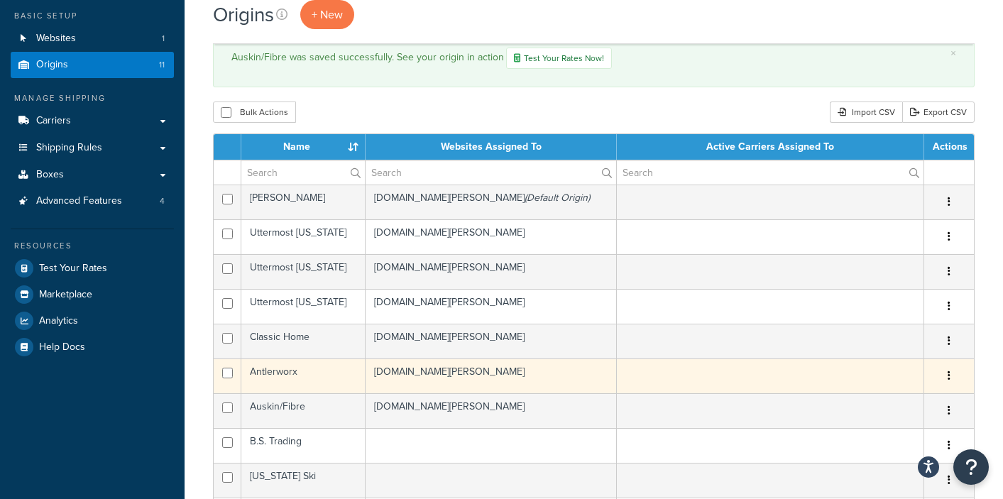
scroll to position [256, 0]
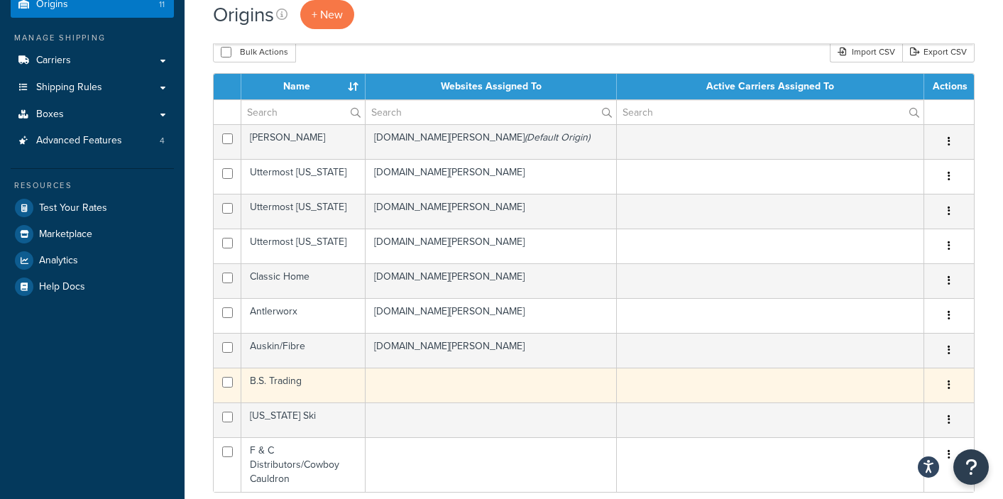
click at [422, 368] on td at bounding box center [492, 385] width 252 height 35
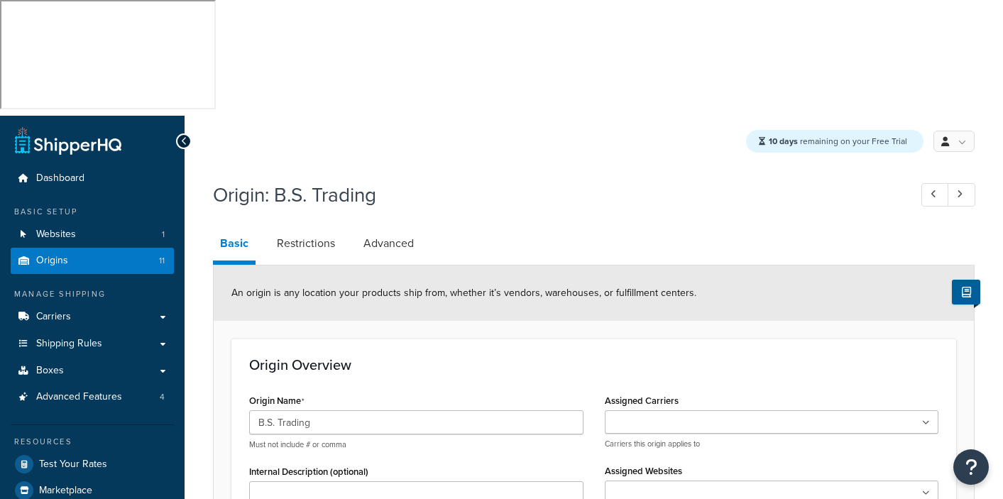
select select "43"
click at [630, 481] on ul at bounding box center [772, 492] width 334 height 23
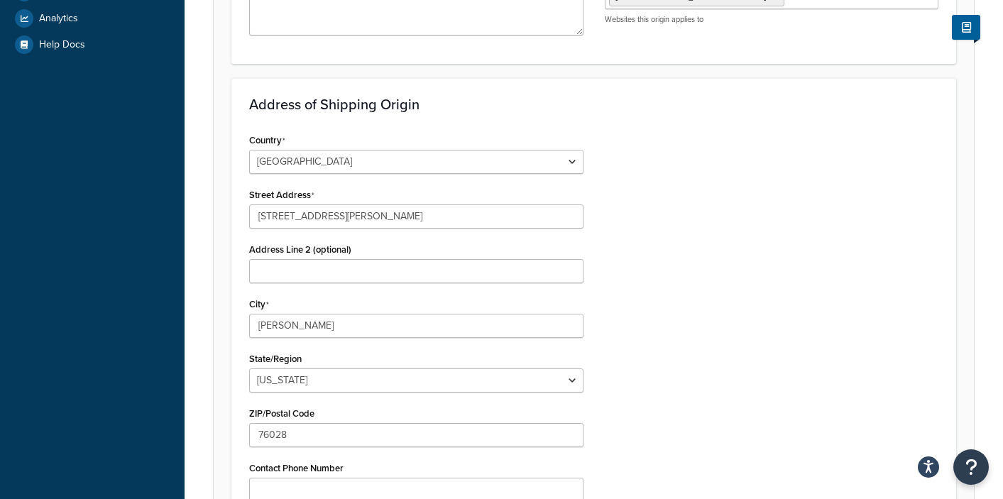
scroll to position [630, 0]
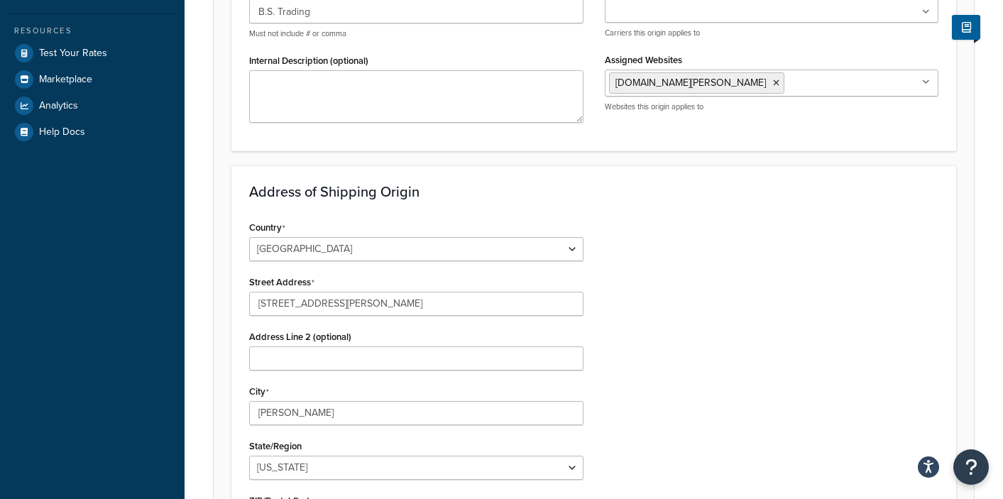
scroll to position [415, 0]
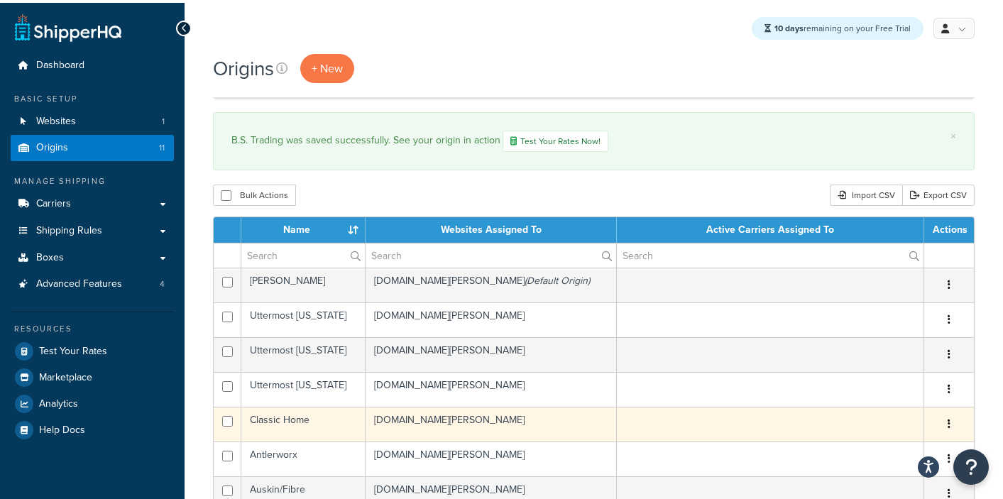
scroll to position [348, 0]
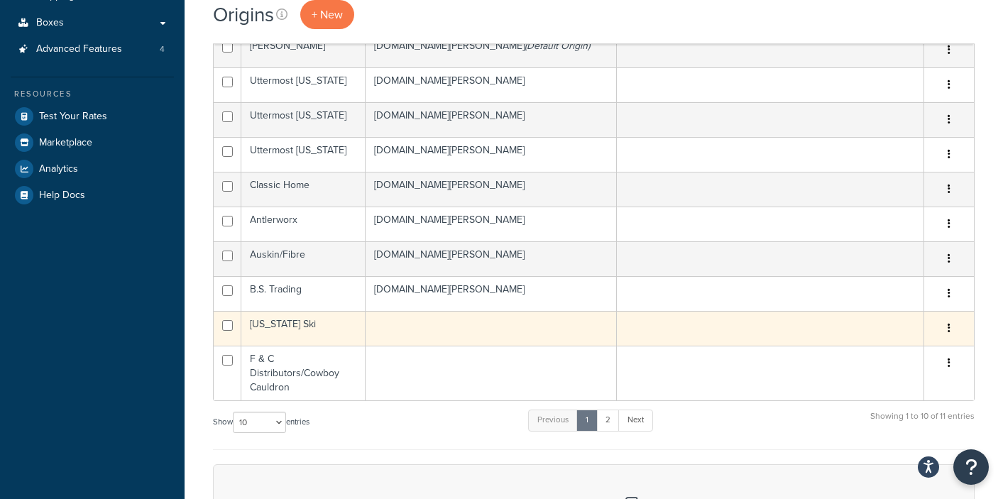
click at [417, 311] on td at bounding box center [492, 328] width 252 height 35
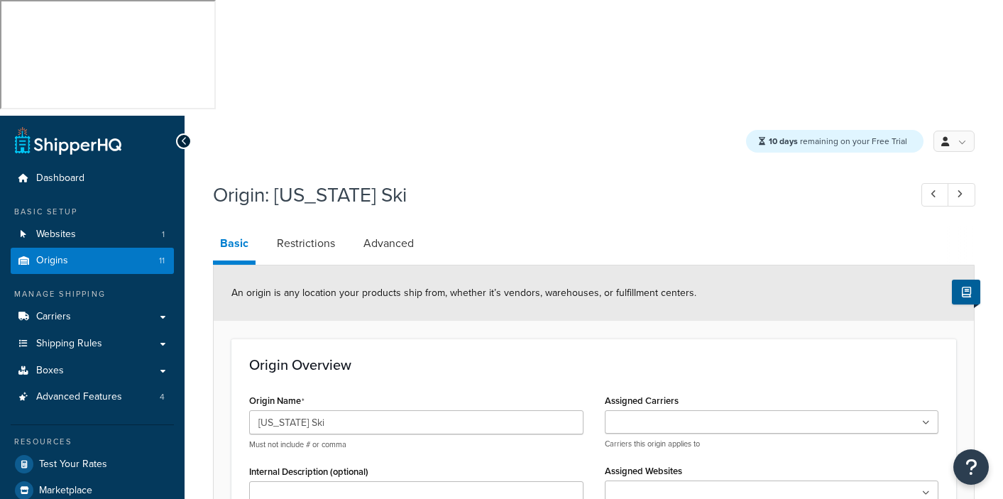
select select "6"
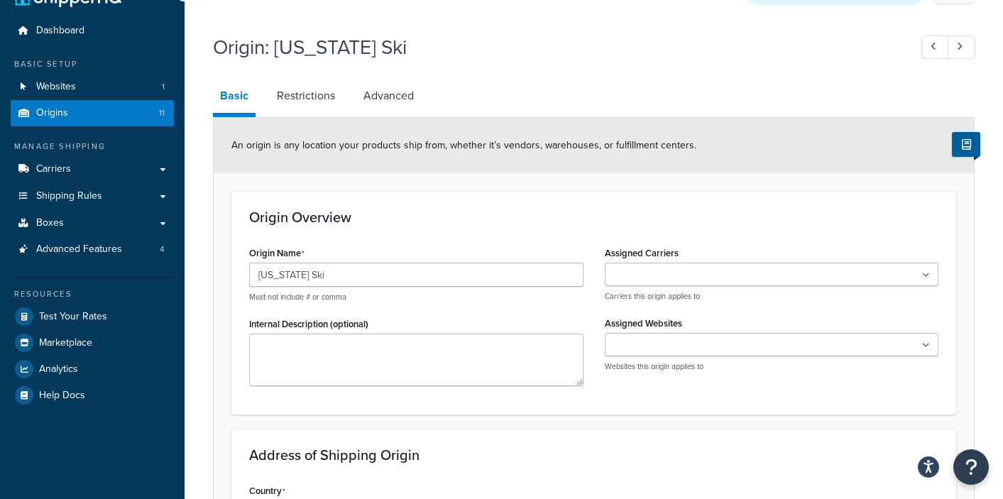
scroll to position [26, 0]
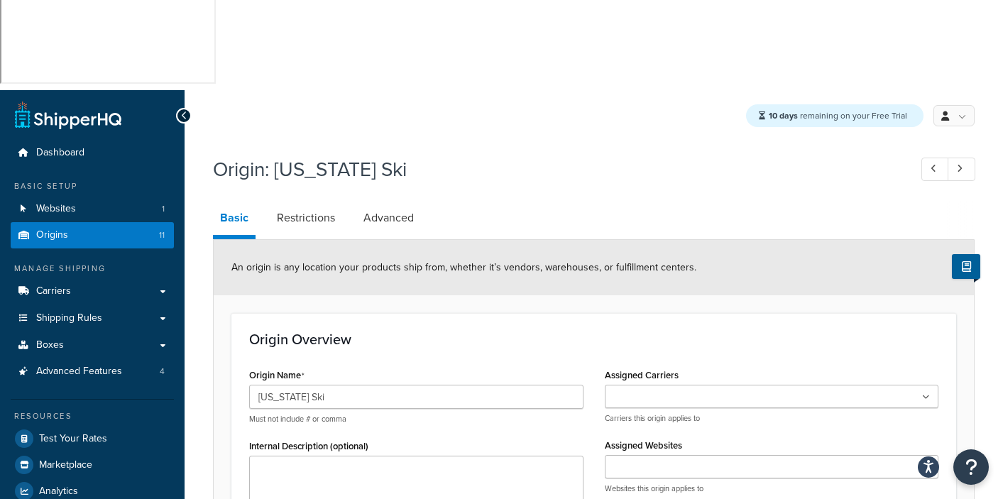
click at [656, 460] on input "Assigned Websites" at bounding box center [672, 468] width 126 height 16
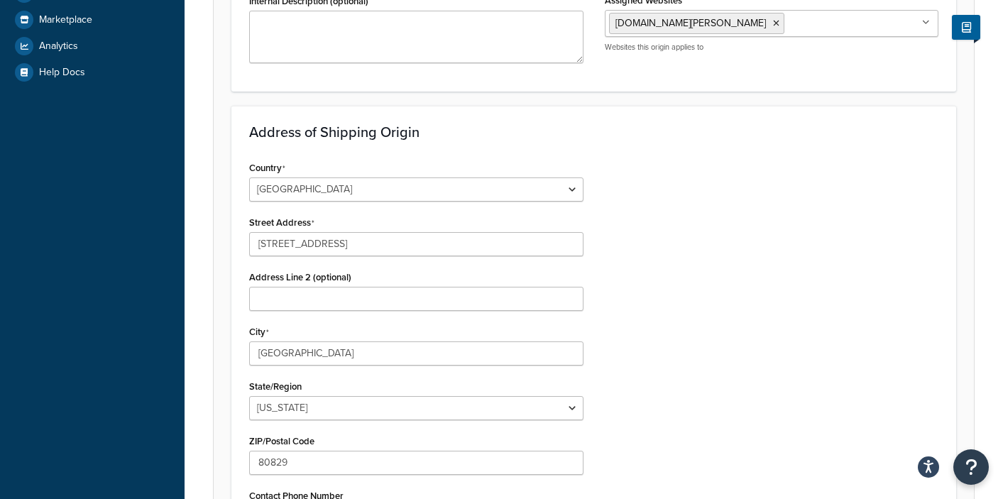
scroll to position [630, 0]
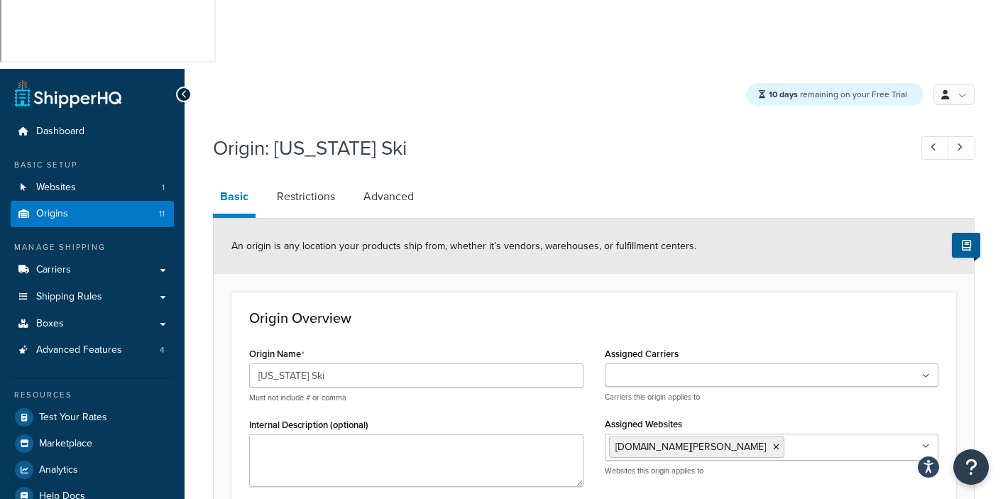
scroll to position [215, 0]
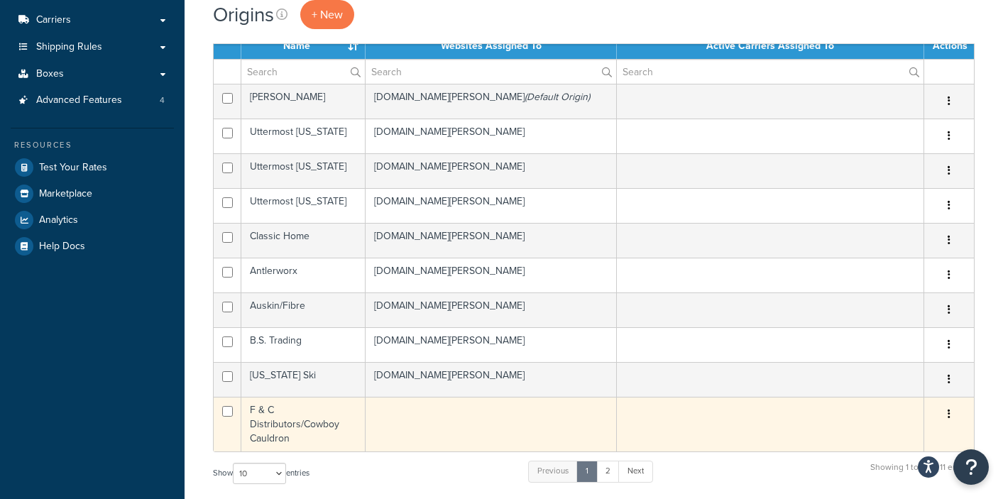
scroll to position [307, 0]
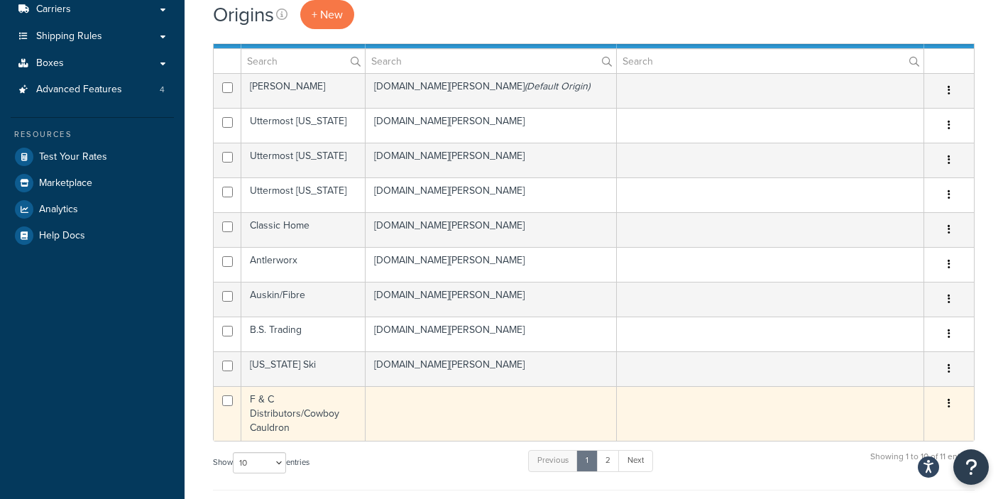
click at [413, 386] on td at bounding box center [492, 413] width 252 height 55
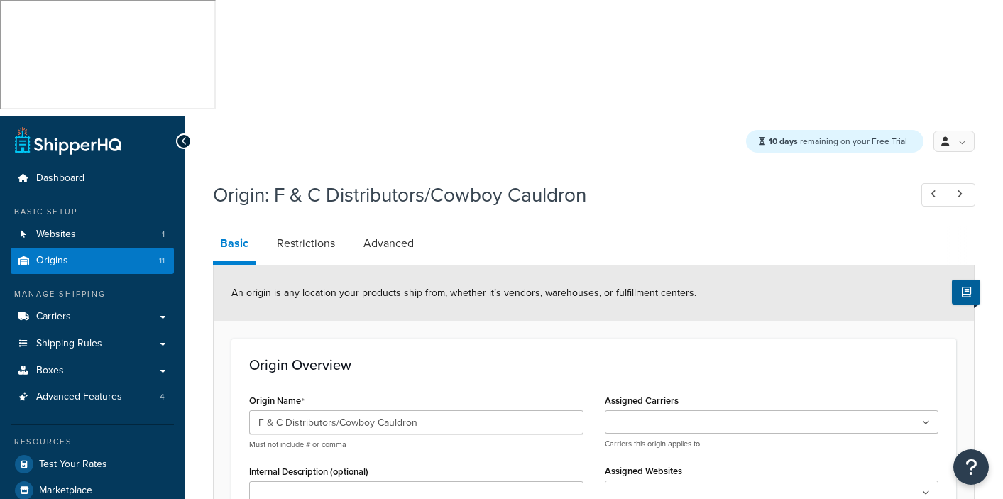
select select "13"
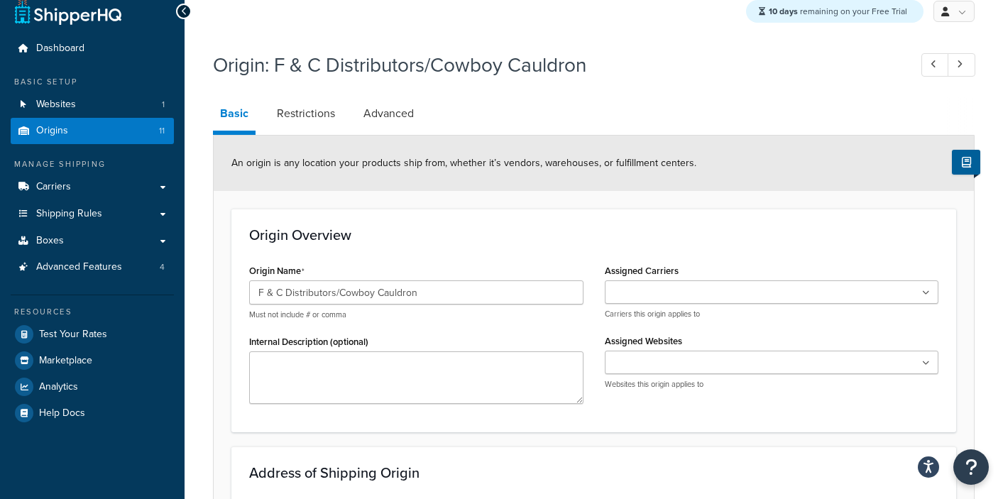
scroll to position [18, 0]
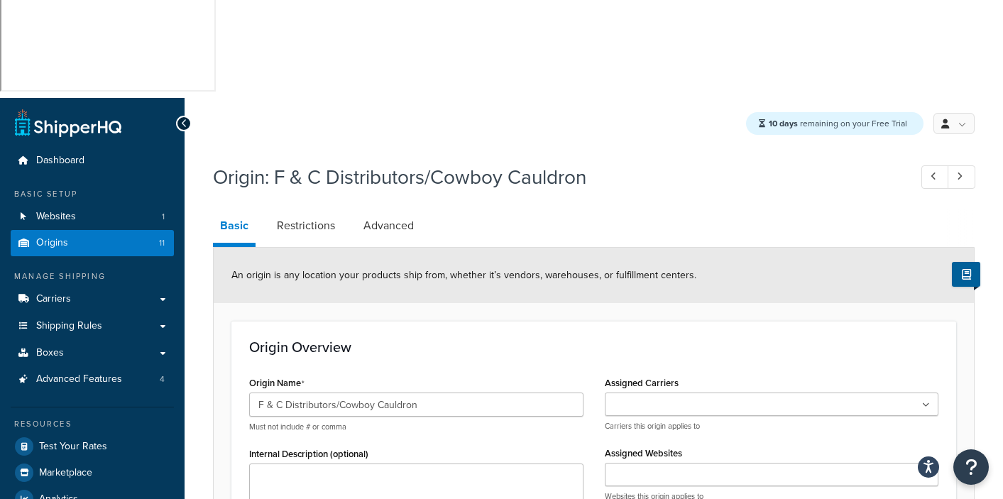
click at [670, 463] on ul at bounding box center [772, 474] width 334 height 23
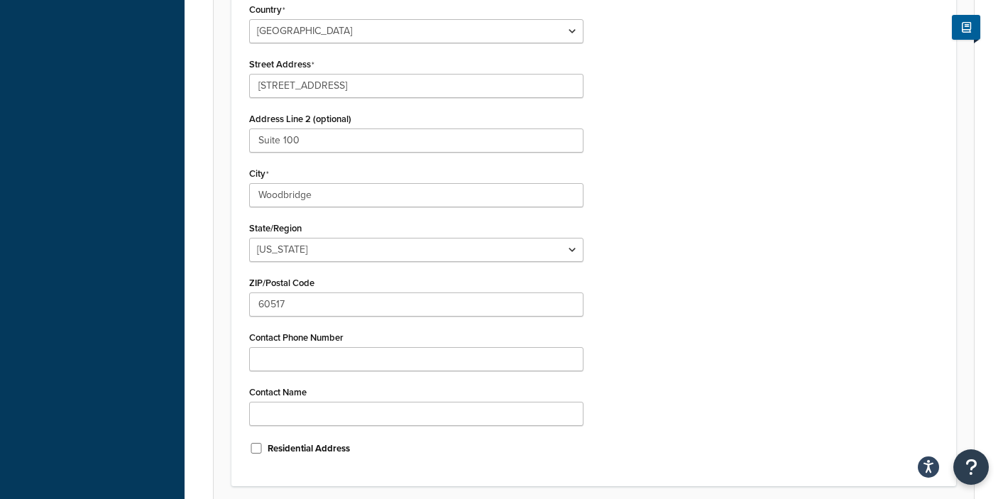
scroll to position [630, 0]
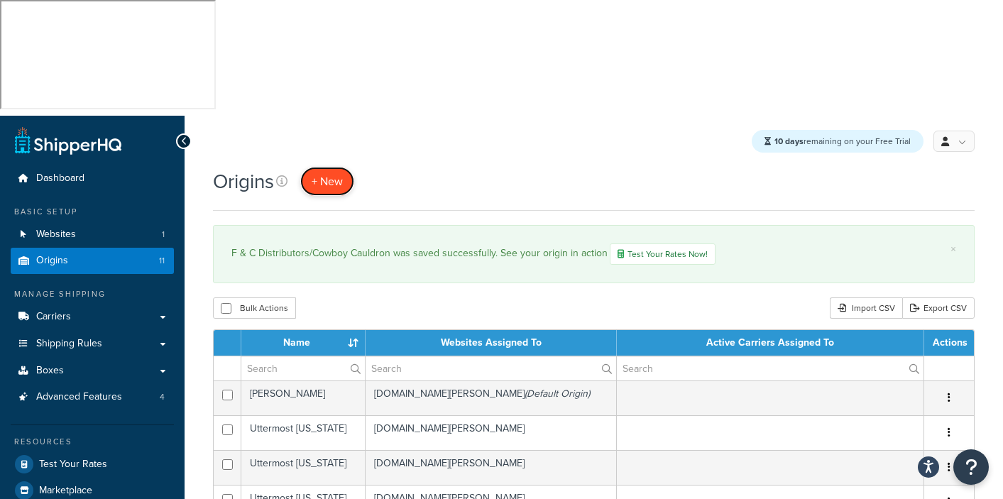
click at [344, 167] on link "+ New" at bounding box center [327, 181] width 54 height 29
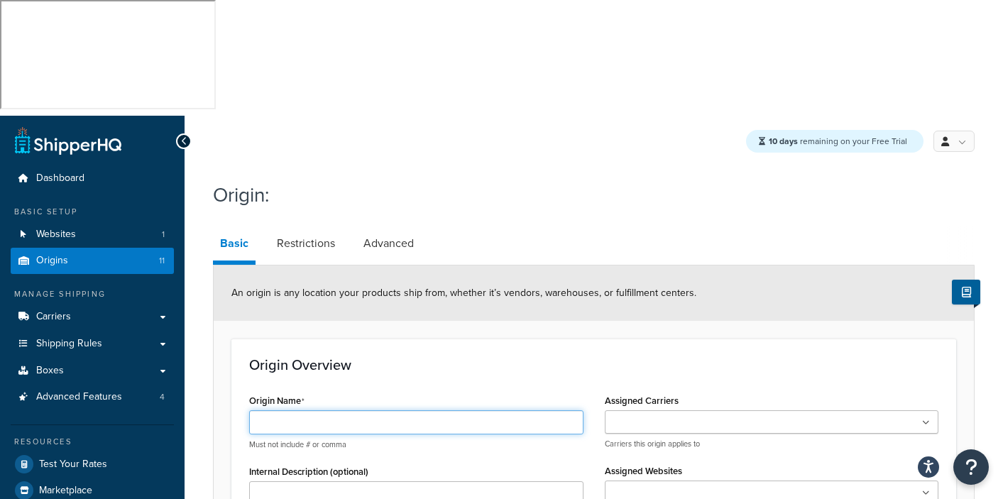
click at [268, 410] on input "Origin Name" at bounding box center [416, 422] width 334 height 24
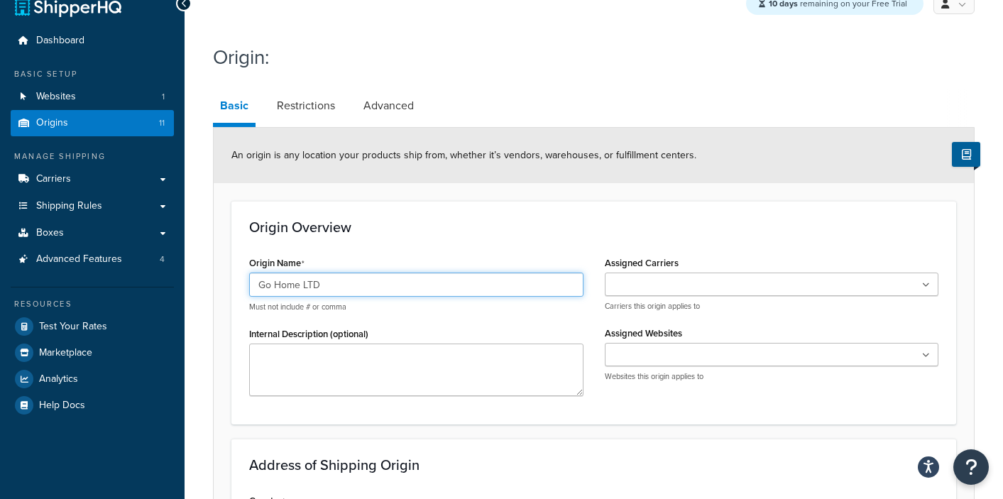
scroll to position [222, 0]
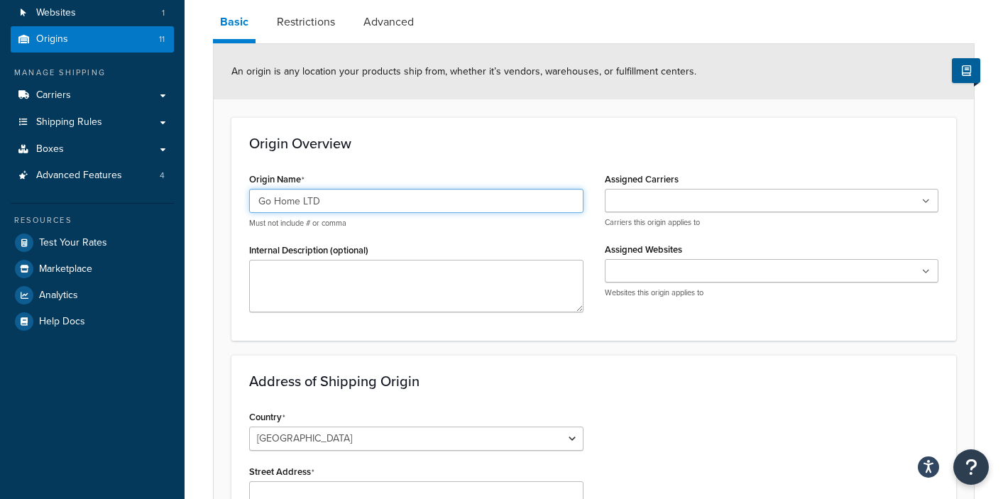
type input "Go Home LTD"
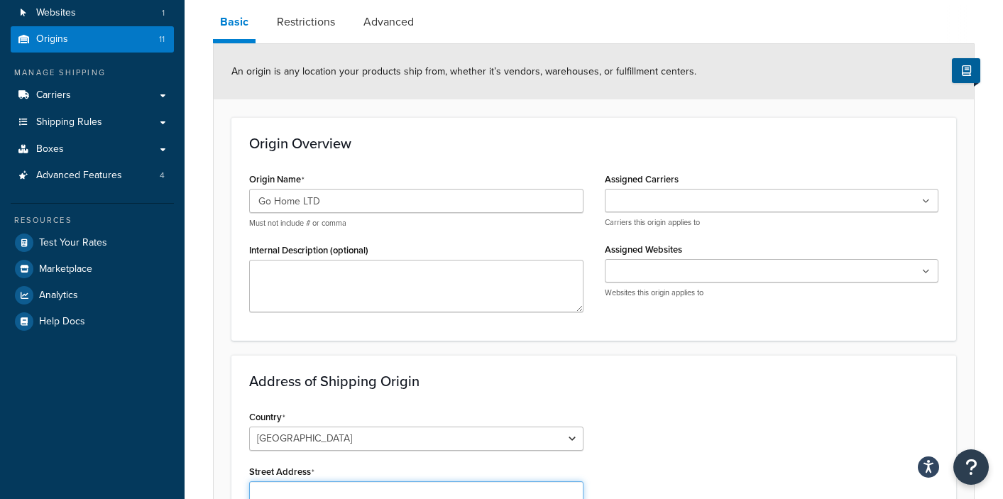
click at [275, 481] on input "Street Address" at bounding box center [416, 493] width 334 height 24
paste input "[STREET_ADDRESS][PERSON_NAME]"
type input "[STREET_ADDRESS][PERSON_NAME]"
click at [675, 264] on input "Assigned Websites" at bounding box center [672, 272] width 126 height 16
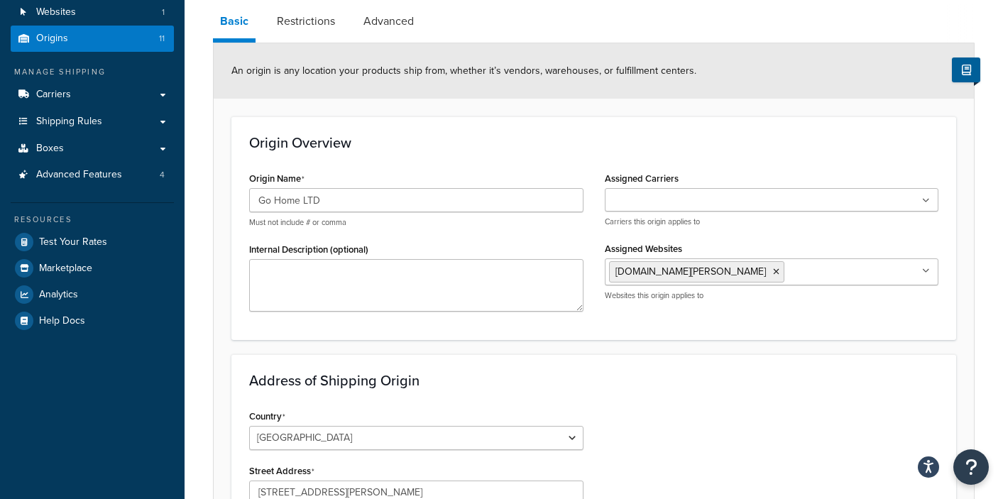
scroll to position [455, 0]
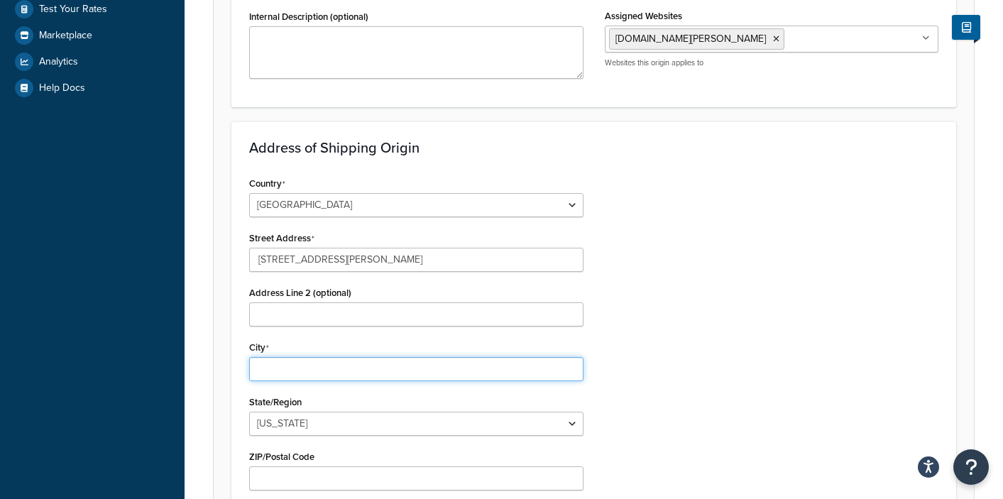
click at [292, 357] on input "City" at bounding box center [416, 369] width 334 height 24
type input "Thomasville"
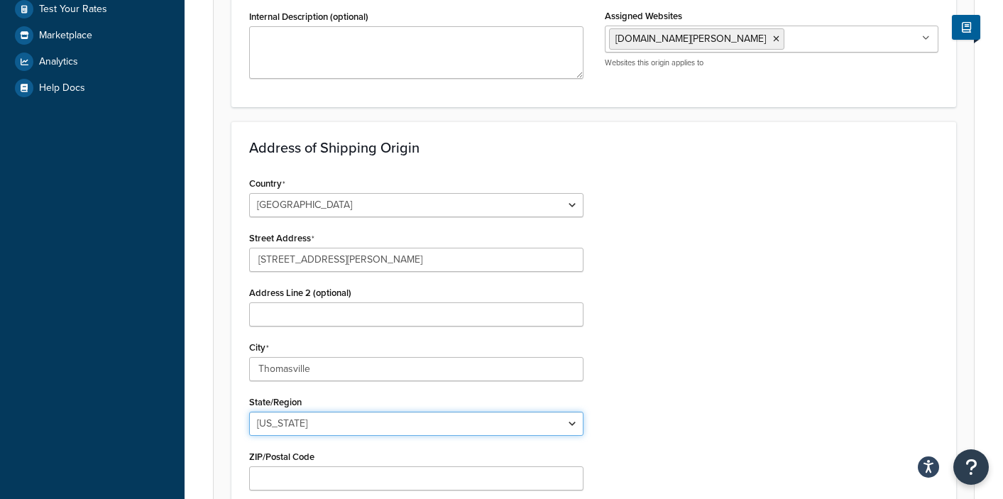
select select "33"
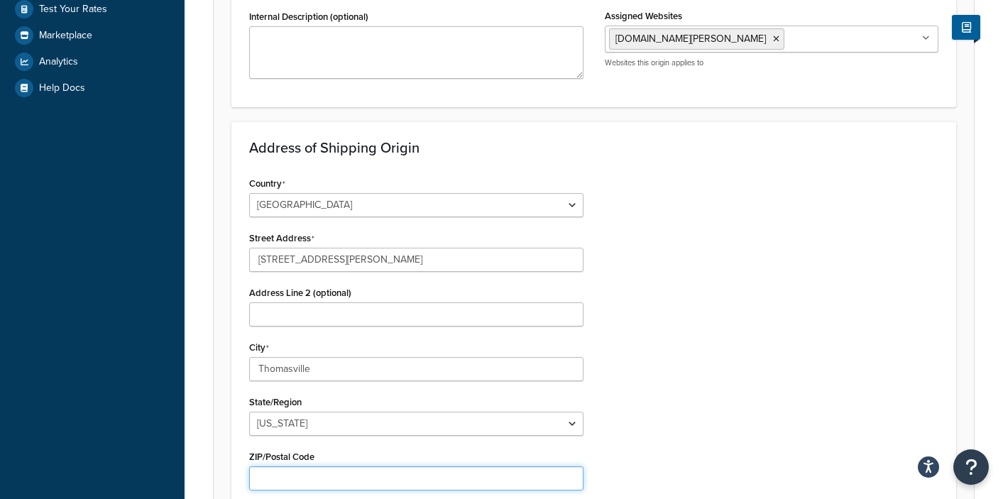
click at [254, 467] on input "ZIP/Postal Code" at bounding box center [416, 479] width 334 height 24
type input "27360"
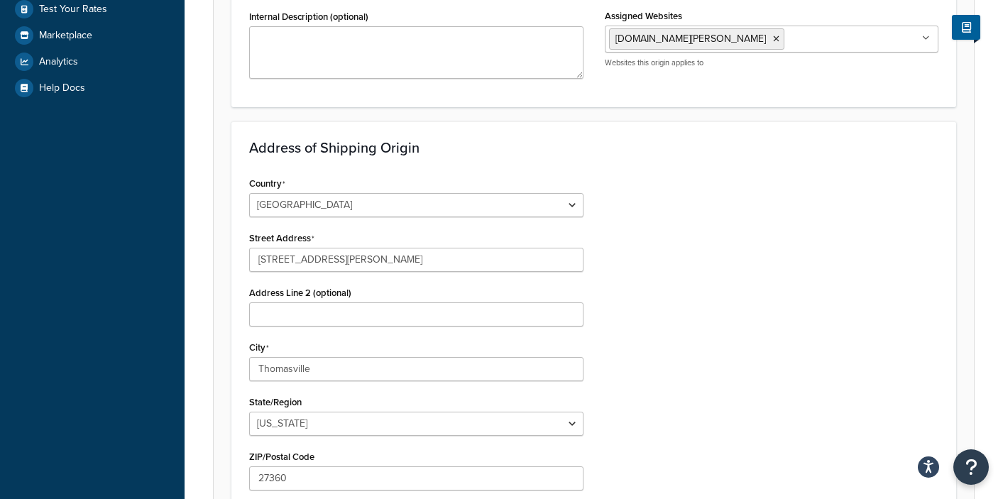
click at [733, 369] on div "Country [GEOGRAPHIC_DATA] [GEOGRAPHIC_DATA] [GEOGRAPHIC_DATA] [GEOGRAPHIC_DATA]…" at bounding box center [594, 407] width 711 height 469
click at [270, 303] on input "Address Line 2 (optional)" at bounding box center [416, 315] width 334 height 24
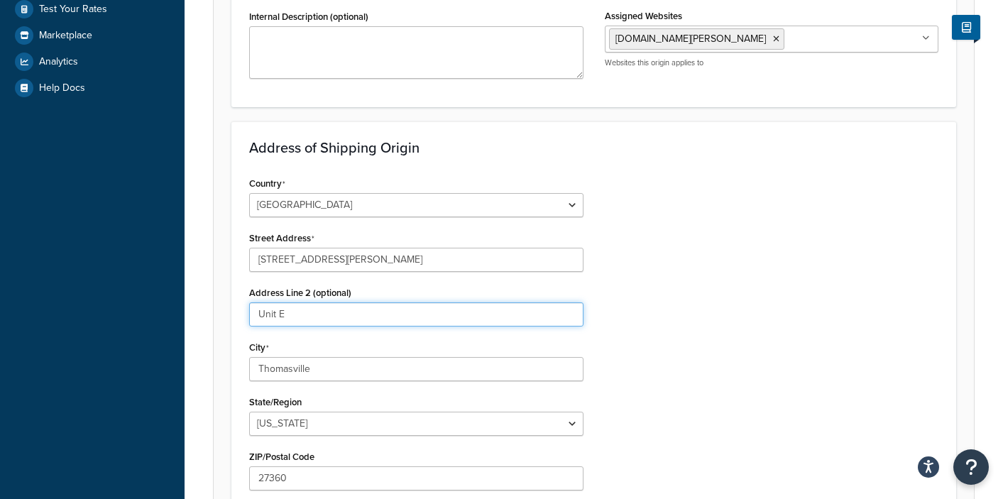
type input "Unit E"
click at [769, 266] on div "Country [GEOGRAPHIC_DATA] [GEOGRAPHIC_DATA] [GEOGRAPHIC_DATA] [GEOGRAPHIC_DATA]…" at bounding box center [594, 407] width 711 height 469
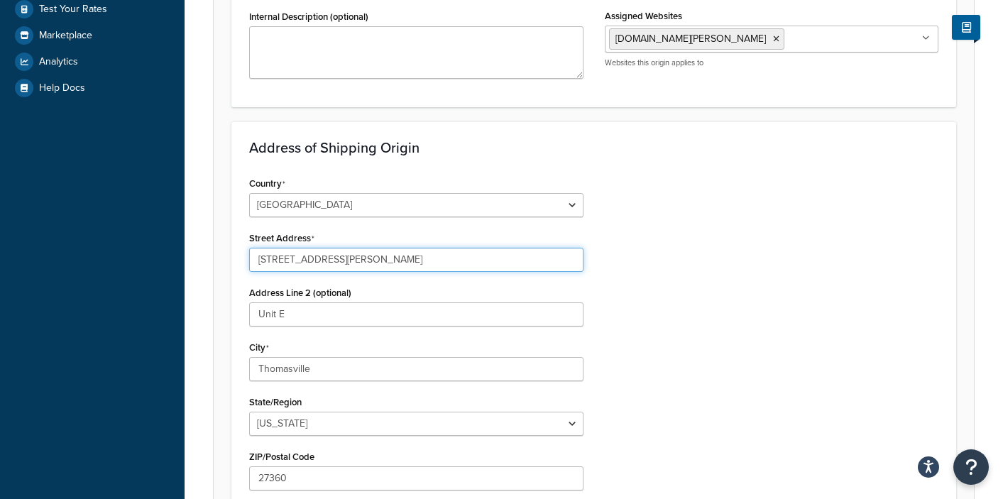
drag, startPoint x: 321, startPoint y: 143, endPoint x: 633, endPoint y: 171, distance: 313.0
click at [594, 173] on div "Country [GEOGRAPHIC_DATA] [GEOGRAPHIC_DATA] [GEOGRAPHIC_DATA] [GEOGRAPHIC_DATA]…" at bounding box center [594, 407] width 711 height 469
drag, startPoint x: 316, startPoint y: 144, endPoint x: 511, endPoint y: 143, distance: 194.6
click at [511, 248] on input "[STREET_ADDRESS][PERSON_NAME]" at bounding box center [416, 260] width 334 height 24
type input "[STREET_ADDRESS]"
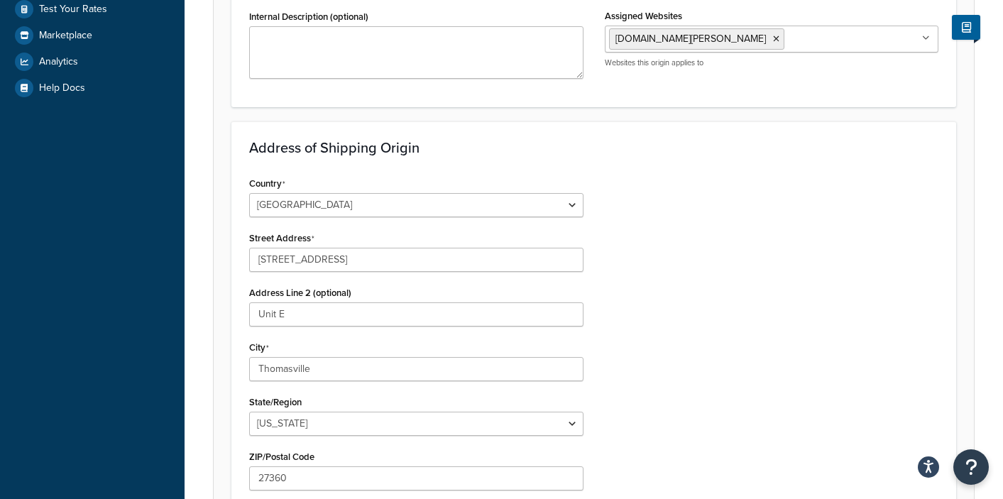
click at [790, 244] on div "Country [GEOGRAPHIC_DATA] [GEOGRAPHIC_DATA] [GEOGRAPHIC_DATA] [GEOGRAPHIC_DATA]…" at bounding box center [594, 407] width 711 height 469
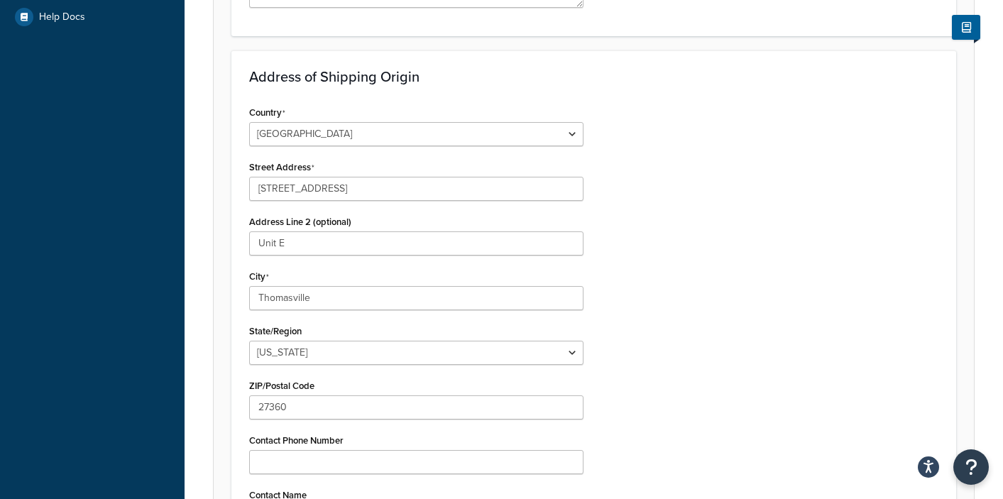
scroll to position [630, 0]
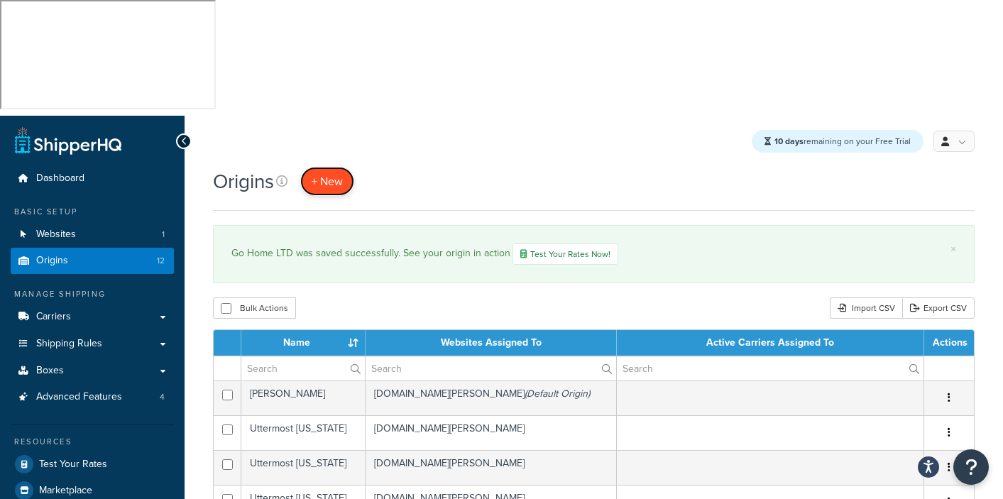
click at [319, 173] on span "+ New" at bounding box center [327, 181] width 31 height 16
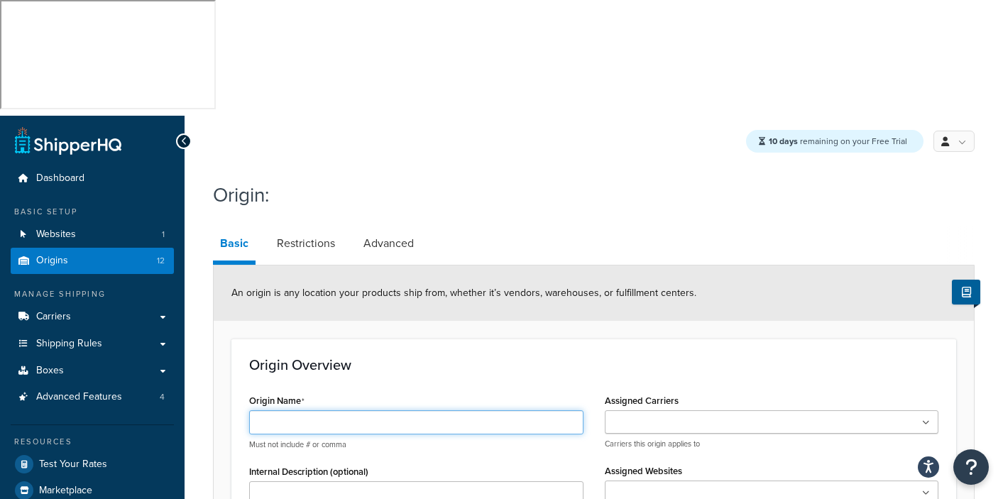
click at [270, 410] on input "Origin Name" at bounding box center [416, 422] width 334 height 24
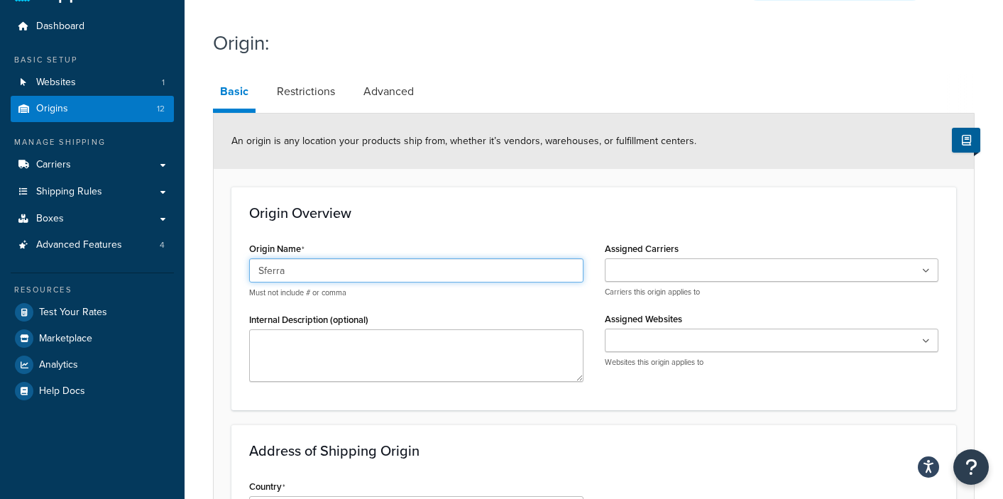
scroll to position [247, 0]
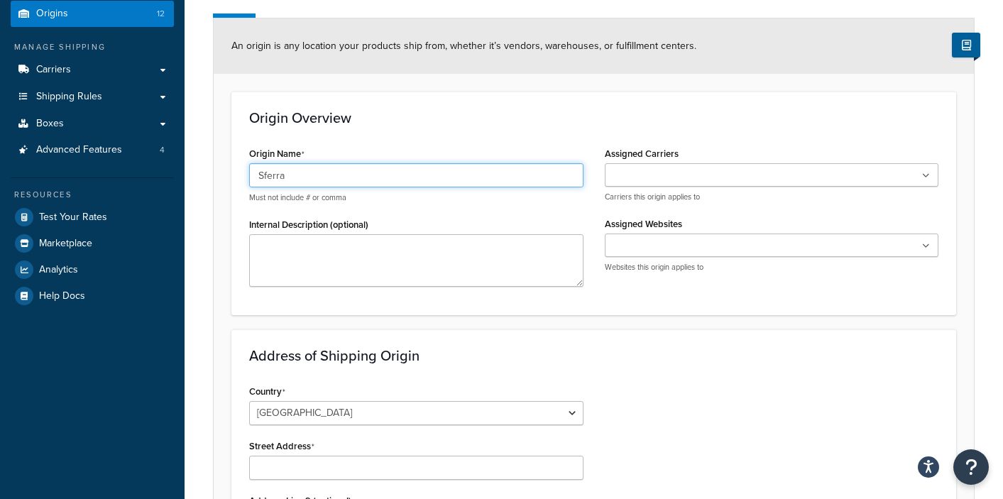
type input "Sferra"
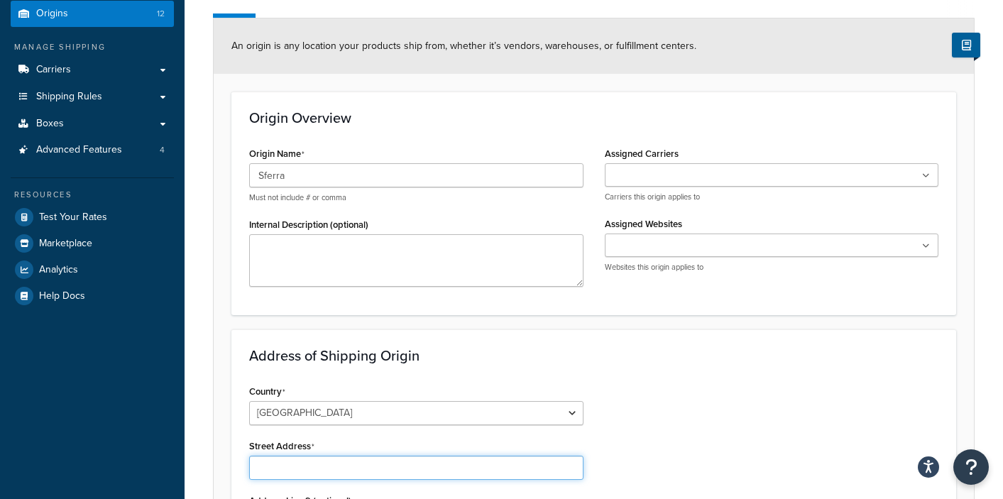
click at [277, 456] on input "Street Address" at bounding box center [416, 468] width 334 height 24
paste input "[STREET_ADDRESS][PERSON_NAME]"
type input "[STREET_ADDRESS][PERSON_NAME]"
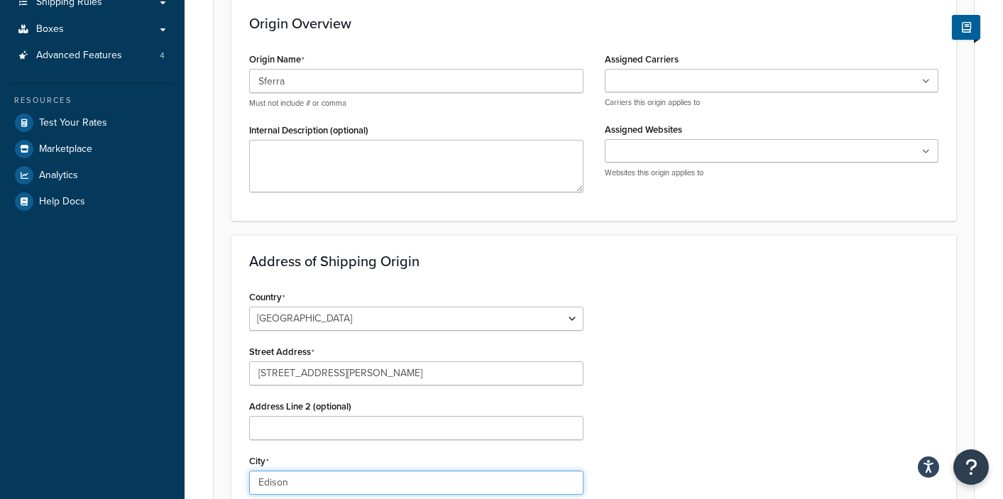
scroll to position [499, 0]
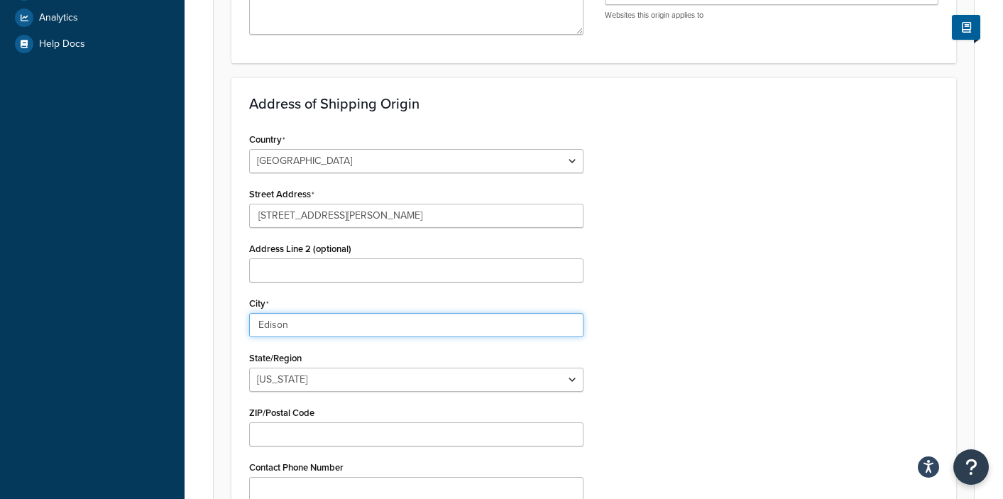
type input "Edison"
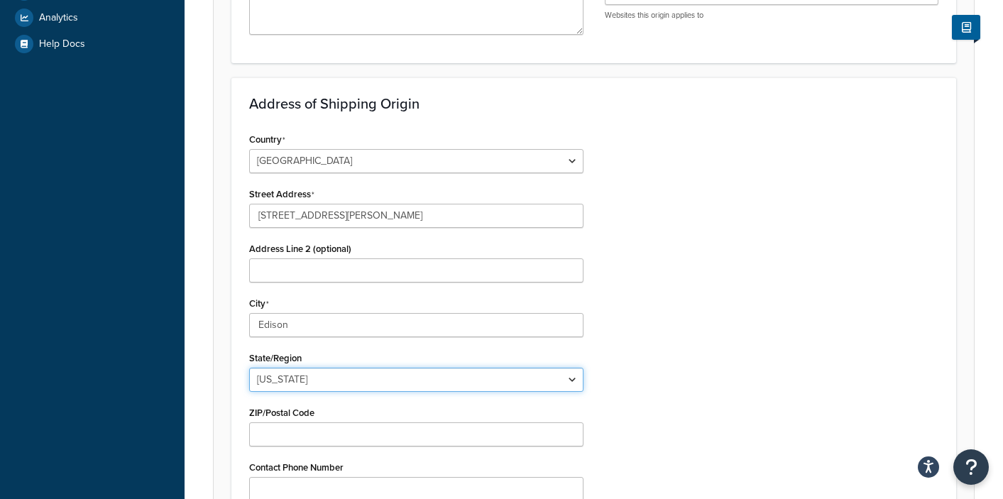
click at [276, 368] on select "Alabama Alaska American Samoa Arizona Arkansas Armed Forces Americas Armed Forc…" at bounding box center [416, 380] width 334 height 24
select select "30"
click at [249, 368] on select "Alabama Alaska American Samoa Arizona Arkansas Armed Forces Americas Armed Forc…" at bounding box center [416, 380] width 334 height 24
click at [703, 329] on div "Country United States United Kingdom Afghanistan Åland Islands Albania Algeria …" at bounding box center [594, 363] width 711 height 469
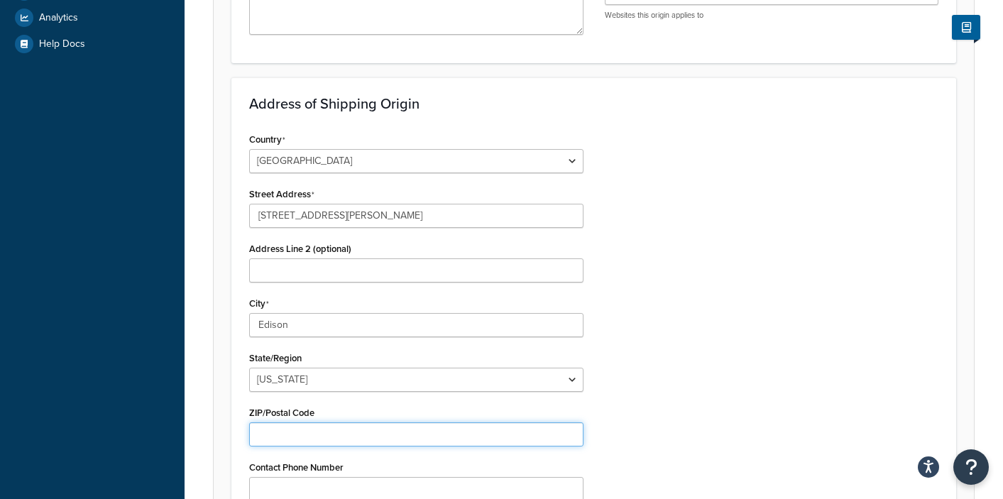
click at [271, 423] on input "ZIP/Postal Code" at bounding box center [416, 435] width 334 height 24
type input "08837-3820"
click at [689, 293] on div "Country United States United Kingdom Afghanistan Åland Islands Albania Algeria …" at bounding box center [594, 363] width 711 height 469
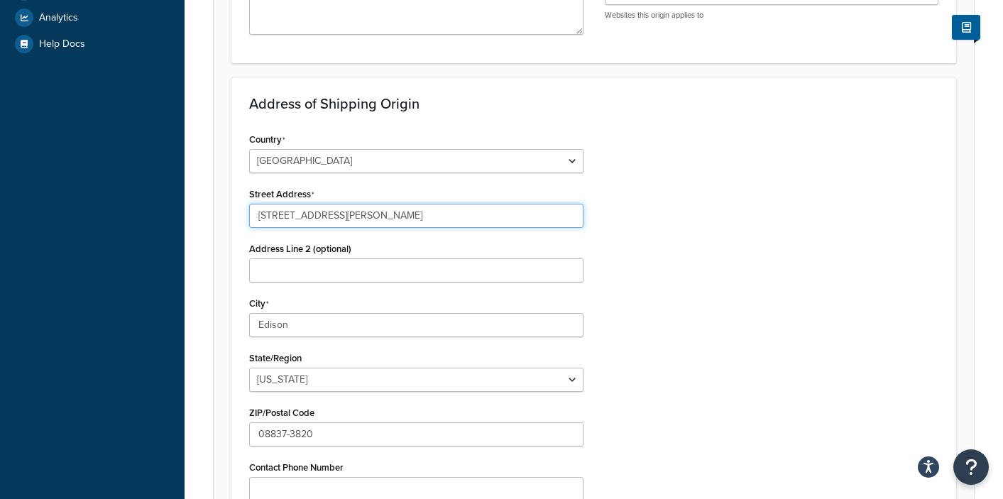
drag, startPoint x: 349, startPoint y: 99, endPoint x: 501, endPoint y: 111, distance: 152.4
click at [491, 204] on input "15 Mayfield Avenue Edison, NJ 08837-3820" at bounding box center [416, 216] width 334 height 24
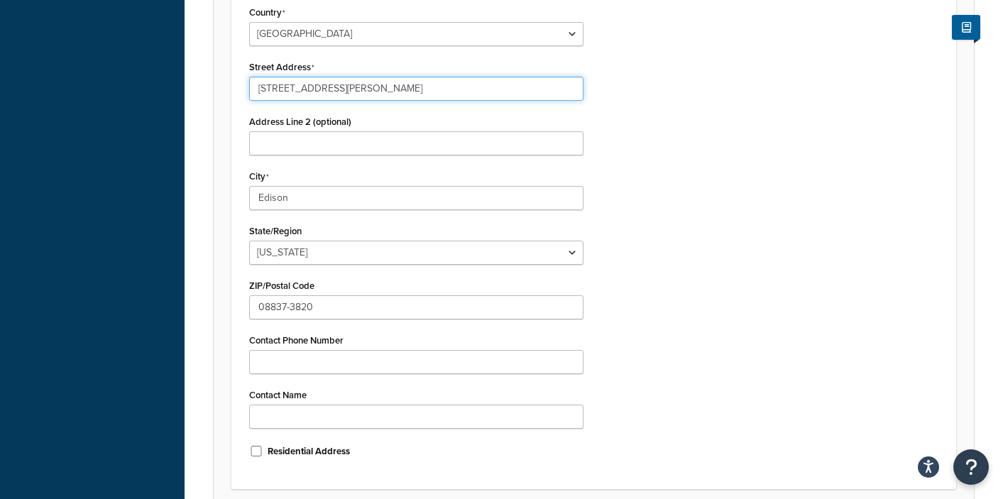
scroll to position [630, 0]
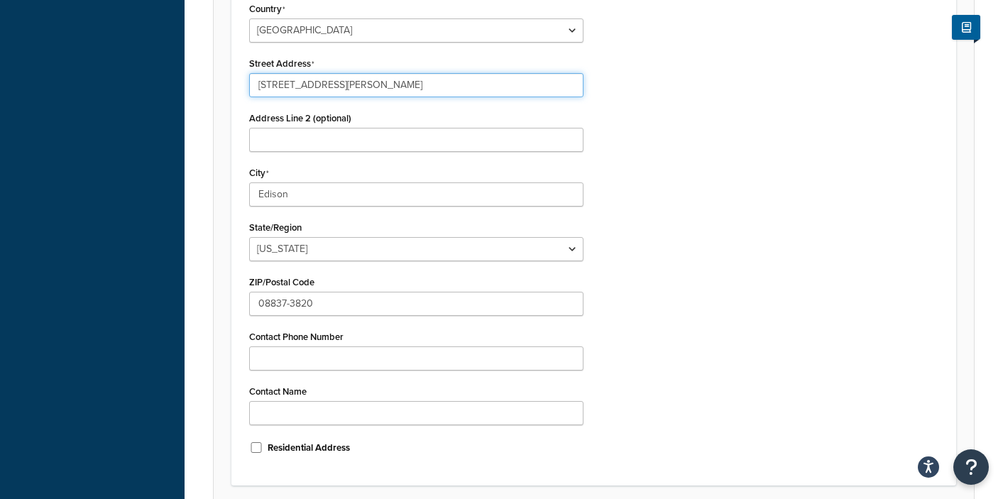
type input "[STREET_ADDRESS][PERSON_NAME]"
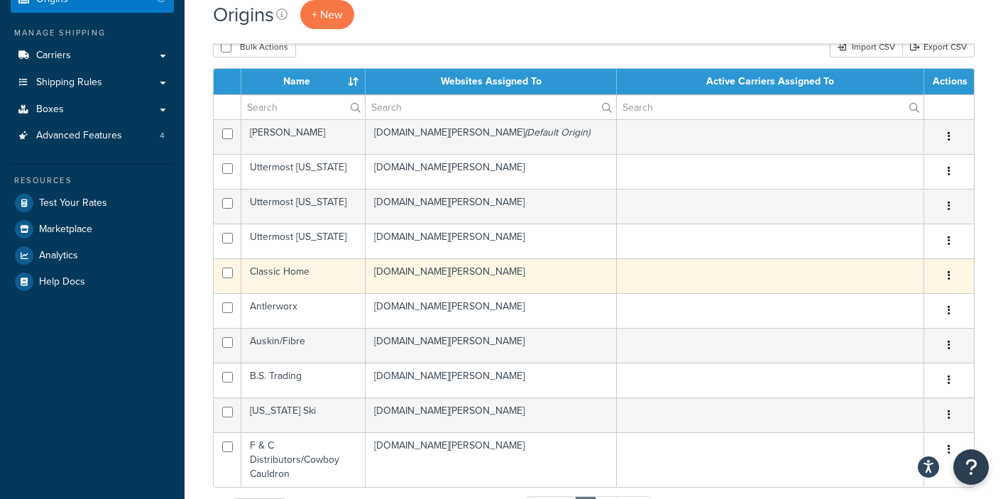
scroll to position [332, 0]
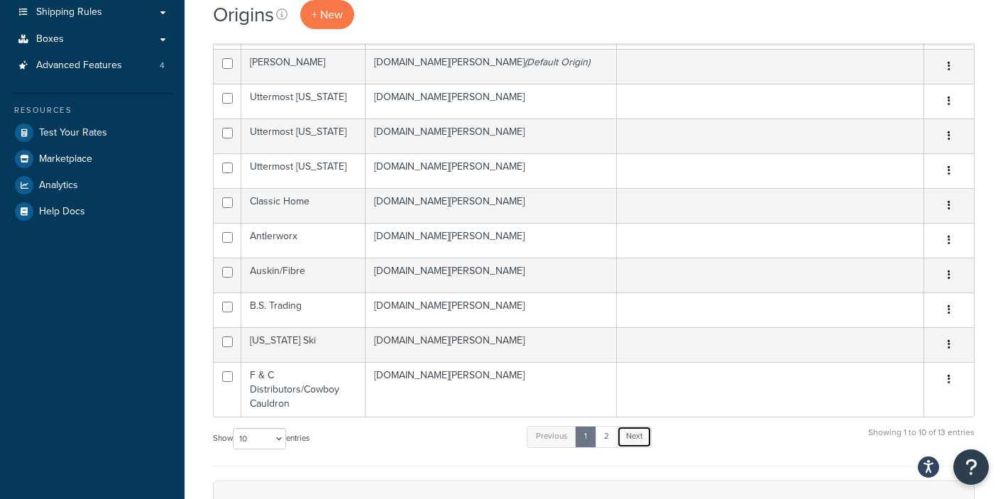
click at [637, 426] on link "Next" at bounding box center [634, 436] width 35 height 21
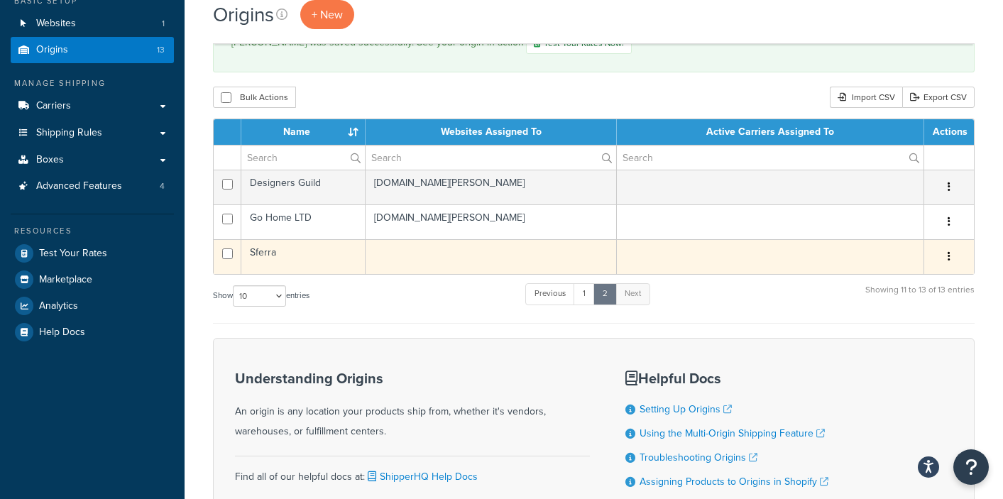
click at [445, 239] on td at bounding box center [492, 256] width 252 height 35
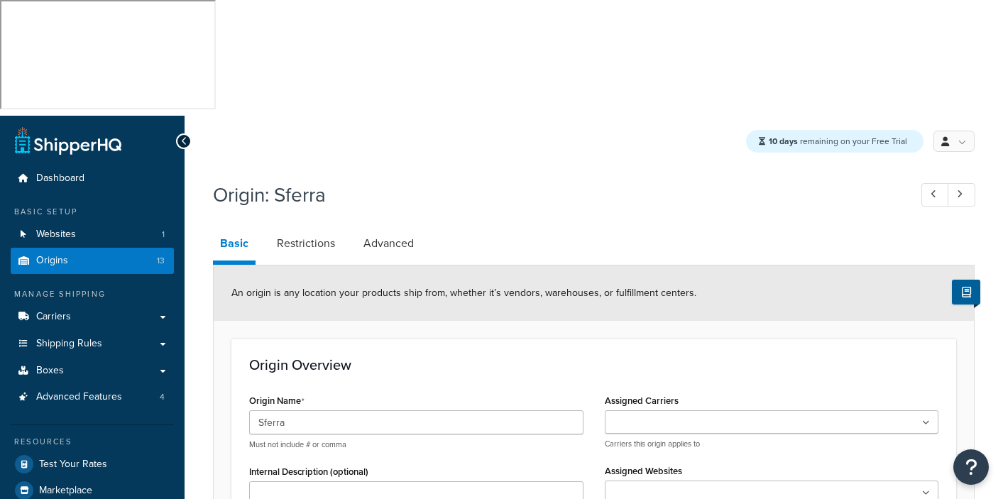
select select "30"
click at [651, 486] on input "Assigned Websites" at bounding box center [672, 494] width 126 height 16
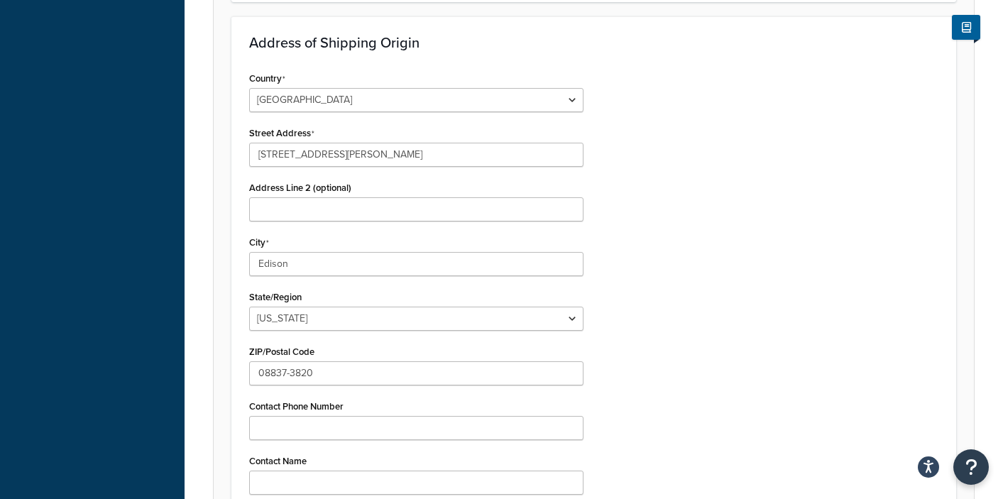
scroll to position [630, 0]
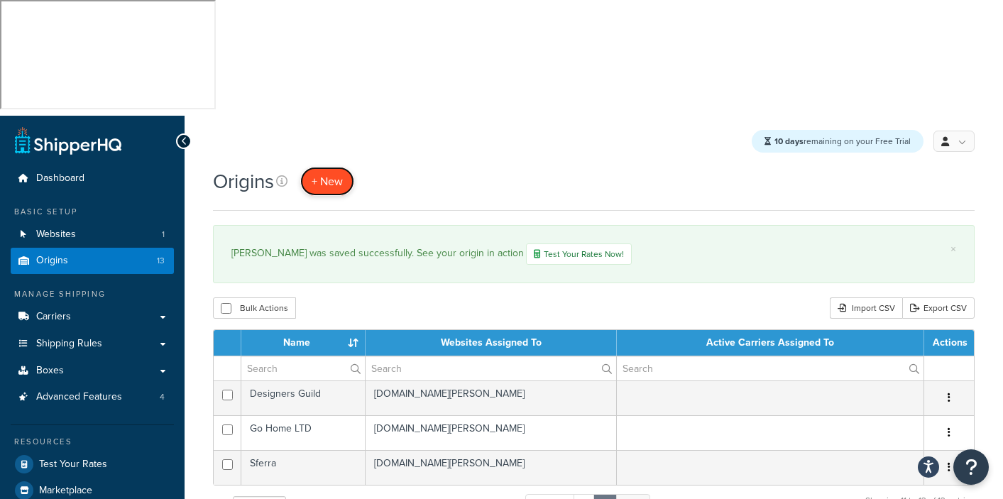
click at [340, 173] on span "+ New" at bounding box center [327, 181] width 31 height 16
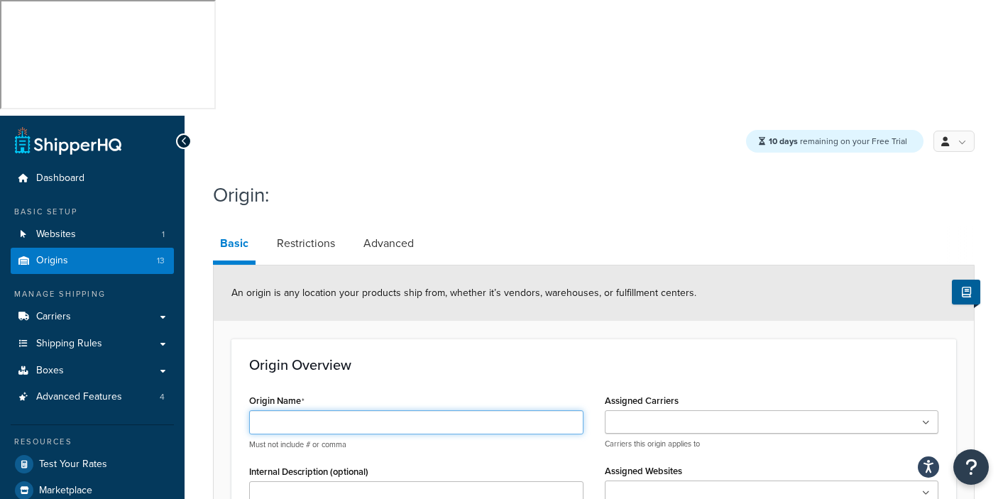
click at [276, 410] on input "Origin Name" at bounding box center [416, 422] width 334 height 24
type input "Surya"
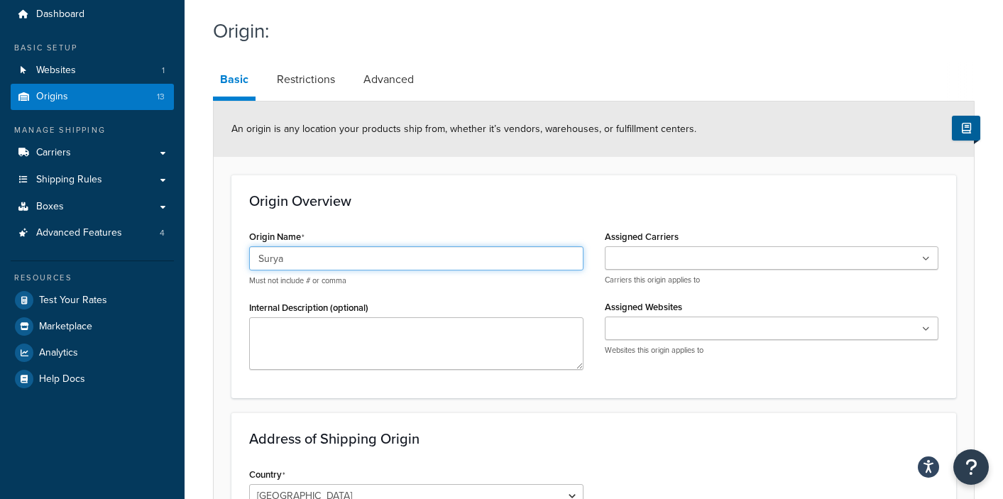
scroll to position [270, 0]
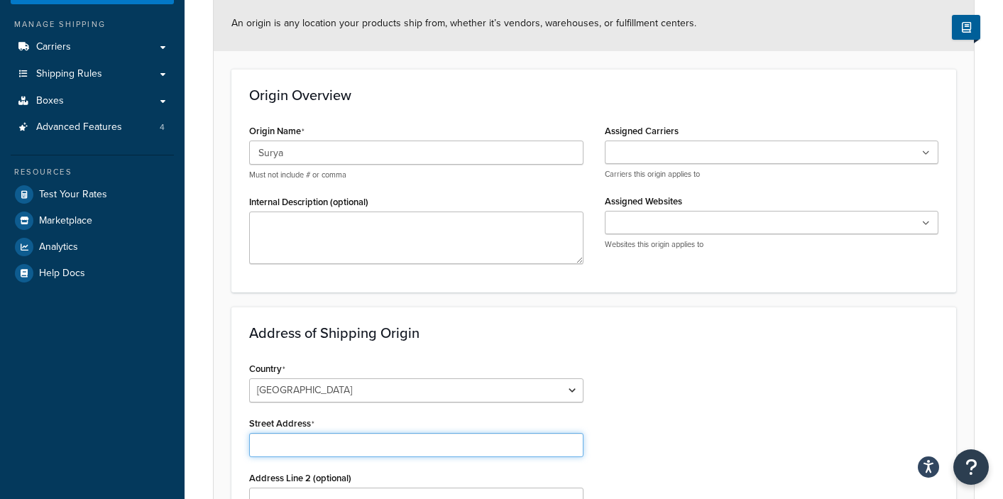
click at [268, 433] on input "Street Address" at bounding box center [416, 445] width 334 height 24
paste input "1 Surya Drive White, GA, 30184"
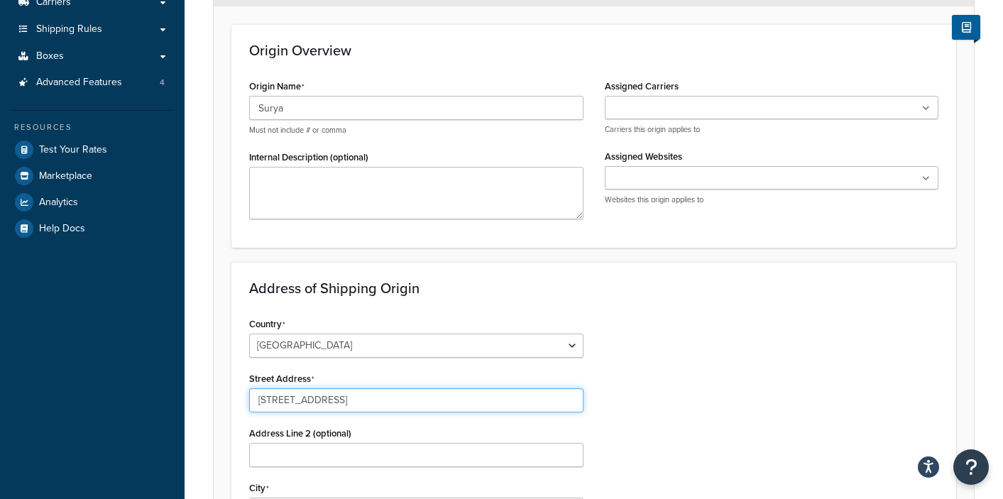
scroll to position [381, 0]
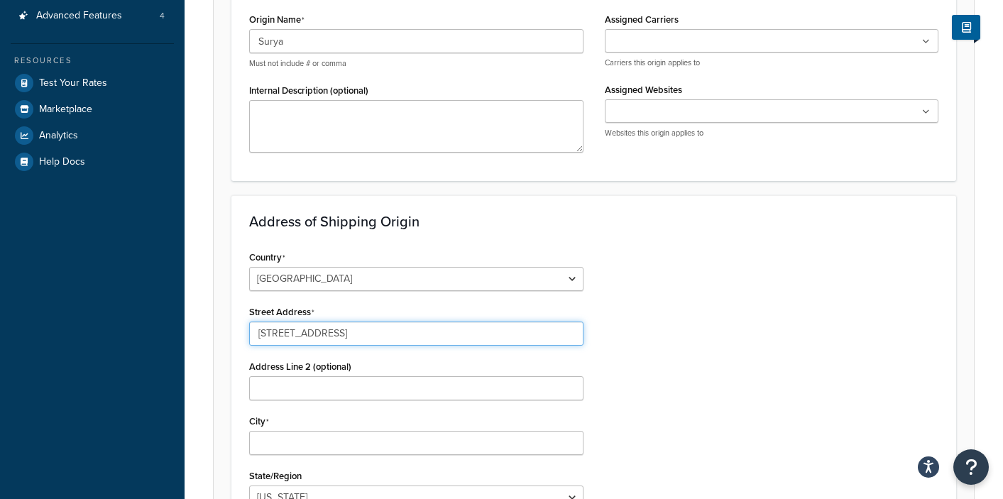
type input "1 Surya Drive White, GA, 30184"
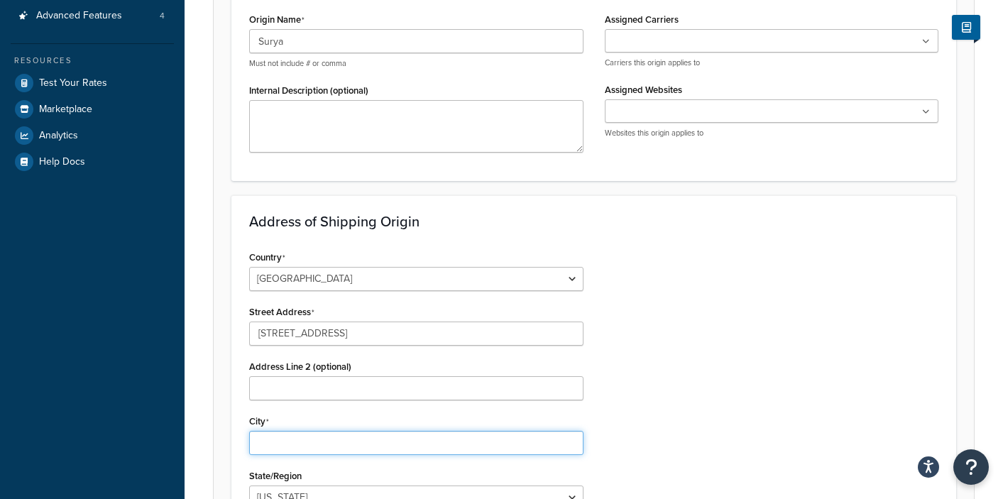
click at [281, 431] on input "City" at bounding box center [416, 443] width 334 height 24
type input "White"
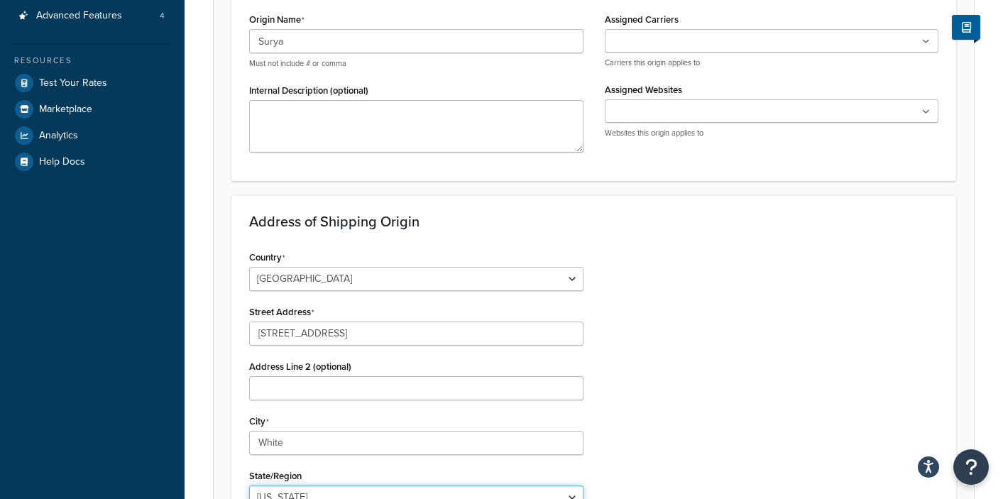
select select "10"
type input "30184"
drag, startPoint x: 766, startPoint y: 420, endPoint x: 758, endPoint y: 396, distance: 25.4
click at [767, 420] on div "Country United States United Kingdom Afghanistan Åland Islands Albania Algeria …" at bounding box center [594, 481] width 711 height 469
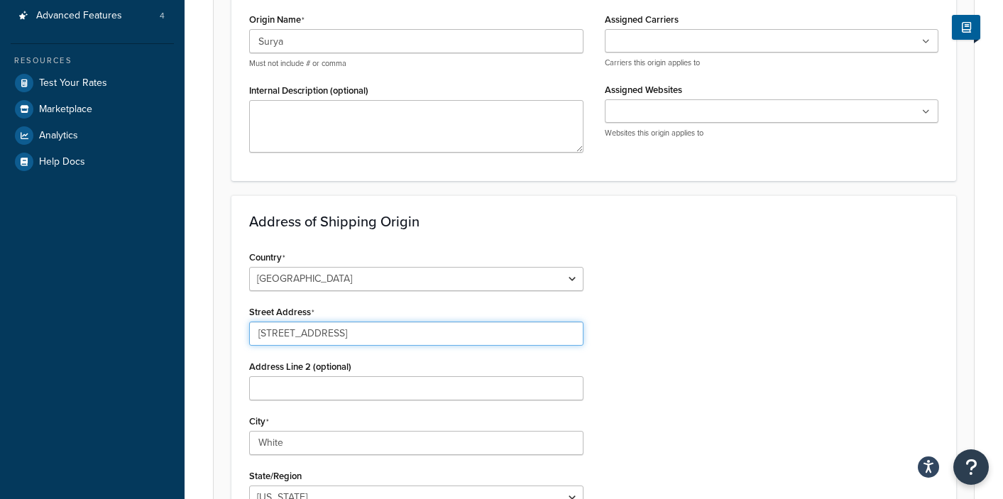
drag, startPoint x: 321, startPoint y: 217, endPoint x: 599, endPoint y: 295, distance: 289.1
click at [565, 263] on div "Country United States United Kingdom Afghanistan Åland Islands Albania Algeria …" at bounding box center [417, 481] width 356 height 469
type input "1 Surya Drive"
click at [909, 307] on div "Country United States United Kingdom Afghanistan Åland Islands Albania Algeria …" at bounding box center [594, 481] width 711 height 469
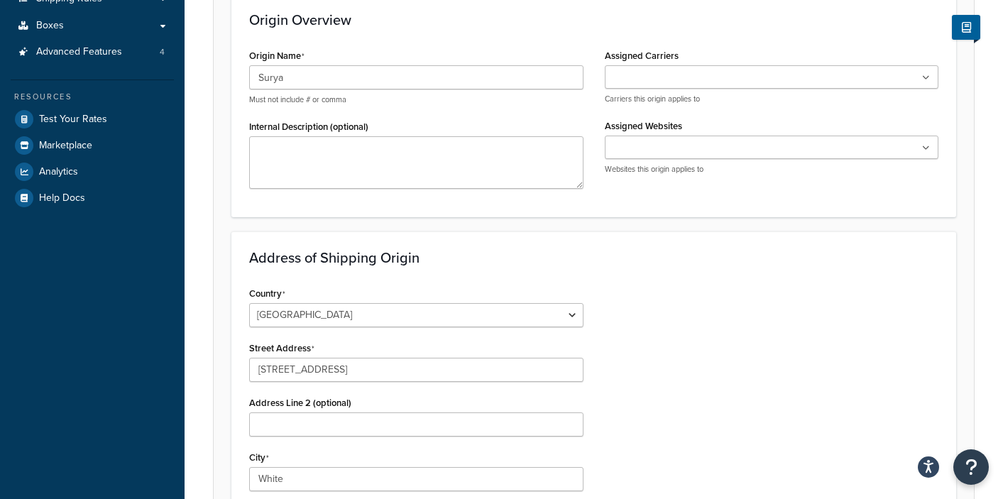
scroll to position [97, 0]
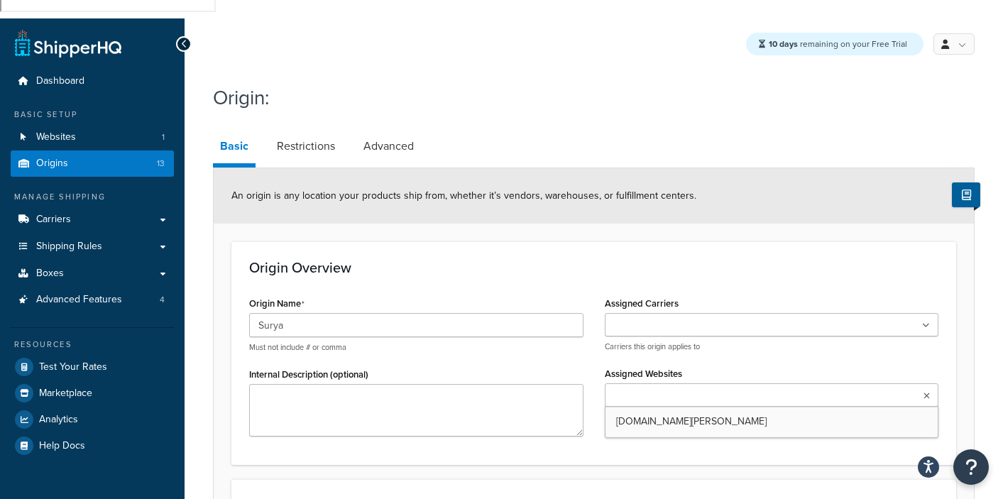
click at [647, 388] on input "Assigned Websites" at bounding box center [672, 396] width 126 height 16
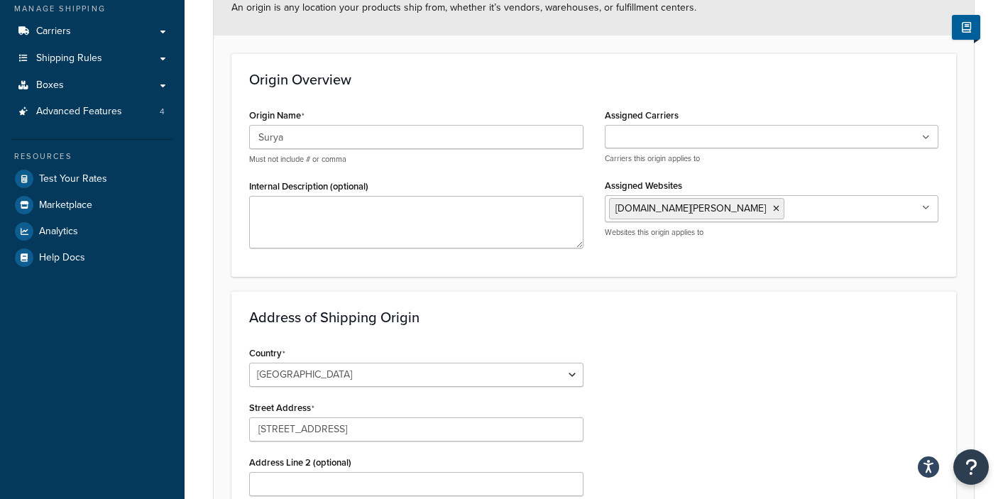
scroll to position [564, 0]
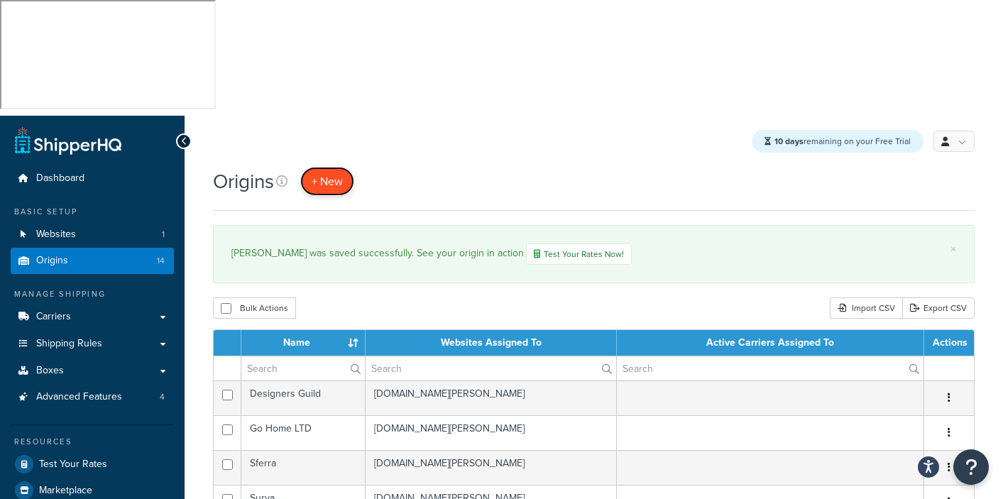
click at [322, 173] on span "+ New" at bounding box center [327, 181] width 31 height 16
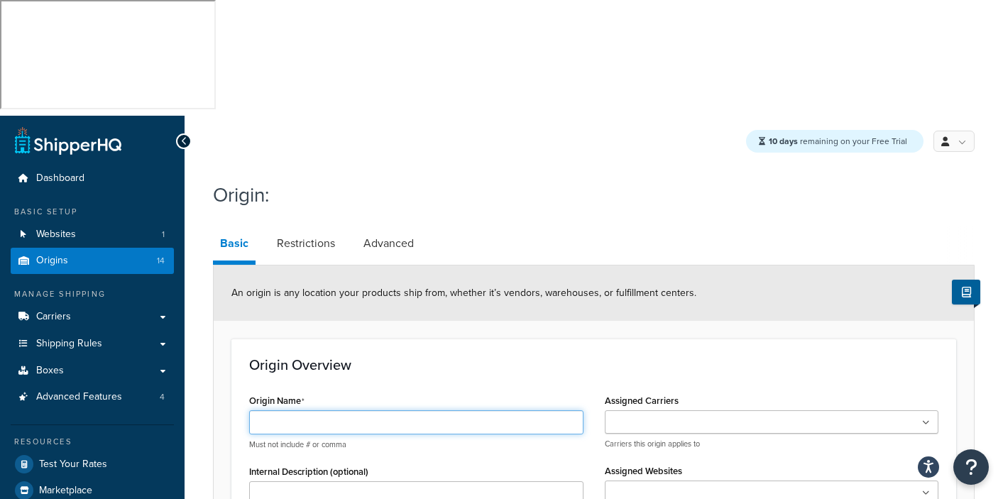
click at [289, 410] on input "Origin Name" at bounding box center [416, 422] width 334 height 24
type input "[PERSON_NAME] Furniture"
click at [611, 486] on input "Assigned Websites" at bounding box center [672, 494] width 126 height 16
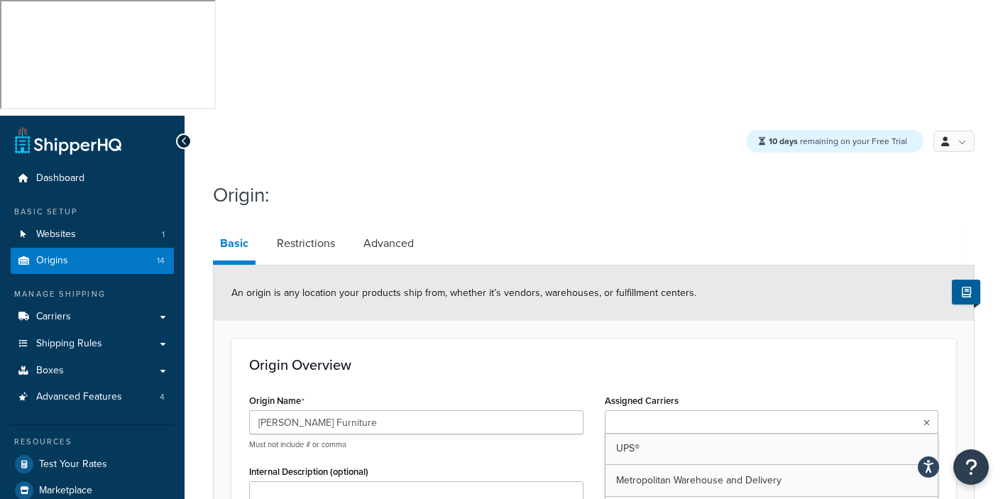
click at [928, 419] on icon at bounding box center [927, 423] width 6 height 9
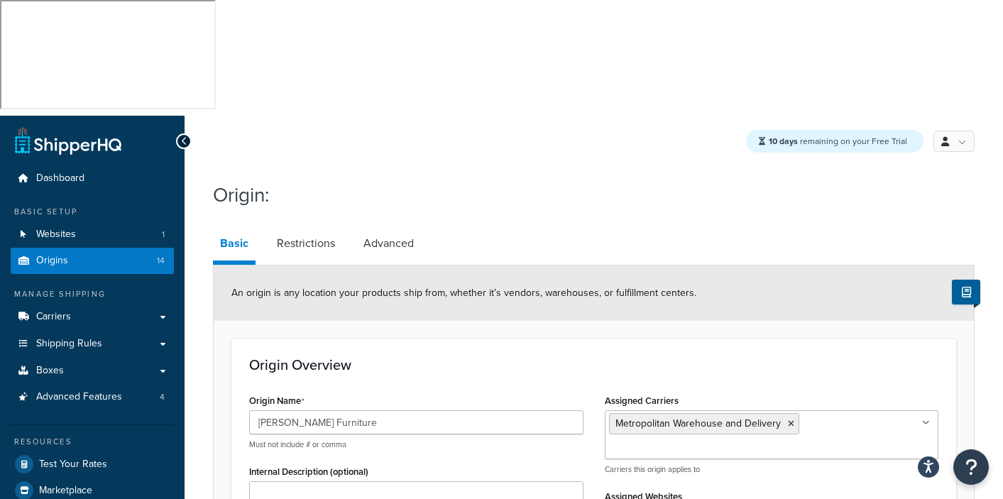
click at [450, 339] on div "Origin Overview Origin Name Rowe Furniture Must not include # or comma Internal…" at bounding box center [593, 458] width 725 height 239
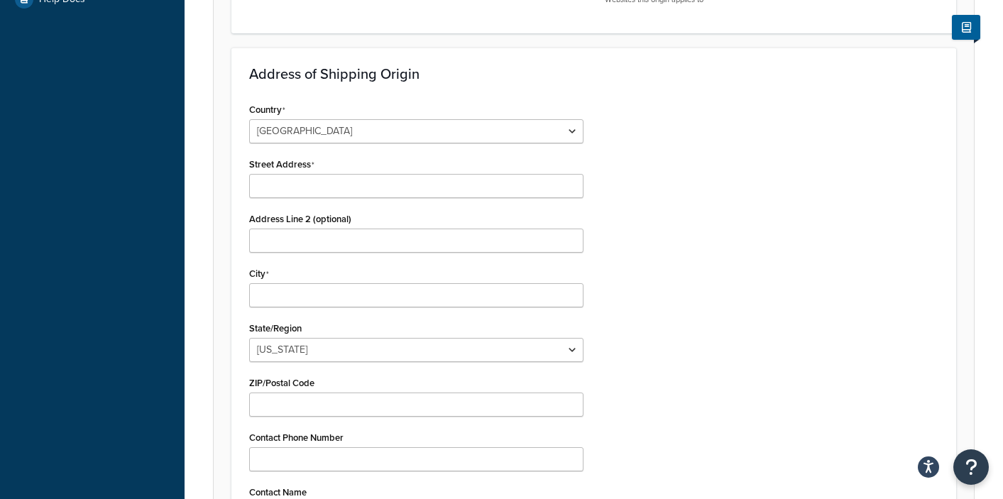
scroll to position [630, 0]
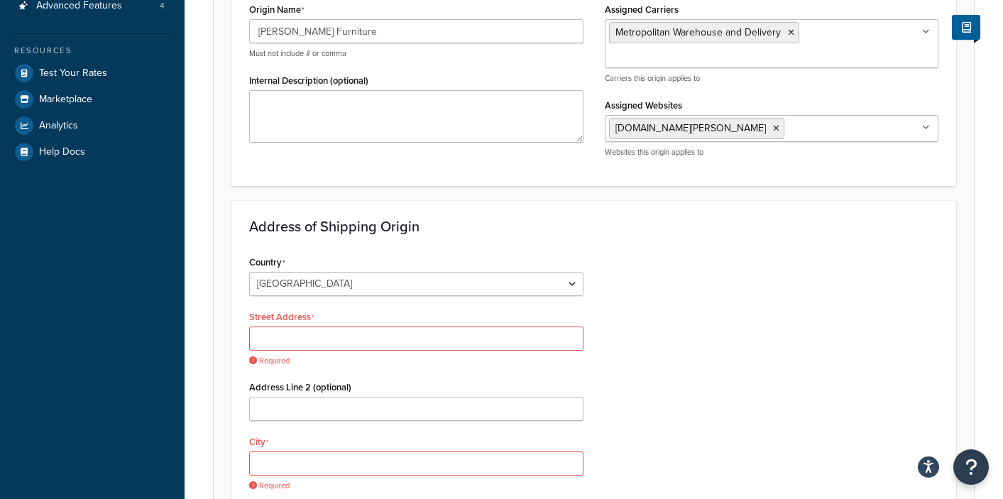
scroll to position [335, 0]
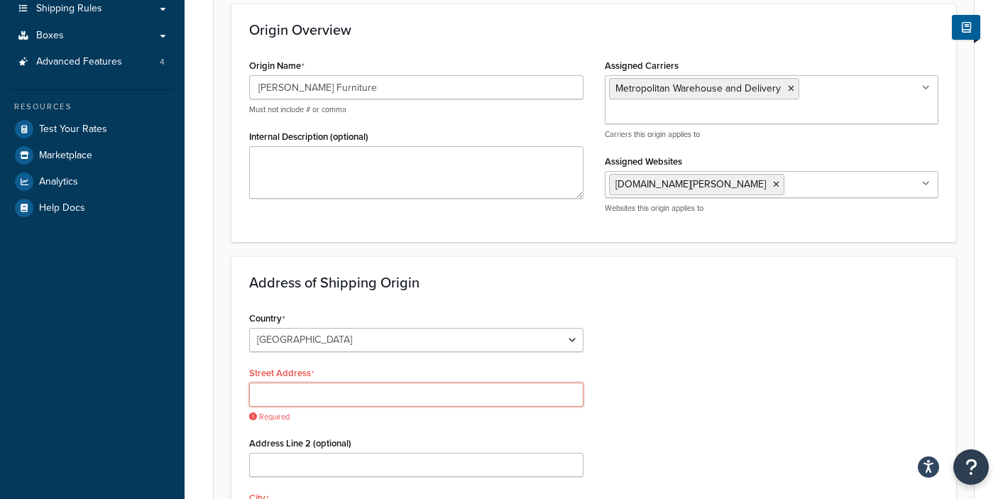
click at [268, 383] on input "Street Address" at bounding box center [416, 395] width 334 height 24
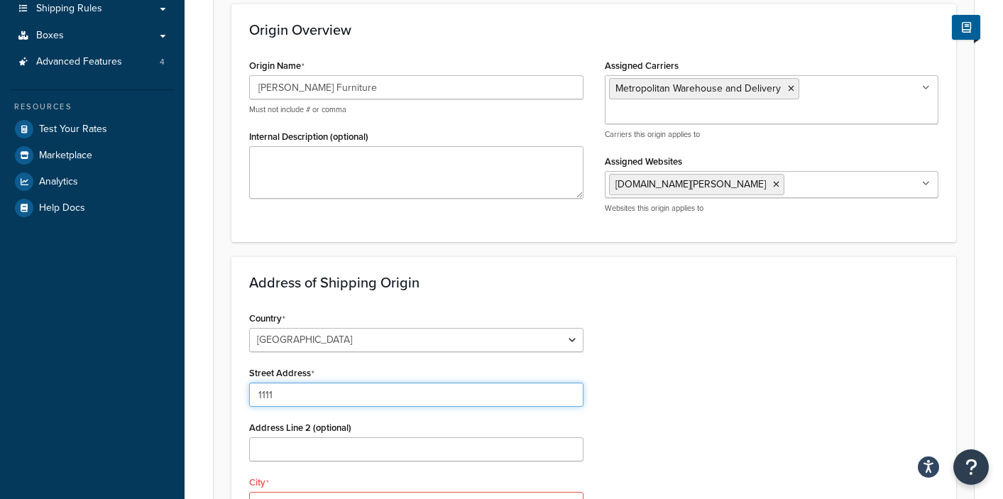
type input "1111"
click at [312, 492] on input "City" at bounding box center [416, 504] width 334 height 24
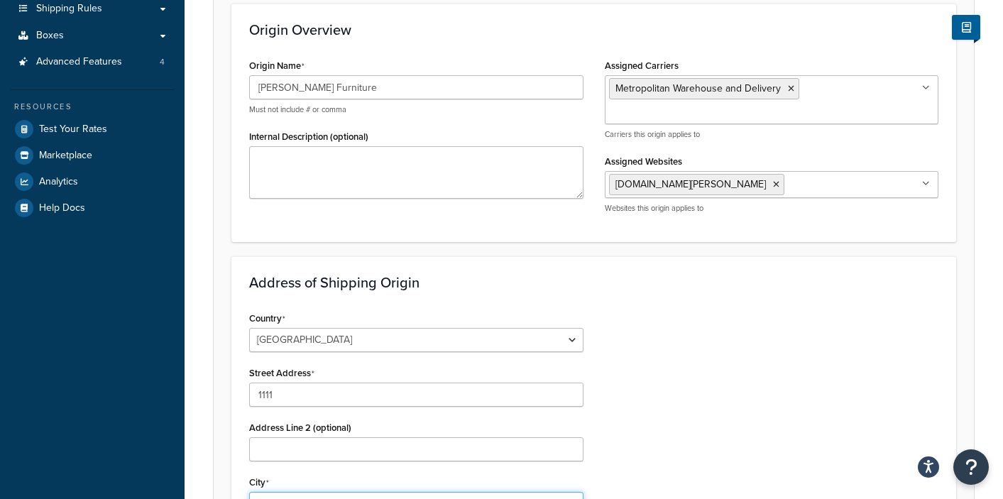
type input "Los Angeles"
select select "5"
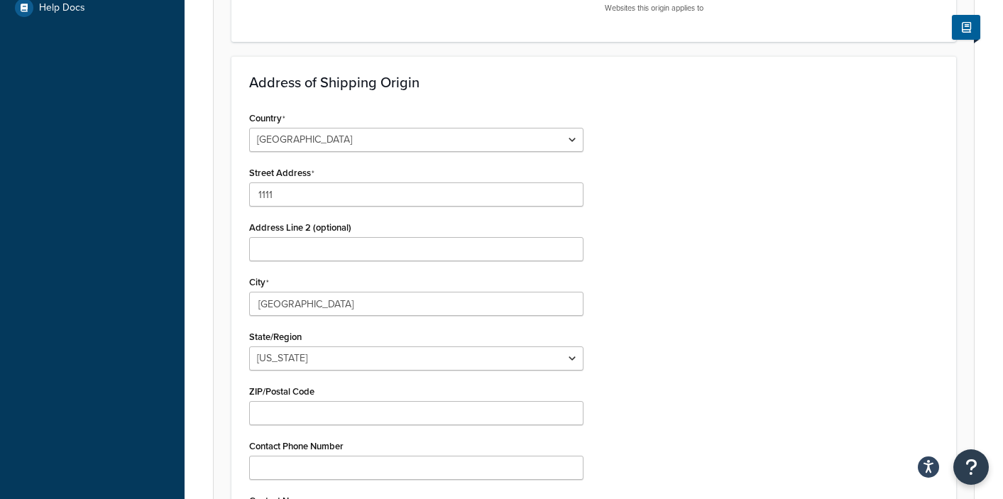
scroll to position [630, 0]
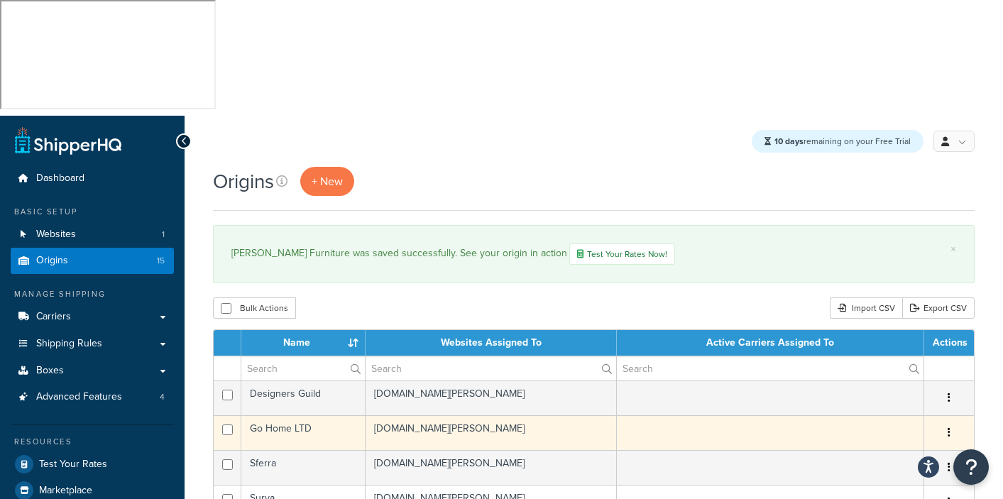
scroll to position [249, 0]
